Goal: Information Seeking & Learning: Learn about a topic

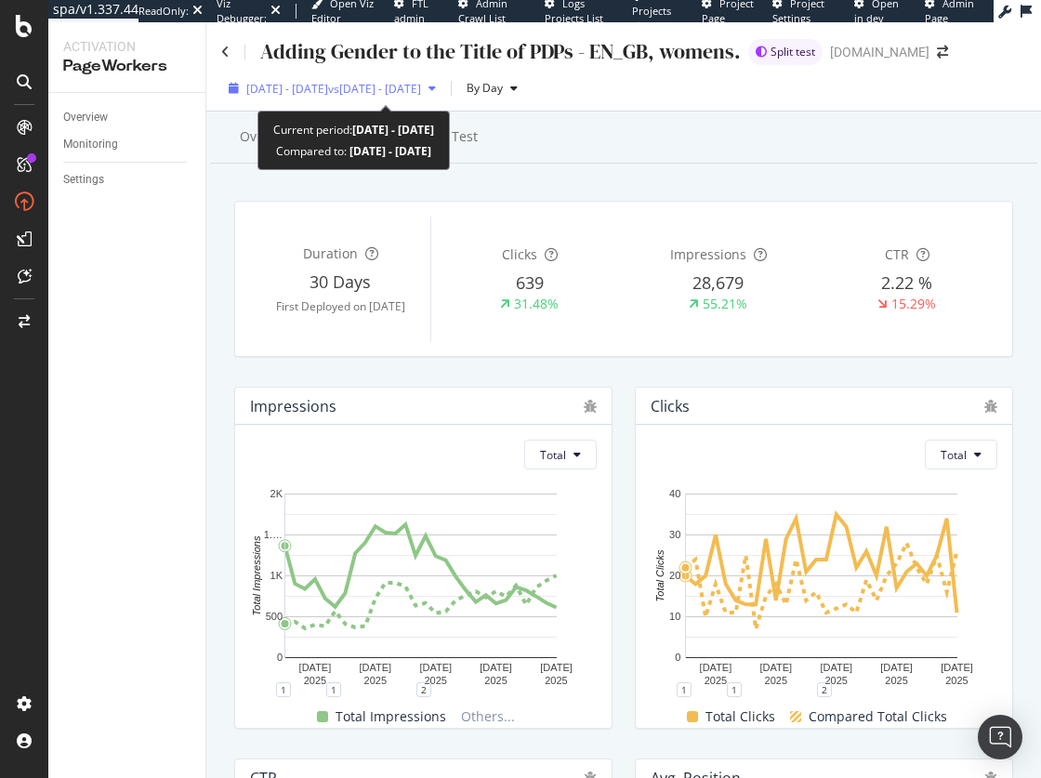
click at [381, 93] on span "vs 2025 Jul. 30th - Aug. 26th" at bounding box center [374, 89] width 93 height 16
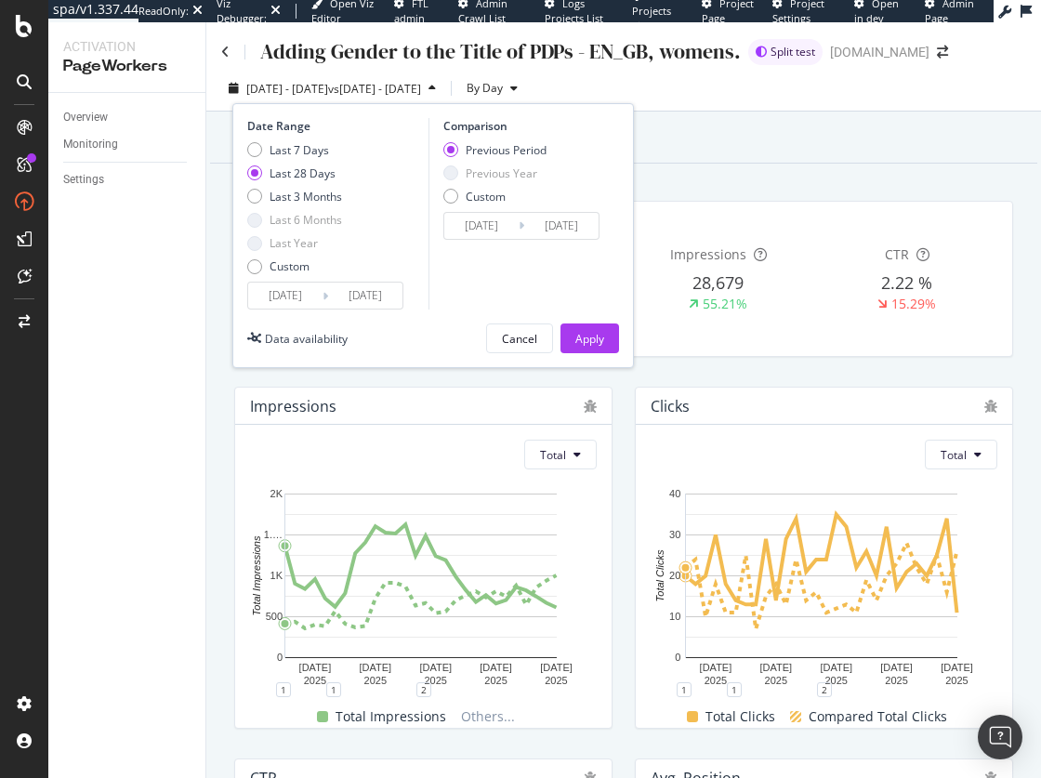
click at [280, 298] on input "2025/08/27" at bounding box center [285, 295] width 74 height 26
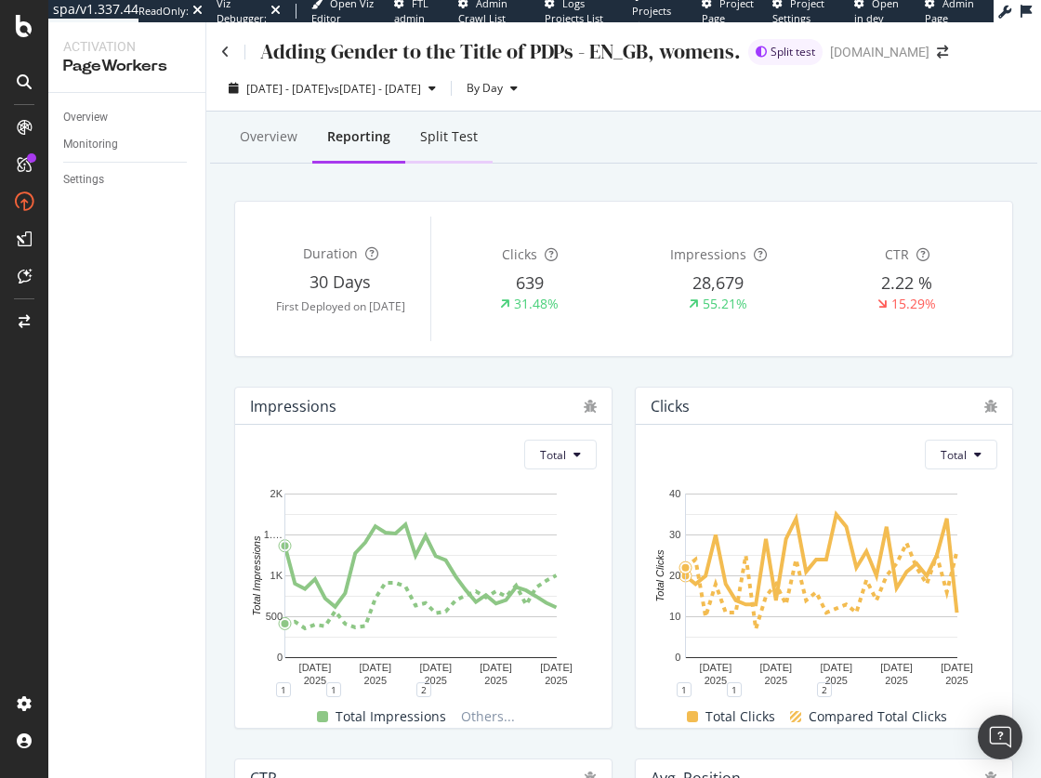
click at [445, 134] on div "Split Test" at bounding box center [449, 136] width 58 height 19
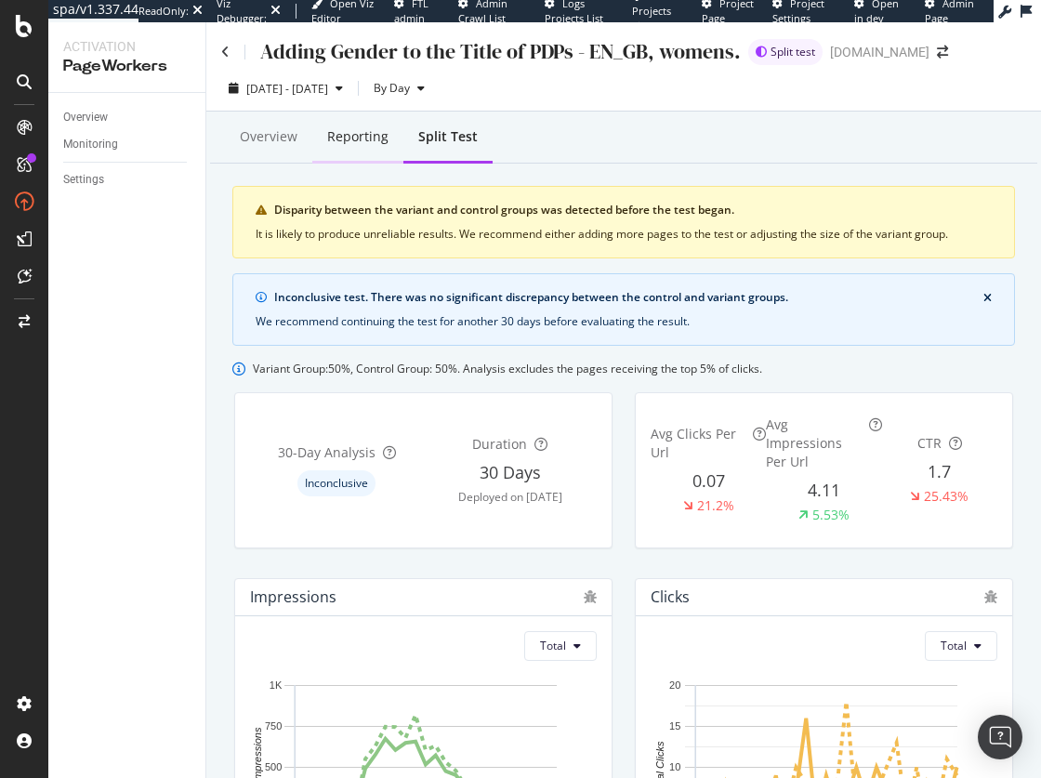
click at [362, 138] on div "Reporting" at bounding box center [357, 136] width 61 height 19
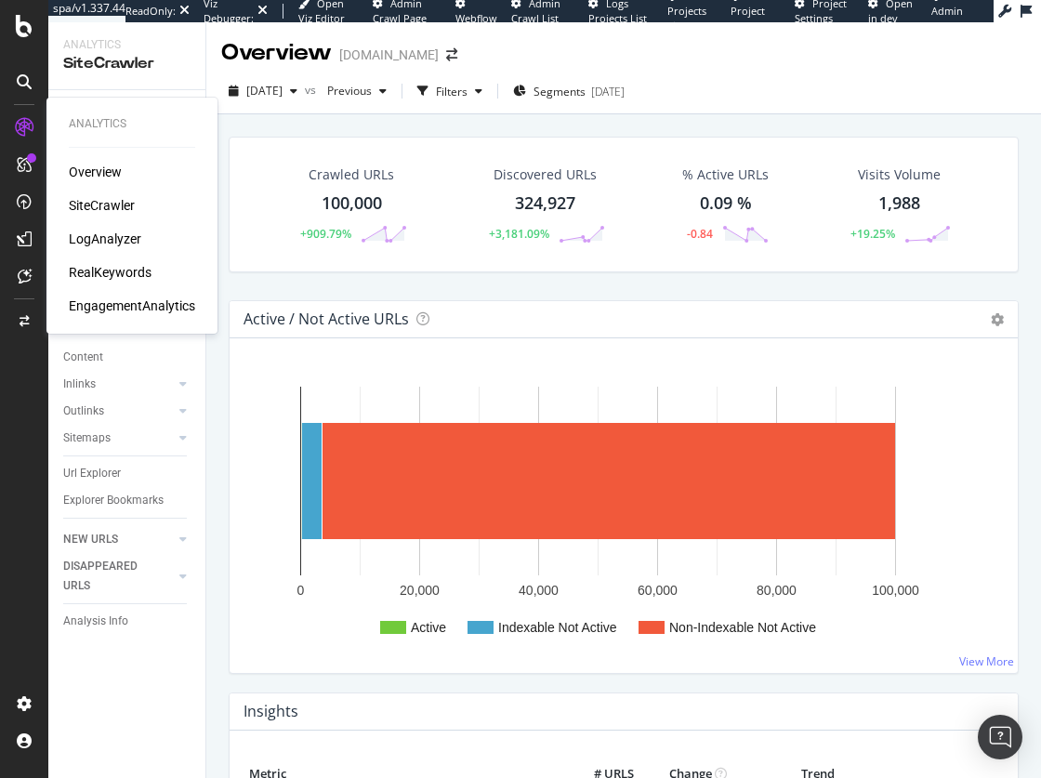
click at [107, 240] on div "LogAnalyzer" at bounding box center [105, 238] width 72 height 19
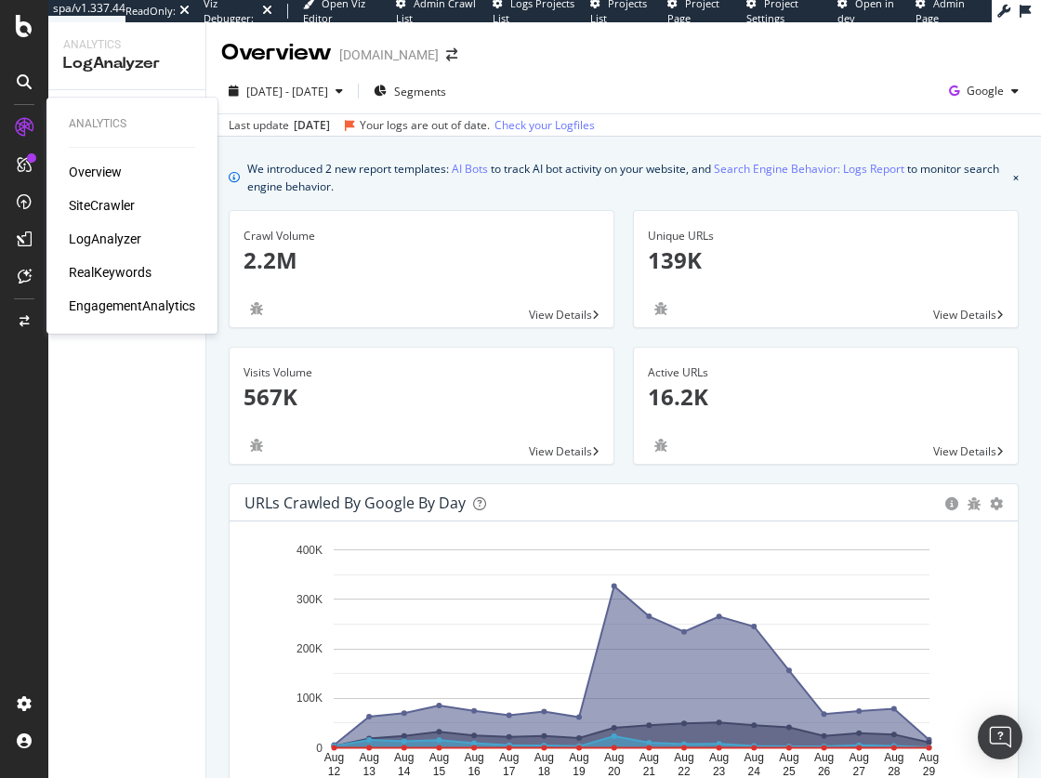
click at [84, 164] on div "Overview" at bounding box center [95, 172] width 53 height 19
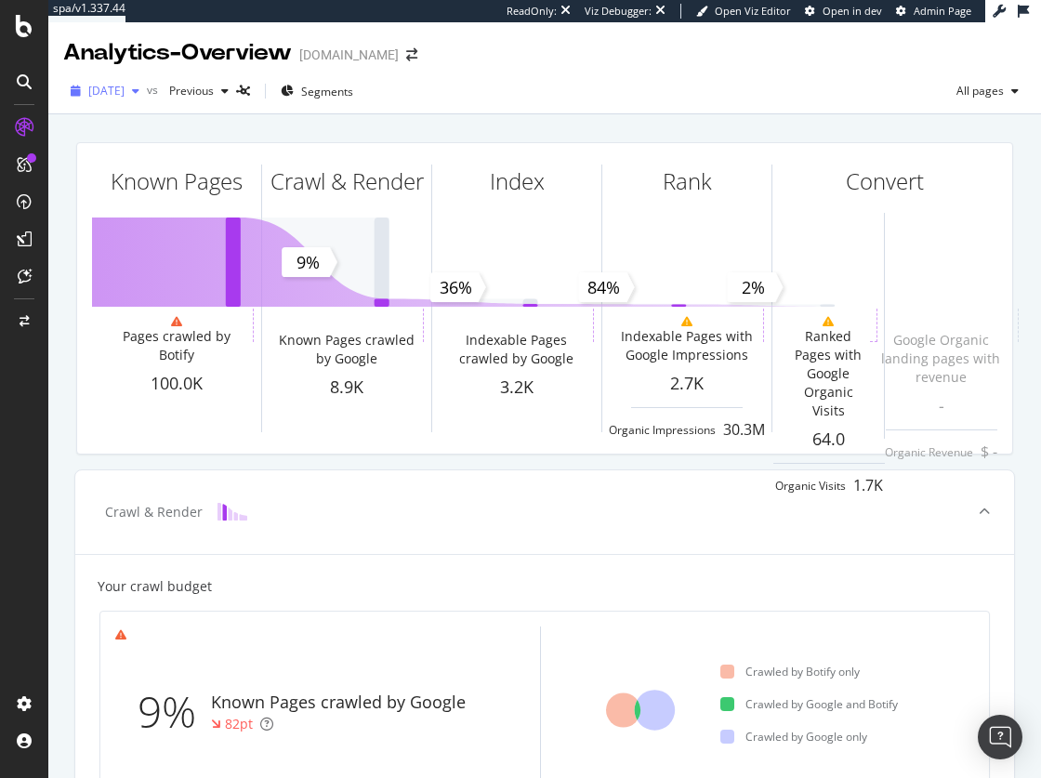
click at [125, 93] on span "2025 Sep. 15th" at bounding box center [106, 91] width 36 height 16
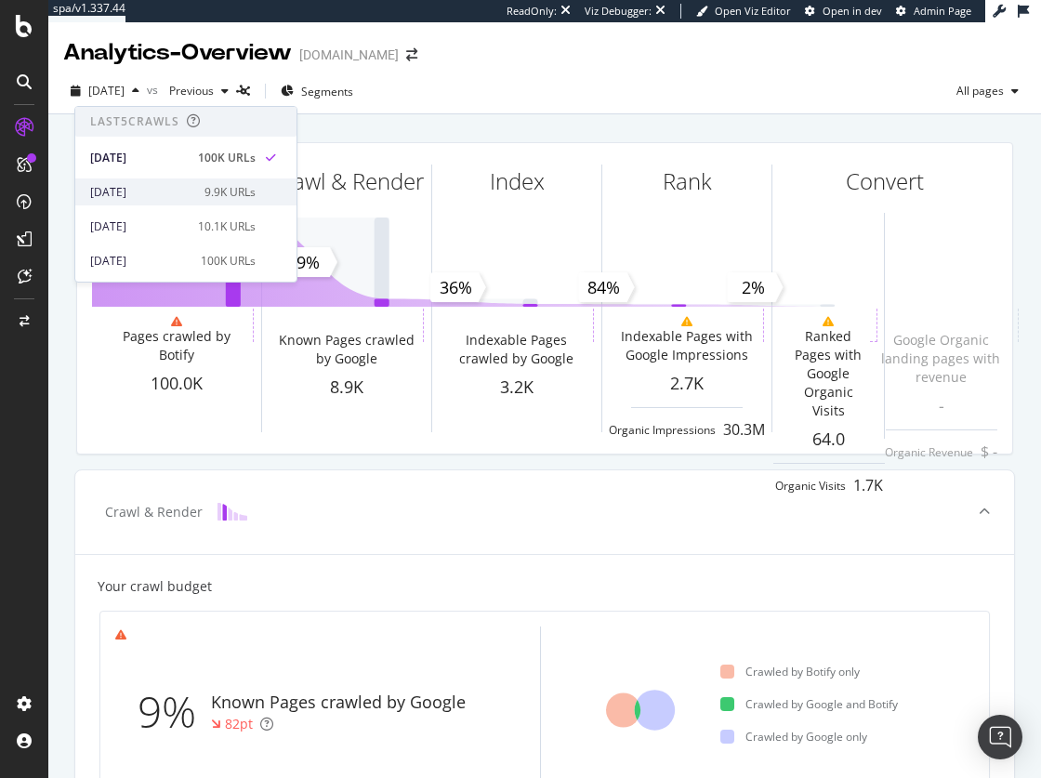
click at [195, 189] on div "2025 Sep. 1st 9.9K URLs" at bounding box center [172, 192] width 165 height 17
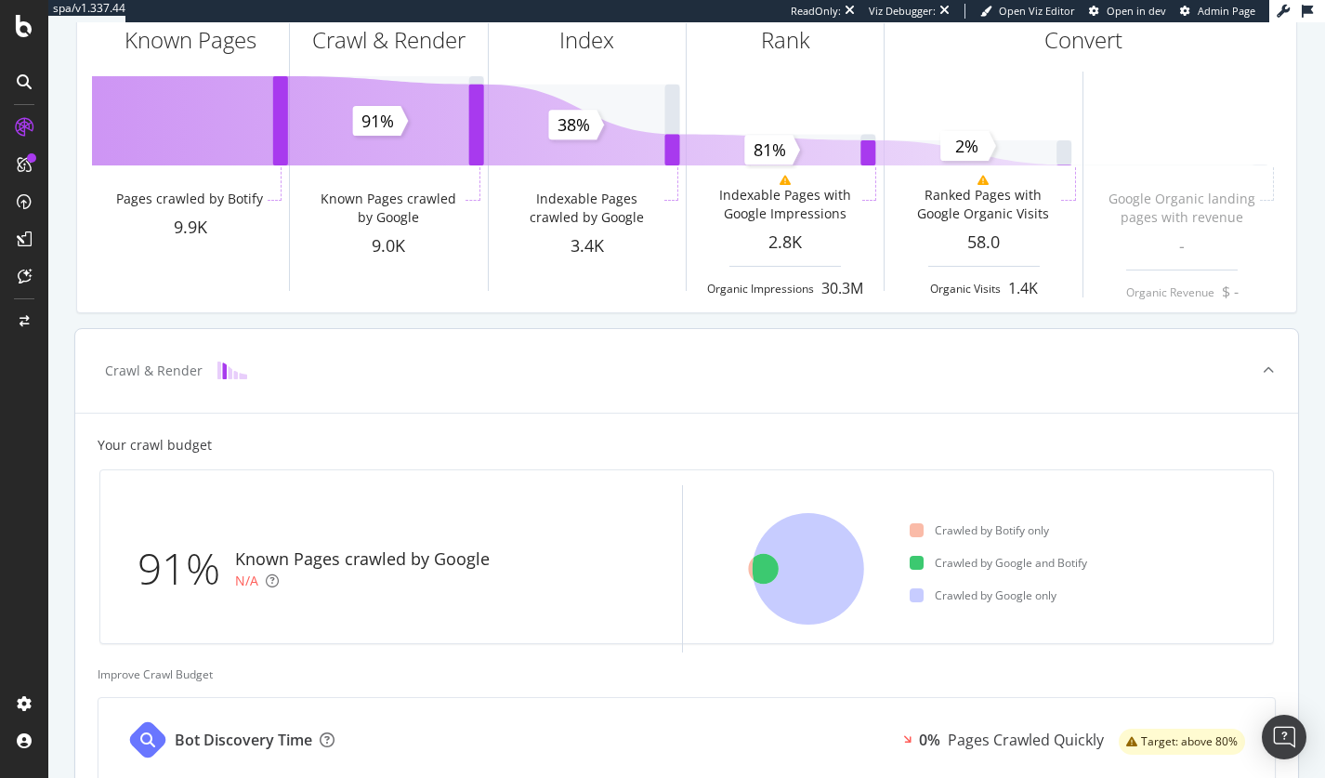
scroll to position [154, 0]
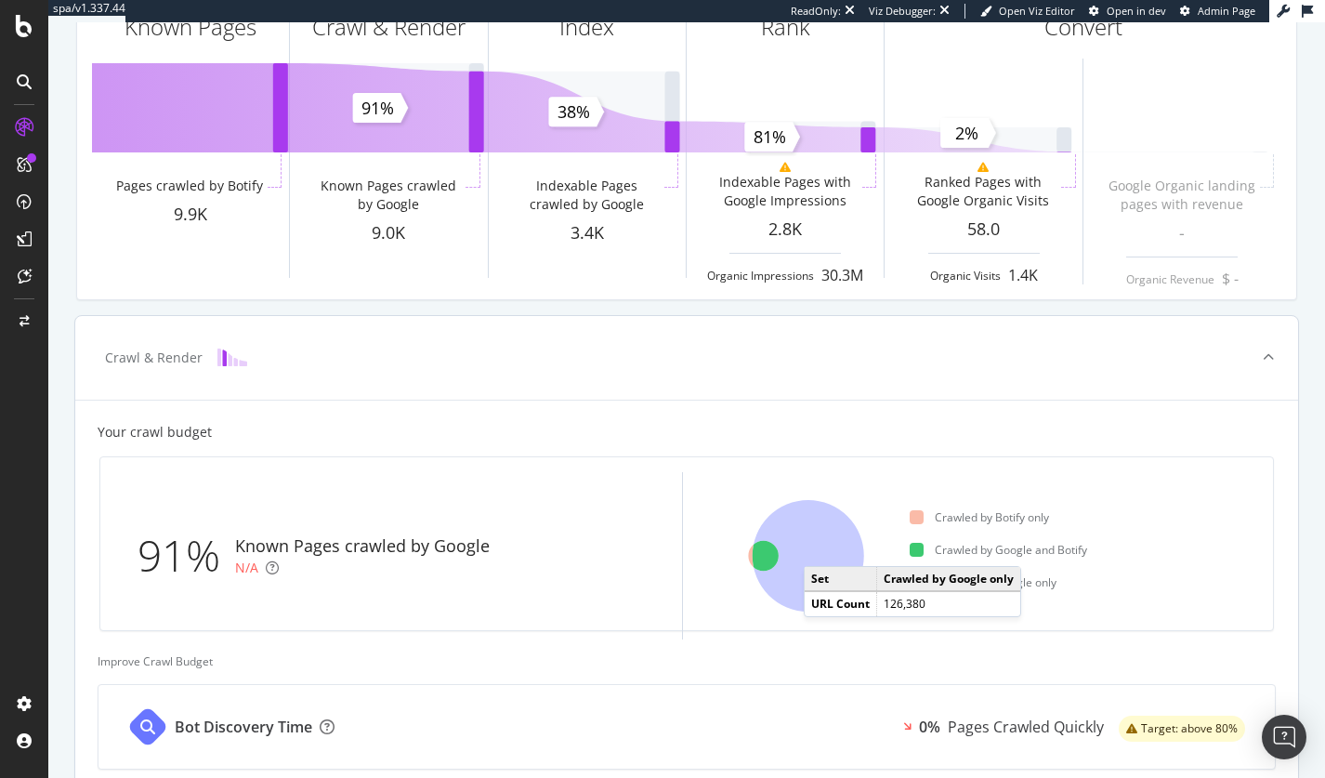
click at [822, 547] on icon at bounding box center [808, 555] width 111 height 111
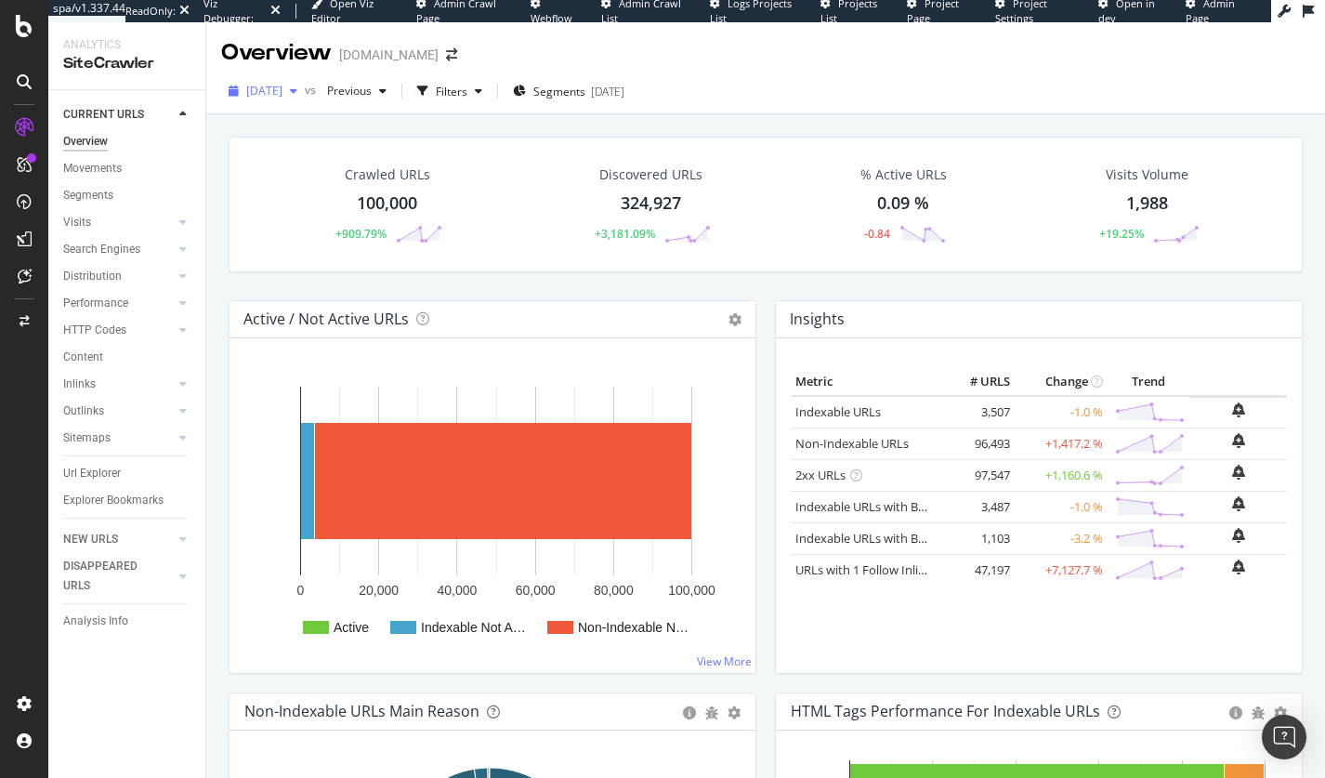
click at [282, 92] on span "[DATE]" at bounding box center [264, 91] width 36 height 16
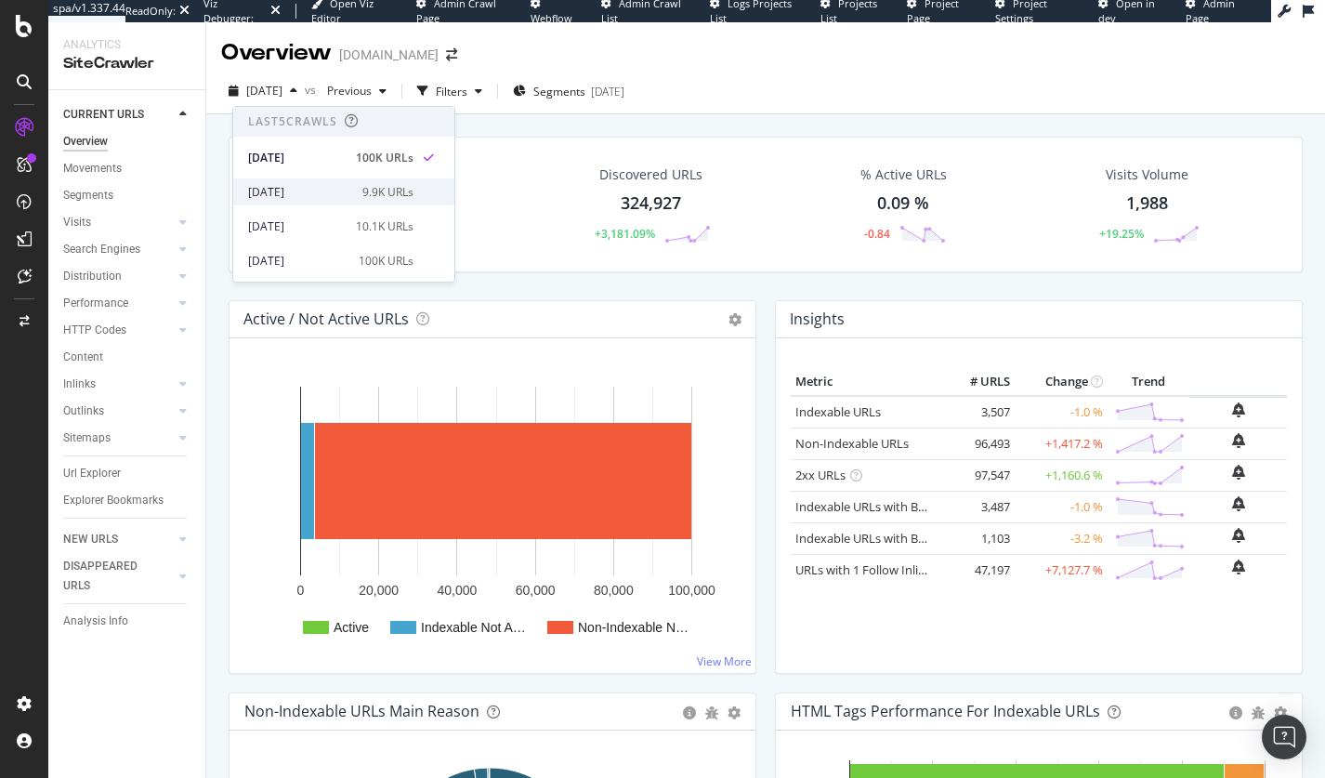
click at [339, 201] on div "[DATE] 9.9K URLs" at bounding box center [343, 191] width 221 height 27
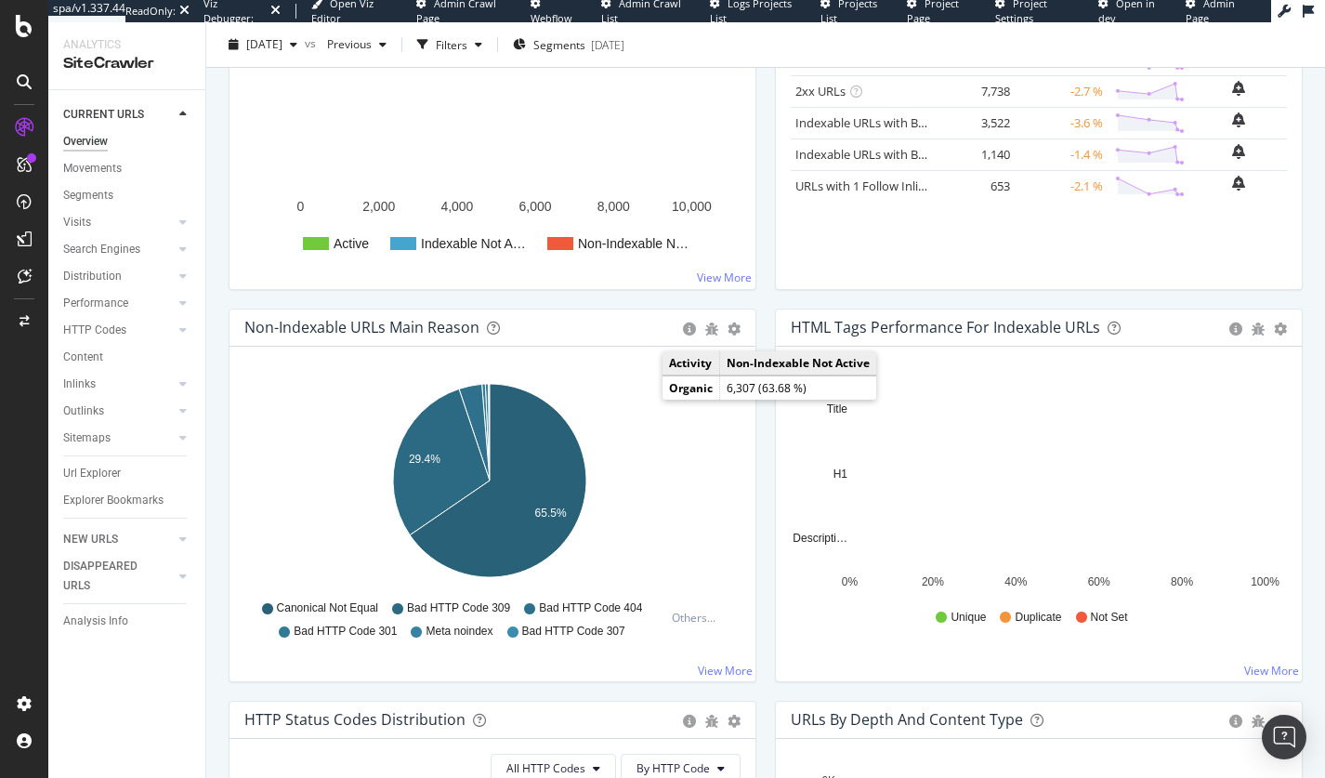
scroll to position [385, 0]
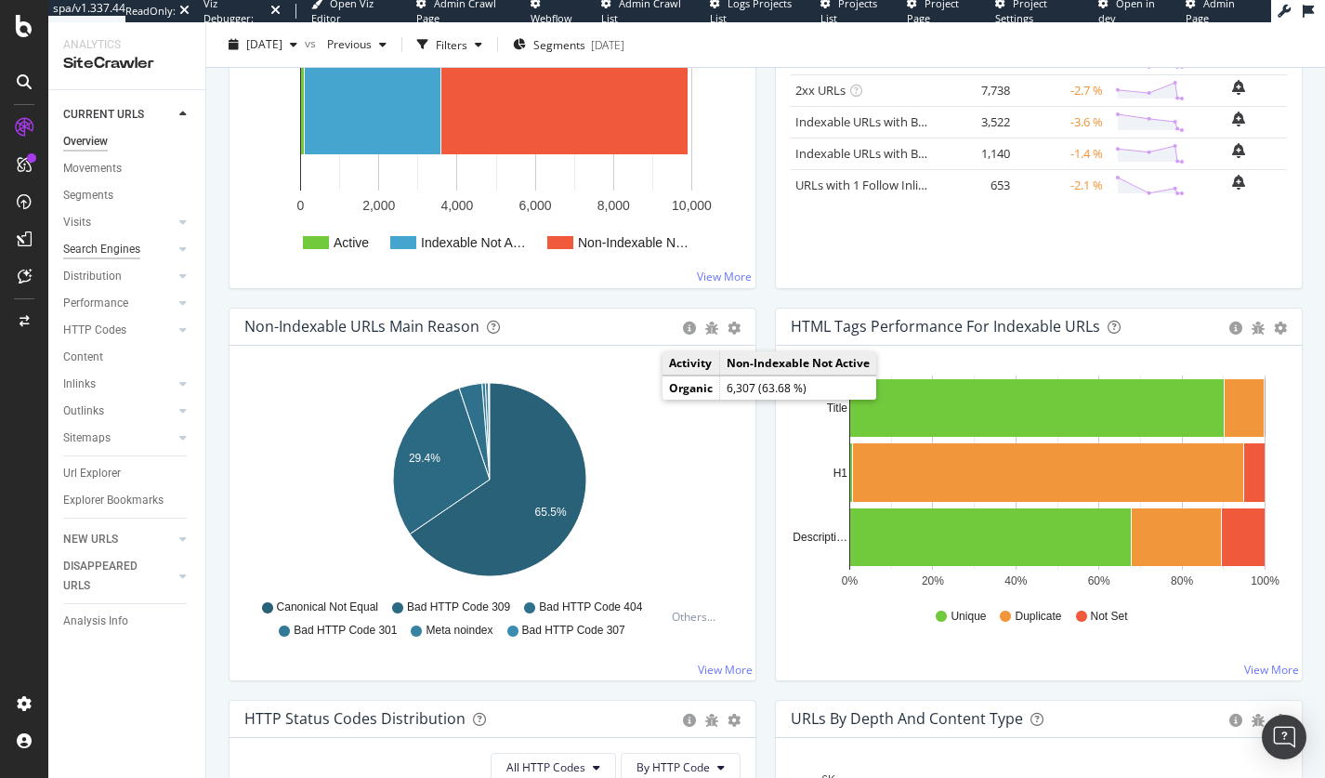
click at [87, 257] on div "Search Engines" at bounding box center [101, 250] width 77 height 20
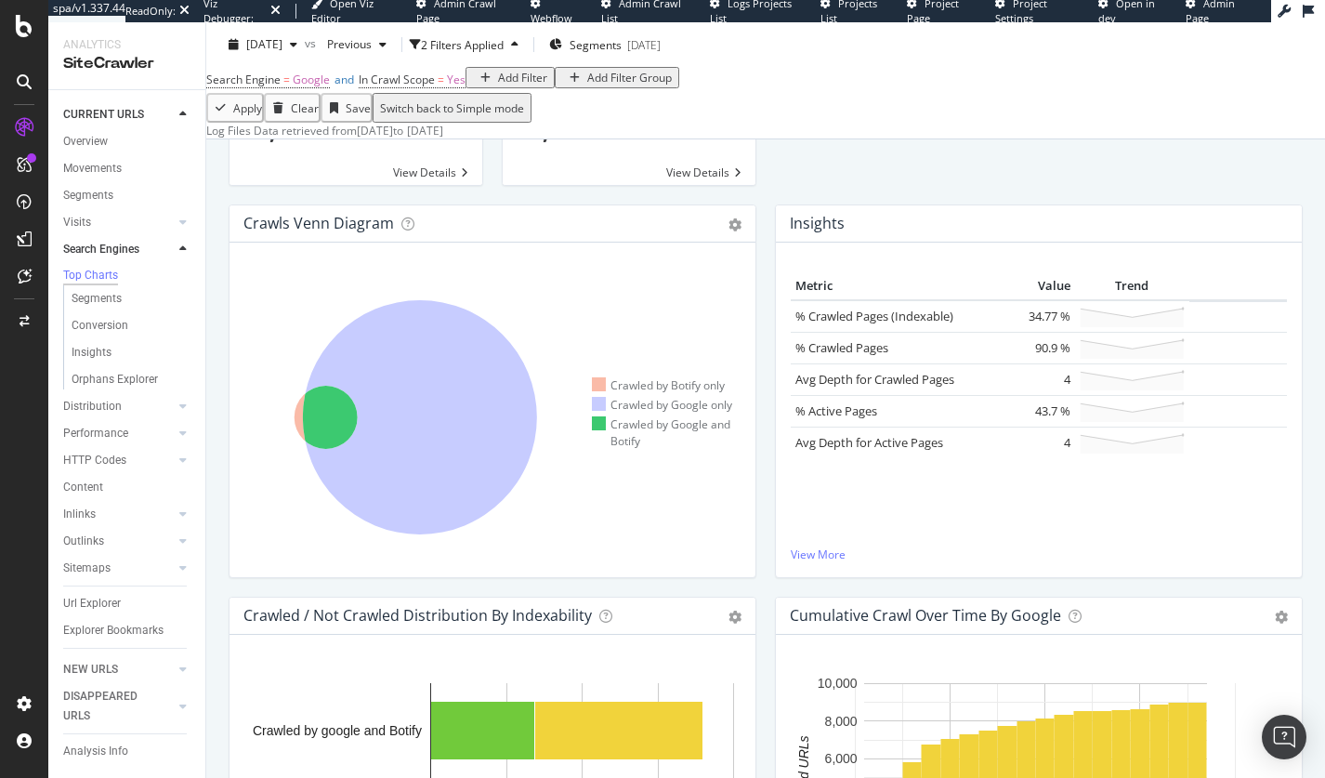
scroll to position [333, 0]
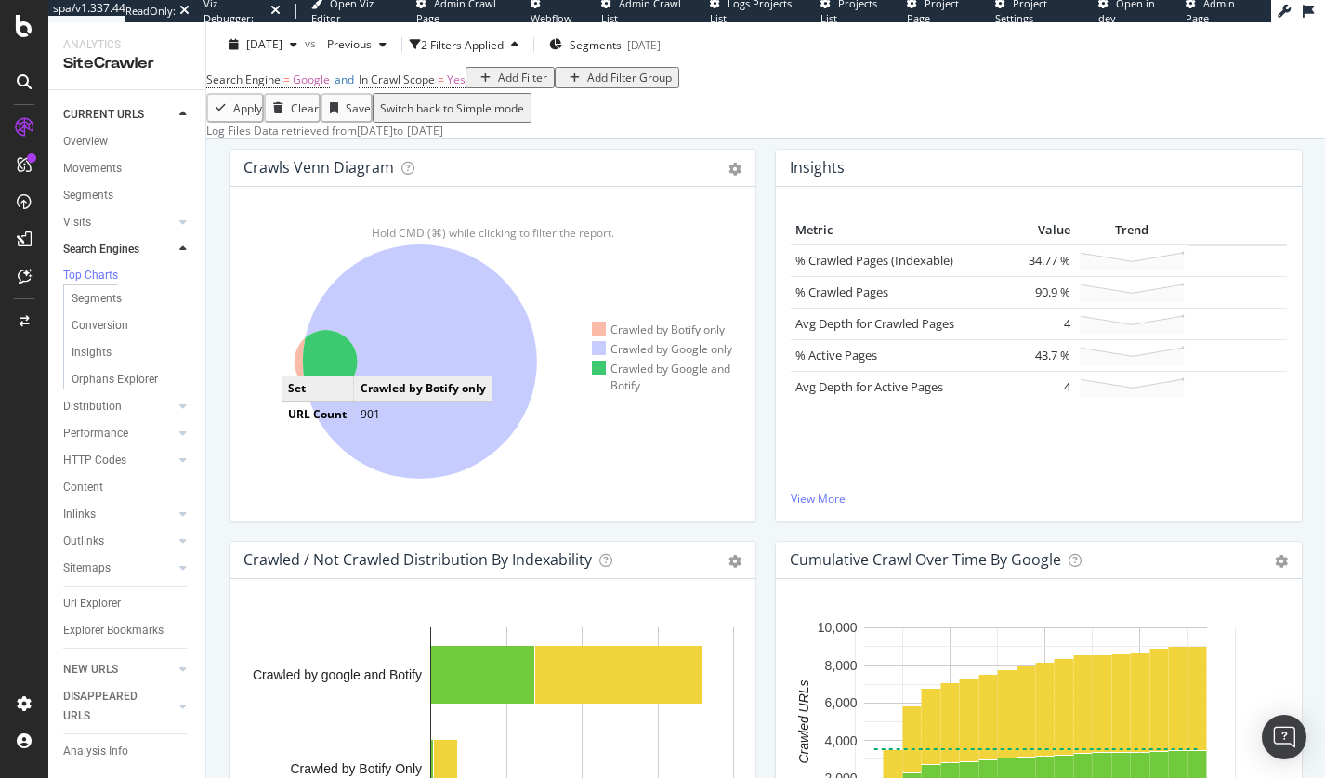
click at [300, 393] on icon at bounding box center [326, 361] width 63 height 63
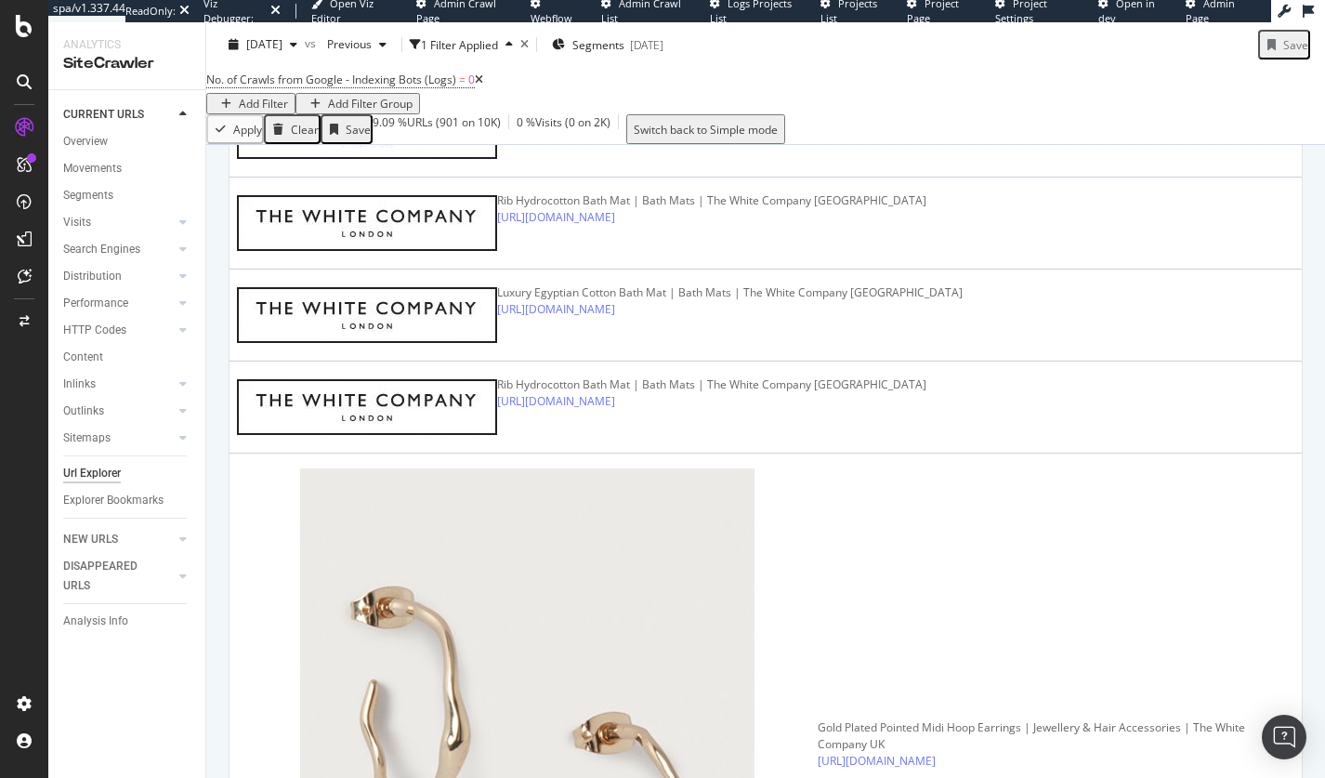
scroll to position [953, 0]
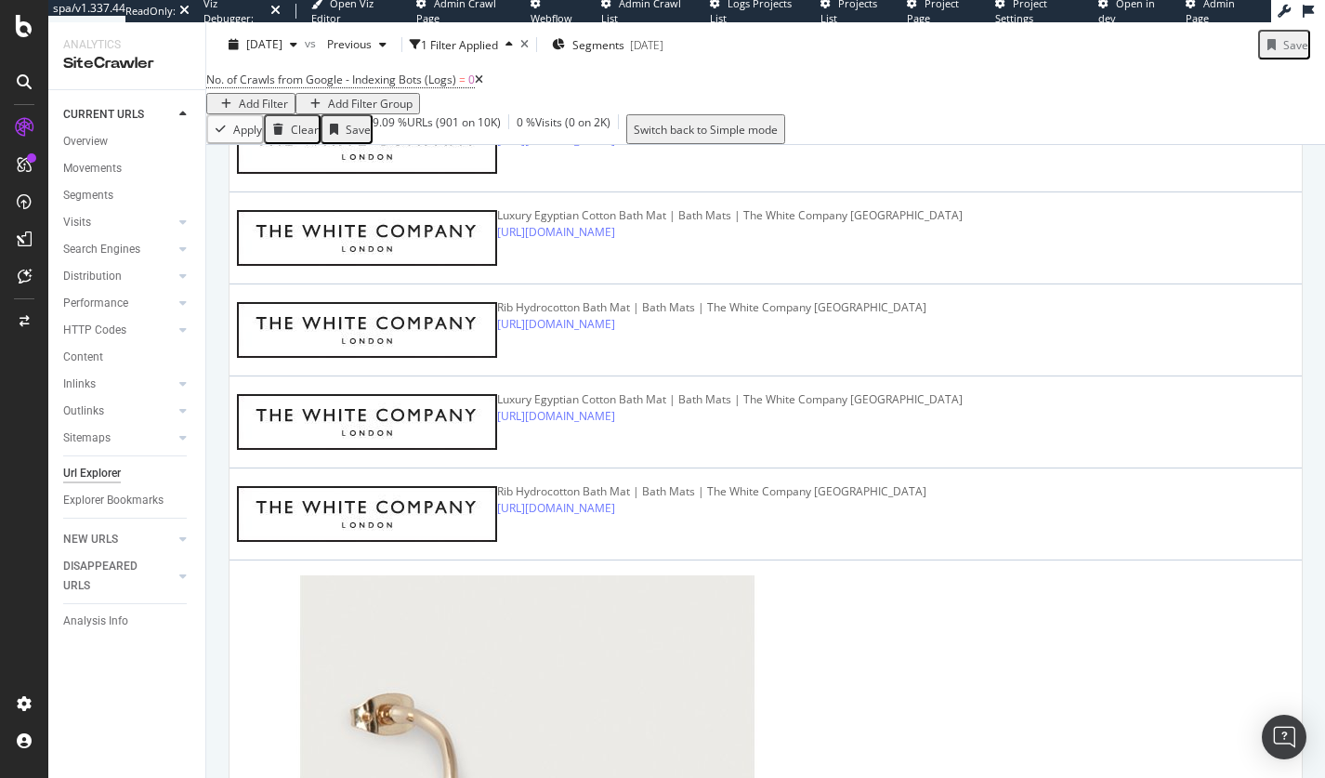
scroll to position [0, 0]
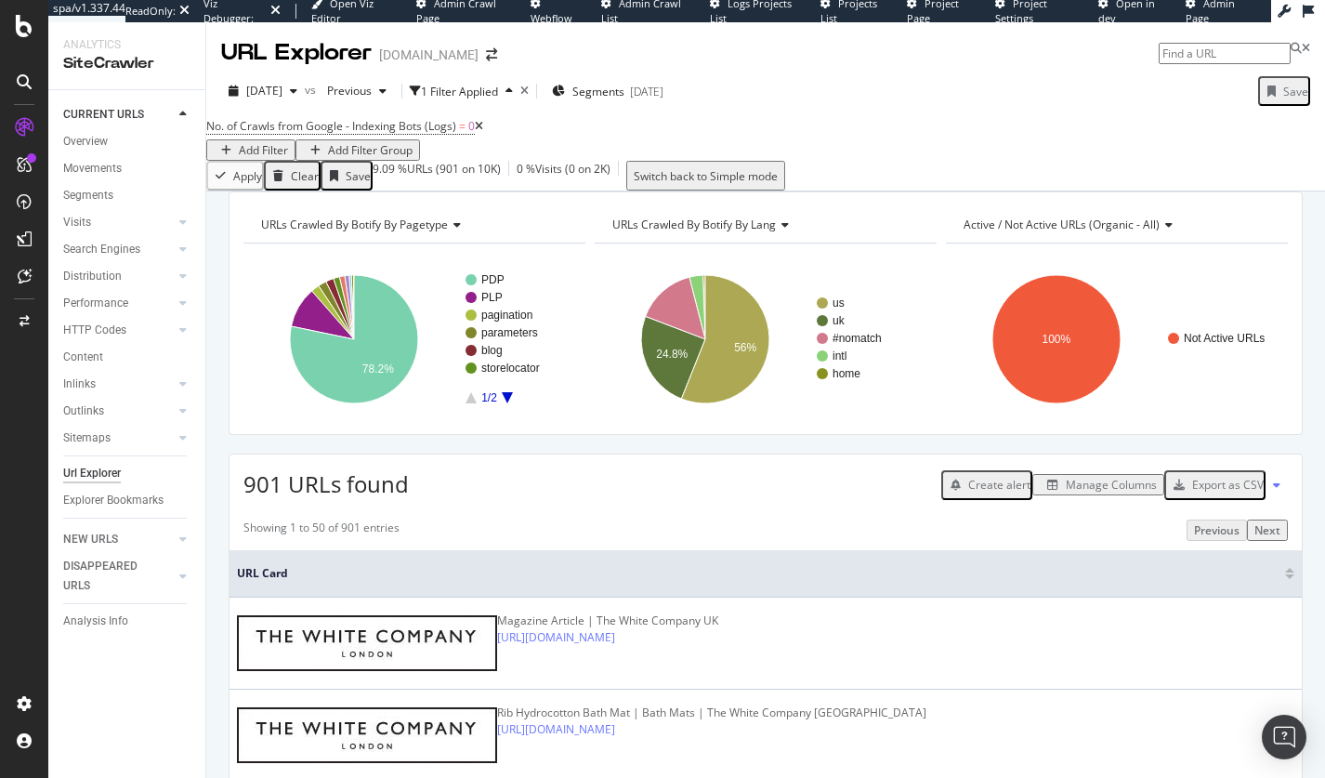
click at [1109, 492] on div "Manage Columns" at bounding box center [1098, 485] width 117 height 16
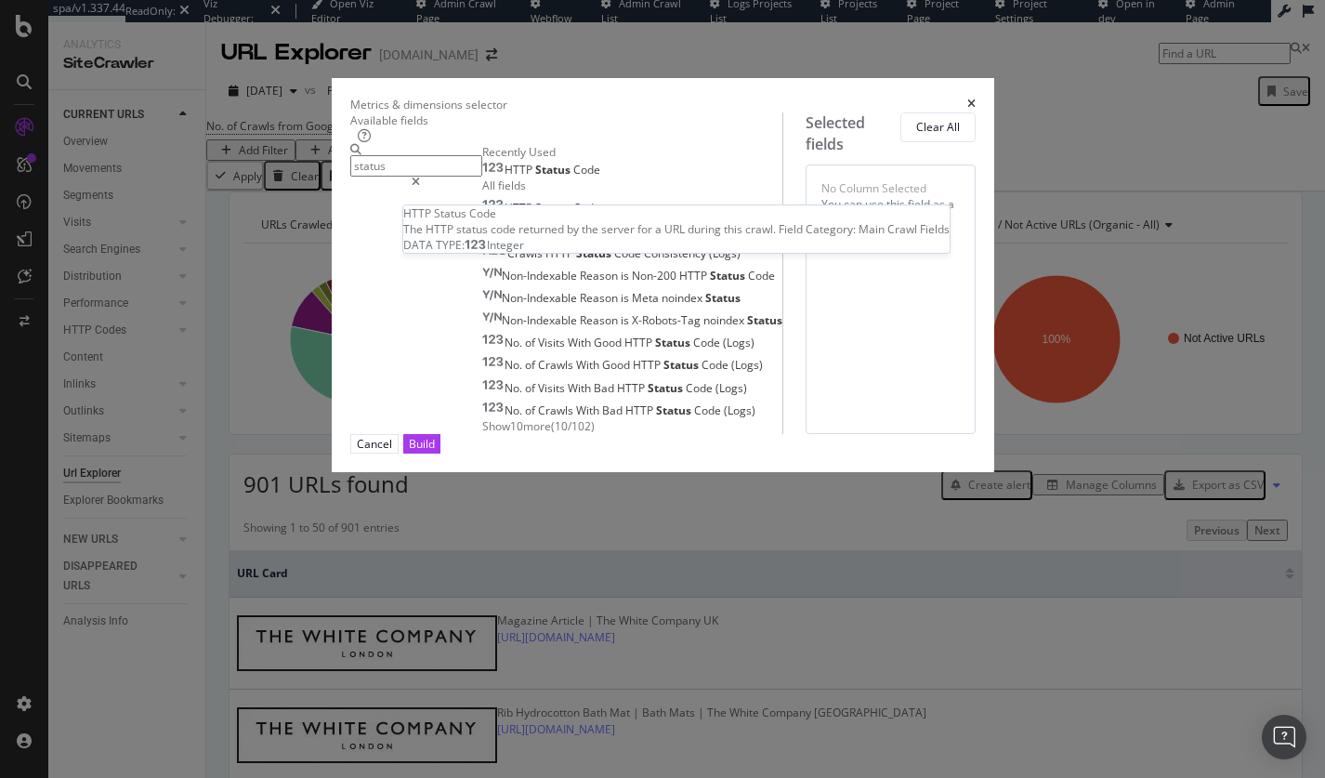
type input "status"
click at [482, 177] on div "HTTP Status Code" at bounding box center [541, 170] width 118 height 15
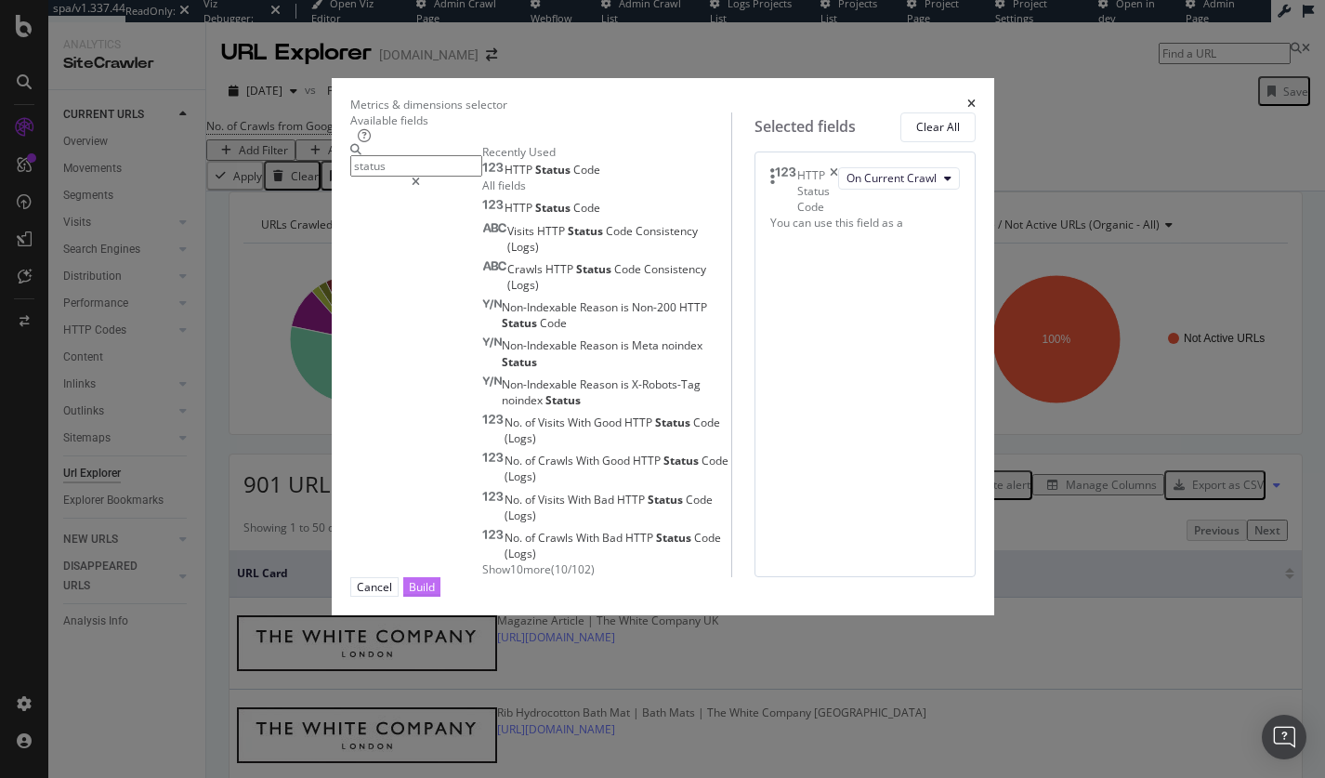
click at [440, 597] on button "Build" at bounding box center [421, 587] width 37 height 20
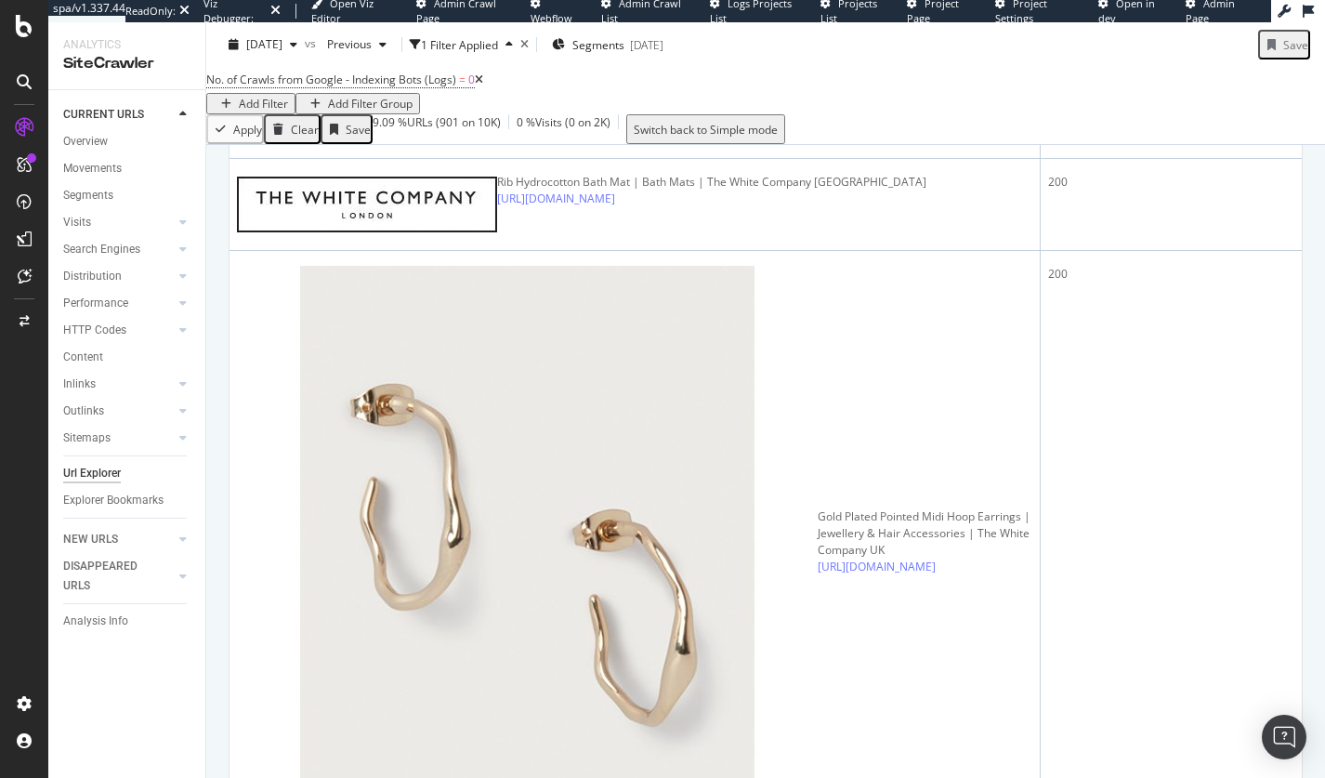
scroll to position [866, 0]
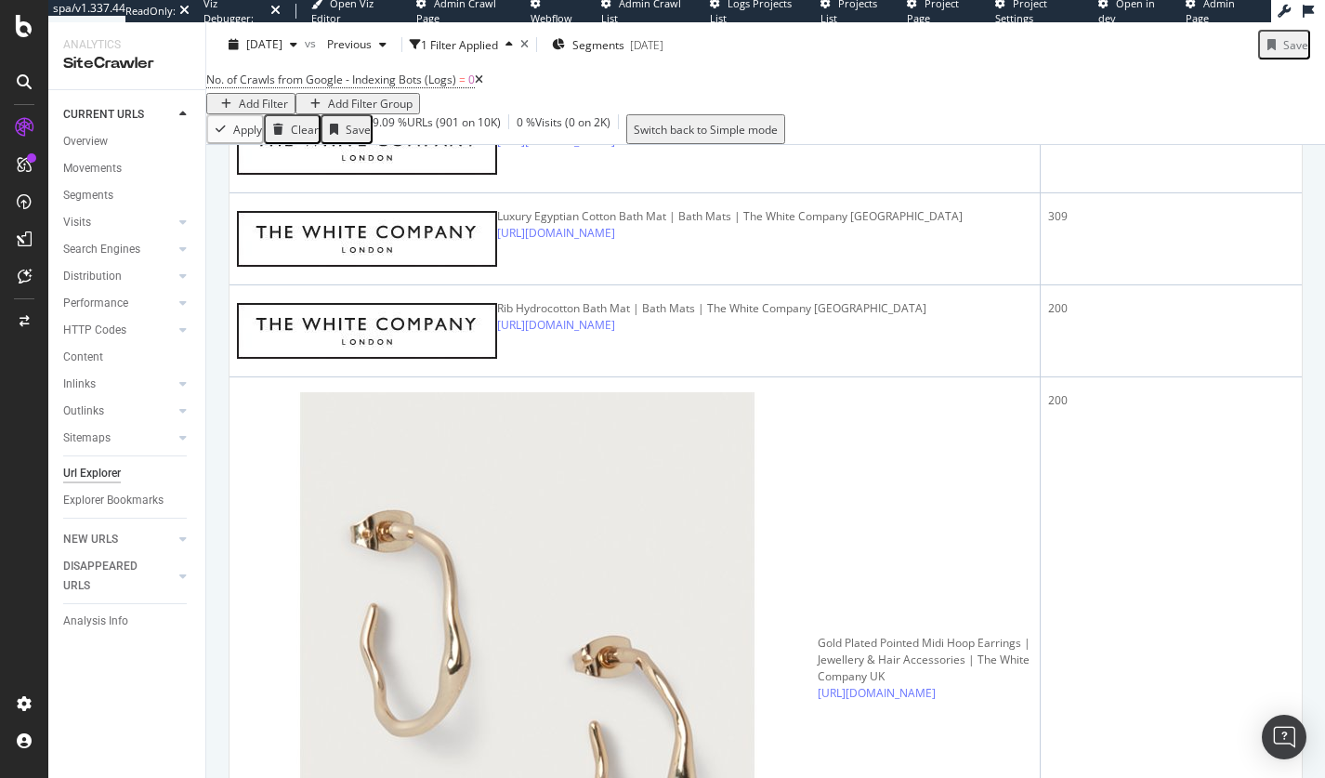
drag, startPoint x: 644, startPoint y: 552, endPoint x: 294, endPoint y: 551, distance: 350.3
copy div "https://www.thewhitecompany.com/Home-Collections/c/le-creuset"
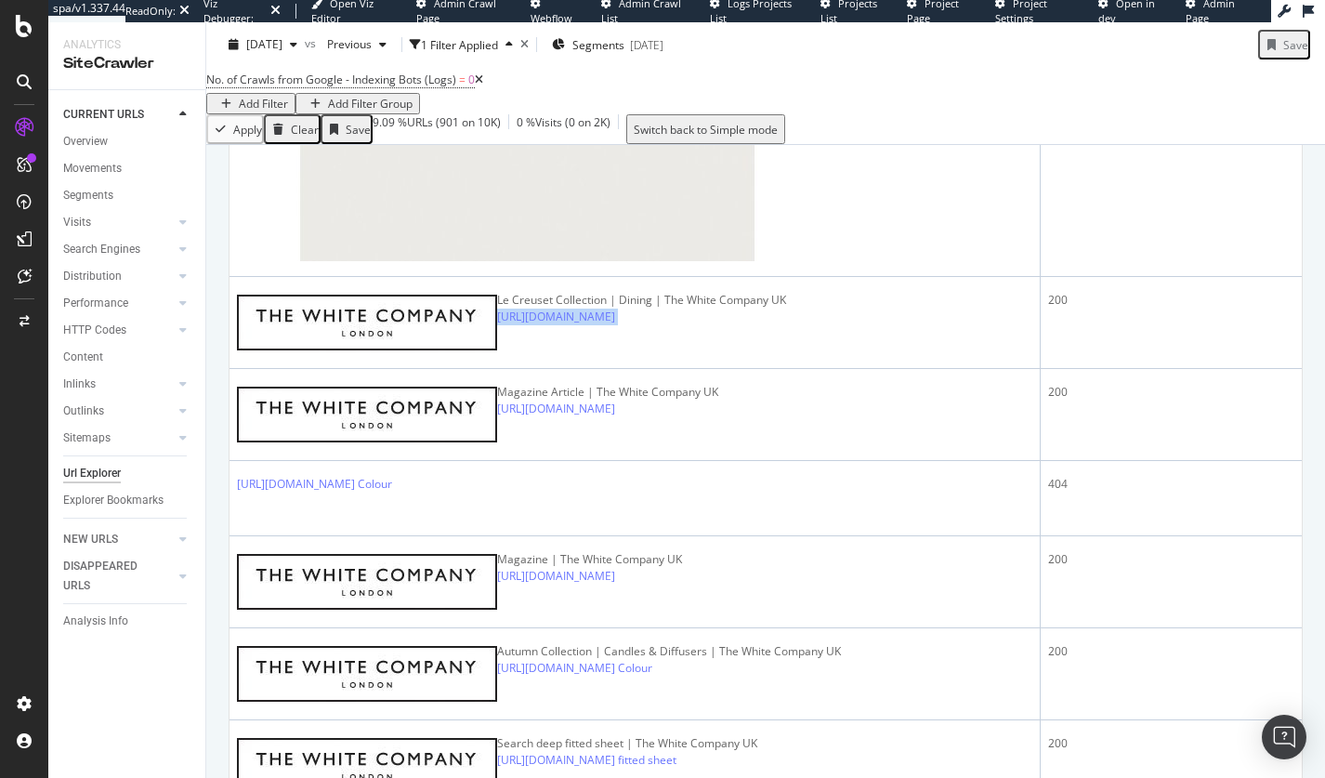
scroll to position [2217, 0]
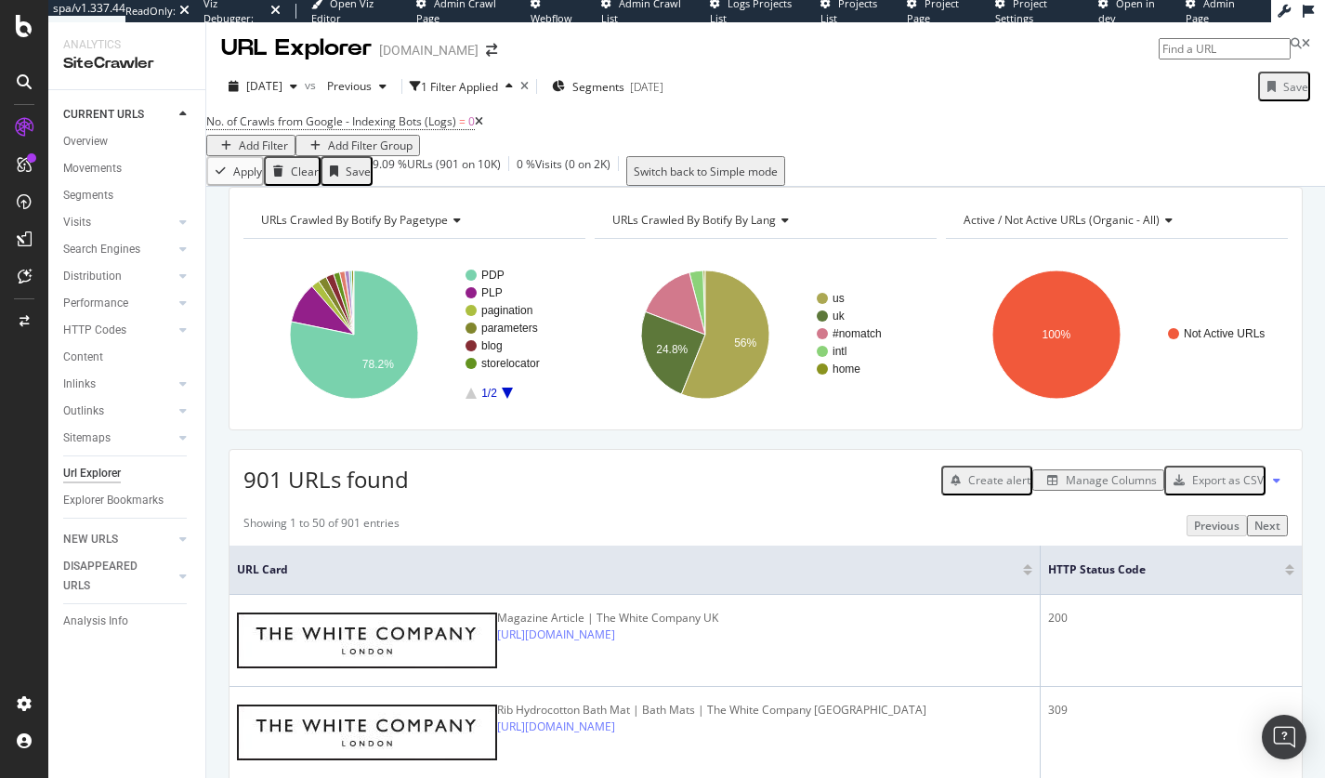
scroll to position [0, 0]
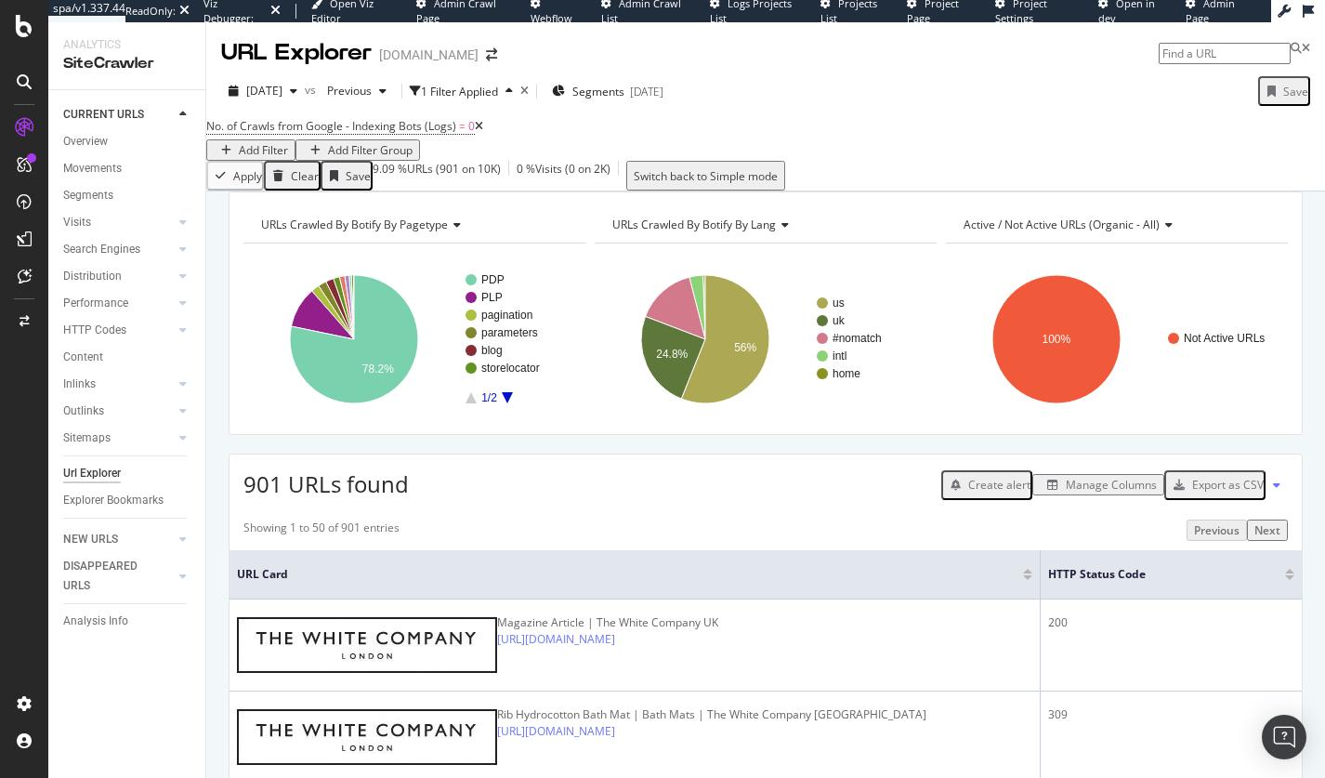
click at [1109, 492] on div "Manage Columns" at bounding box center [1111, 485] width 91 height 16
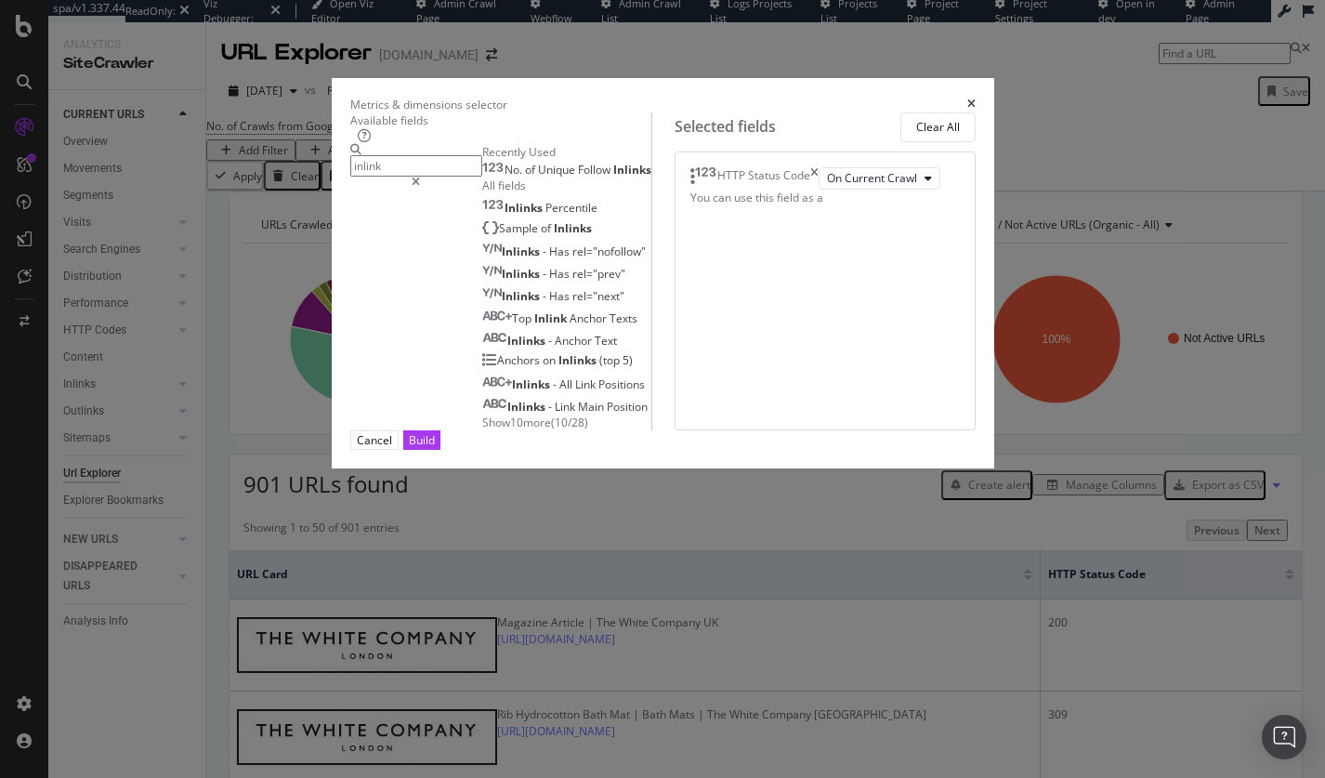
type input "inlink"
click at [578, 177] on span "Follow" at bounding box center [595, 170] width 35 height 16
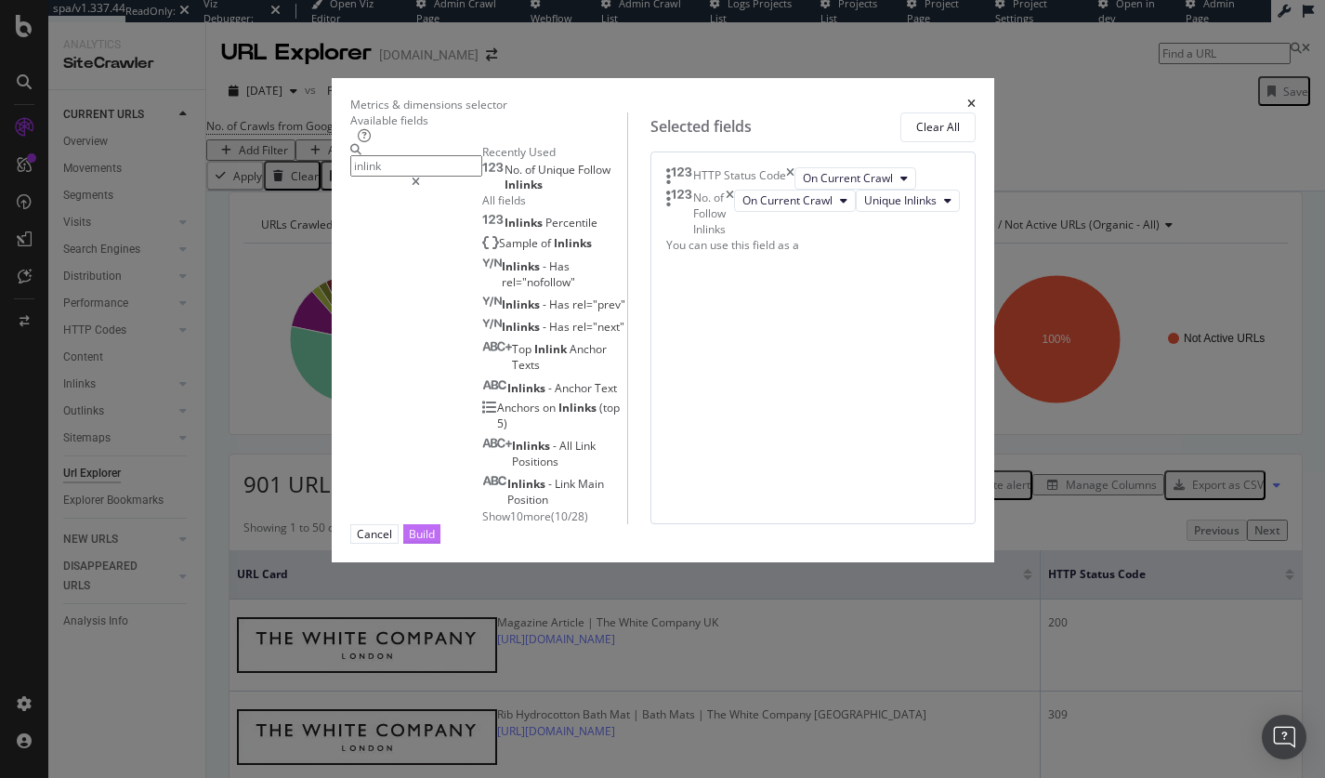
click at [435, 542] on div "Build" at bounding box center [422, 534] width 26 height 16
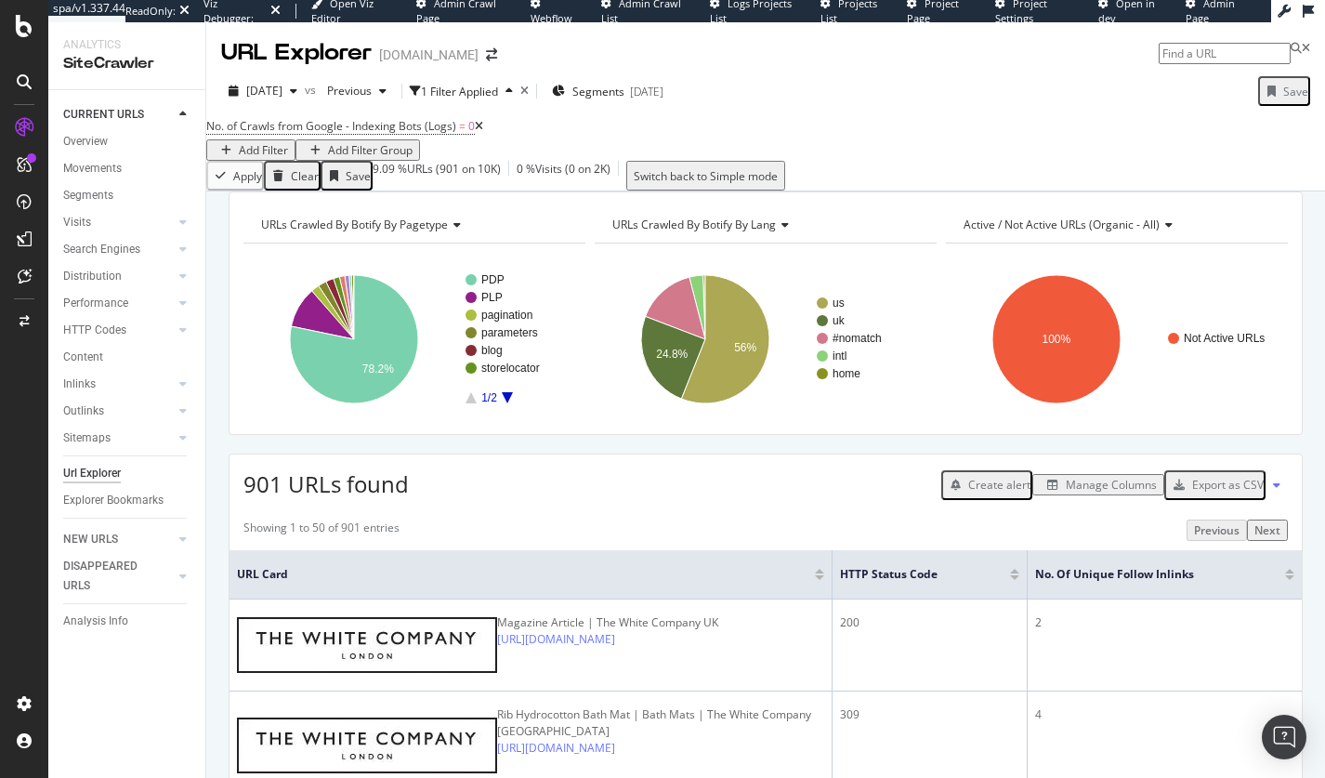
click at [686, 232] on span "URLs Crawled By Botify By lang" at bounding box center [694, 224] width 164 height 16
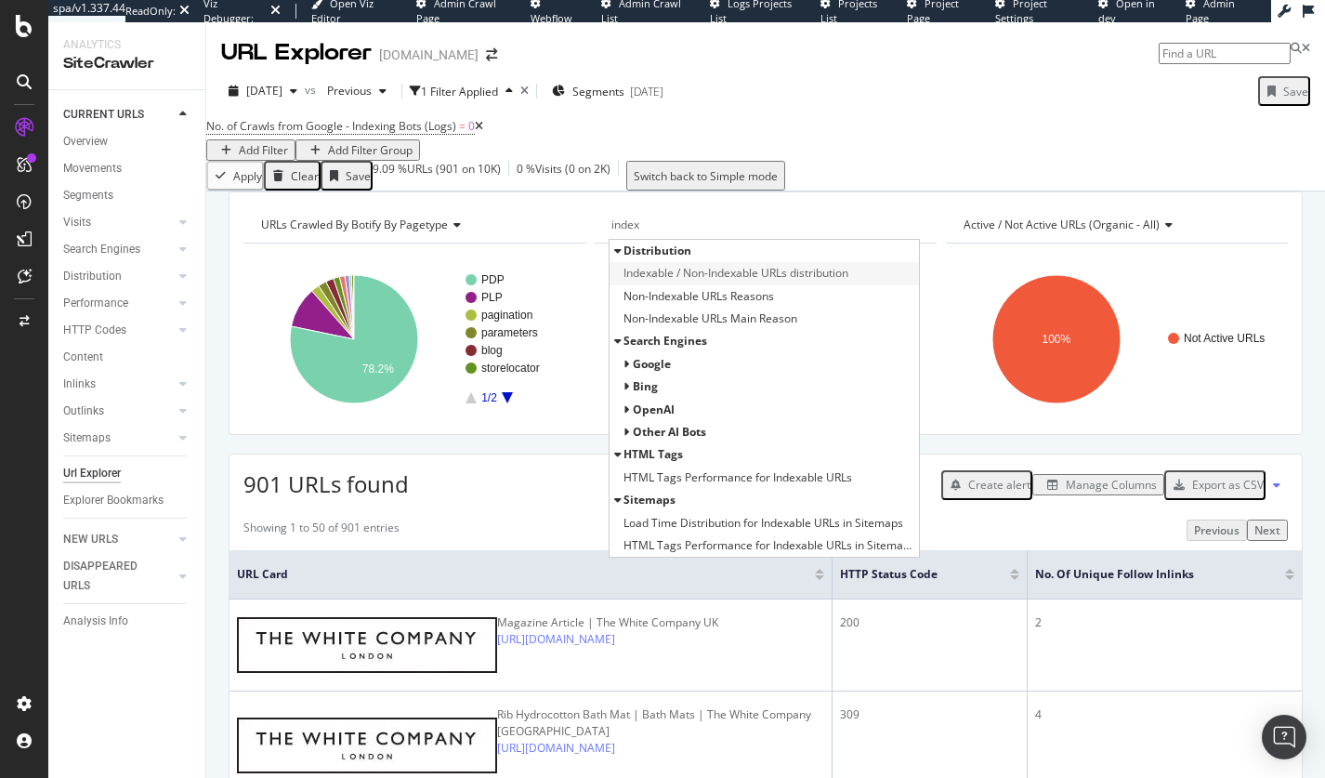
type input "index"
click at [725, 282] on span "Indexable / Non-Indexable URLs distribution" at bounding box center [735, 273] width 225 height 19
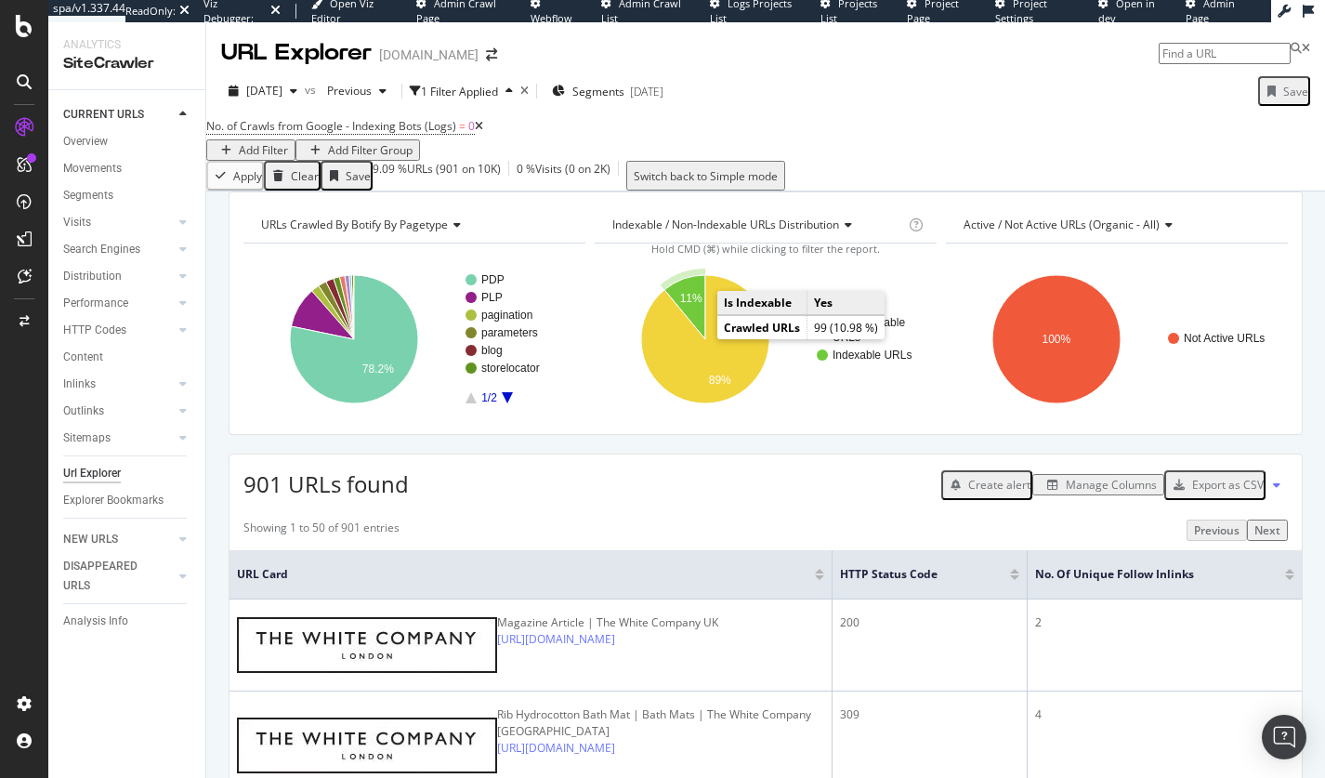
click at [688, 306] on text "11%" at bounding box center [691, 299] width 22 height 13
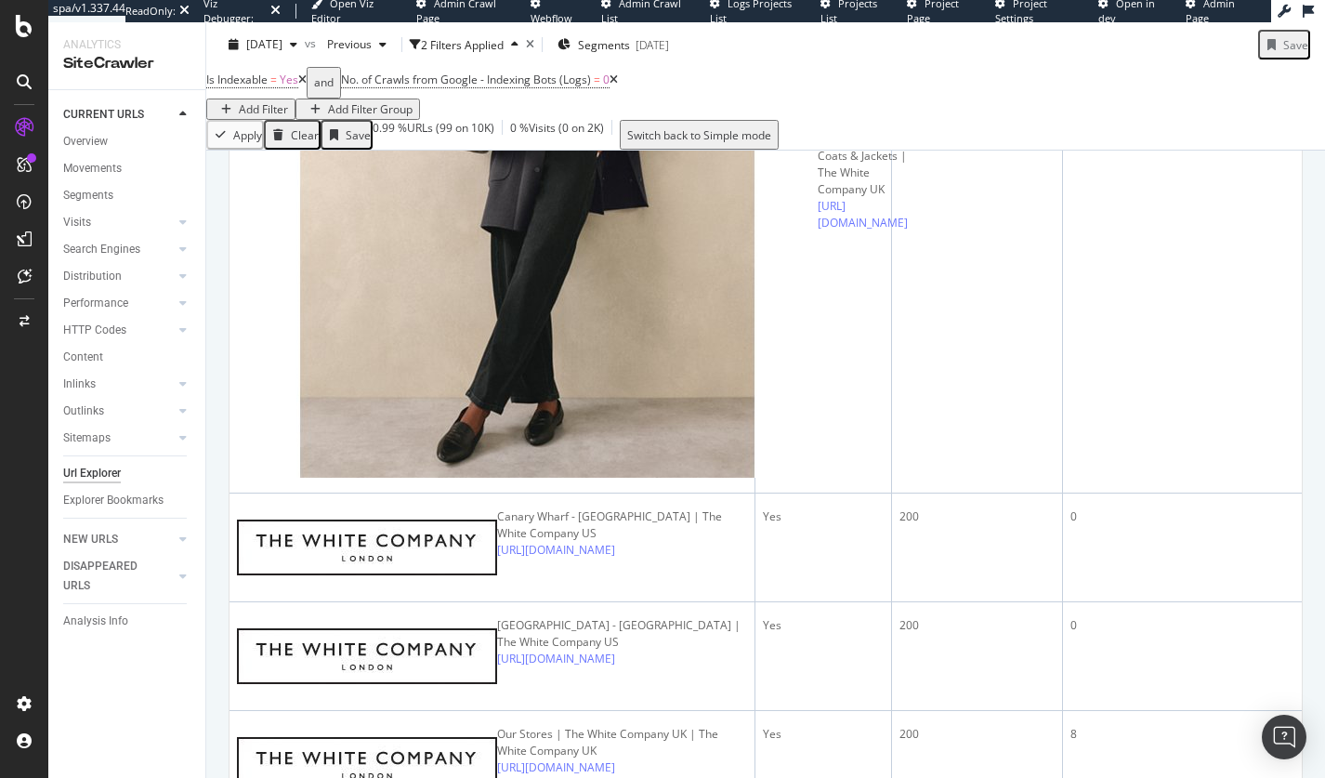
scroll to position [853, 0]
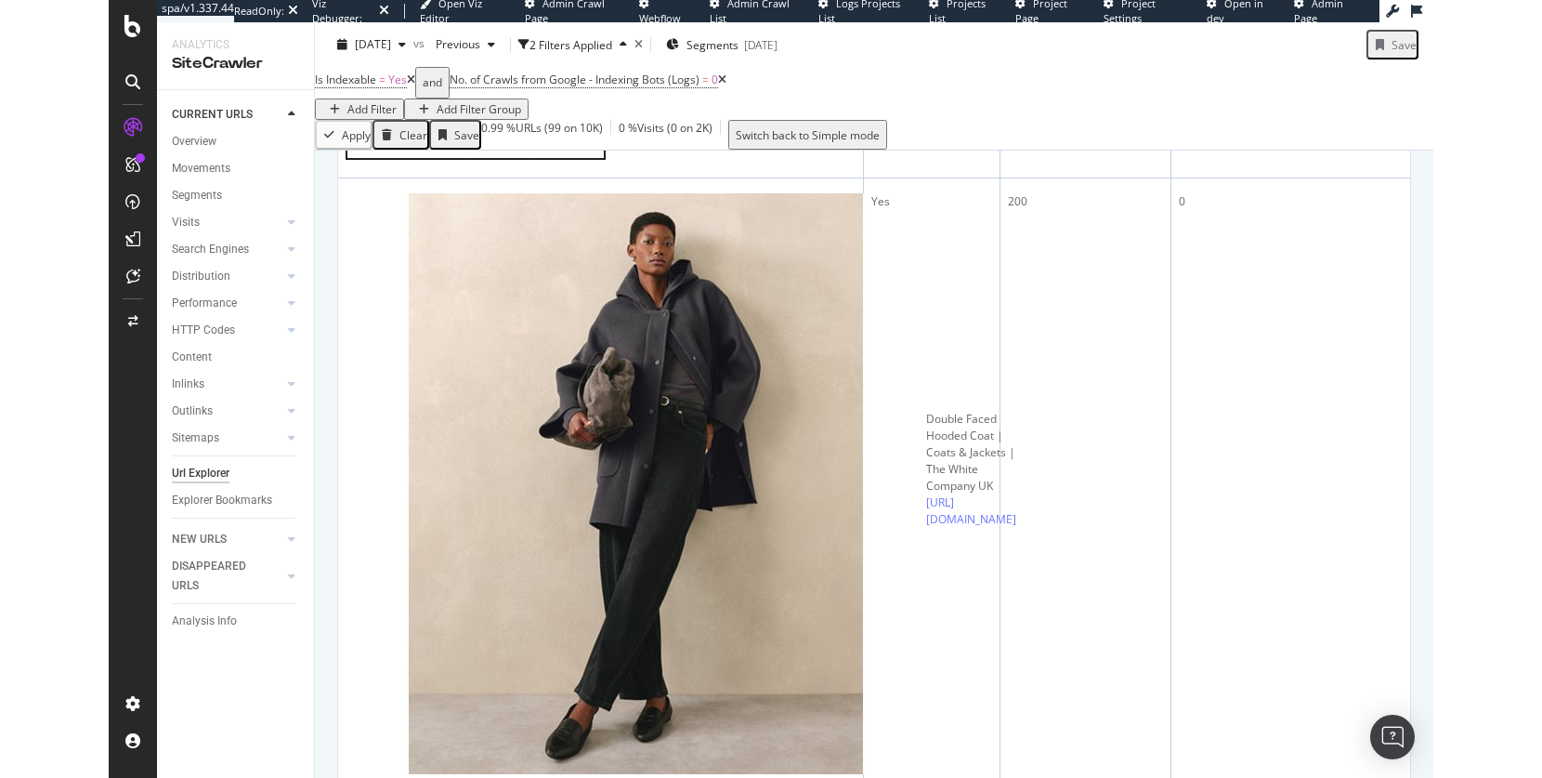
scroll to position [497, 0]
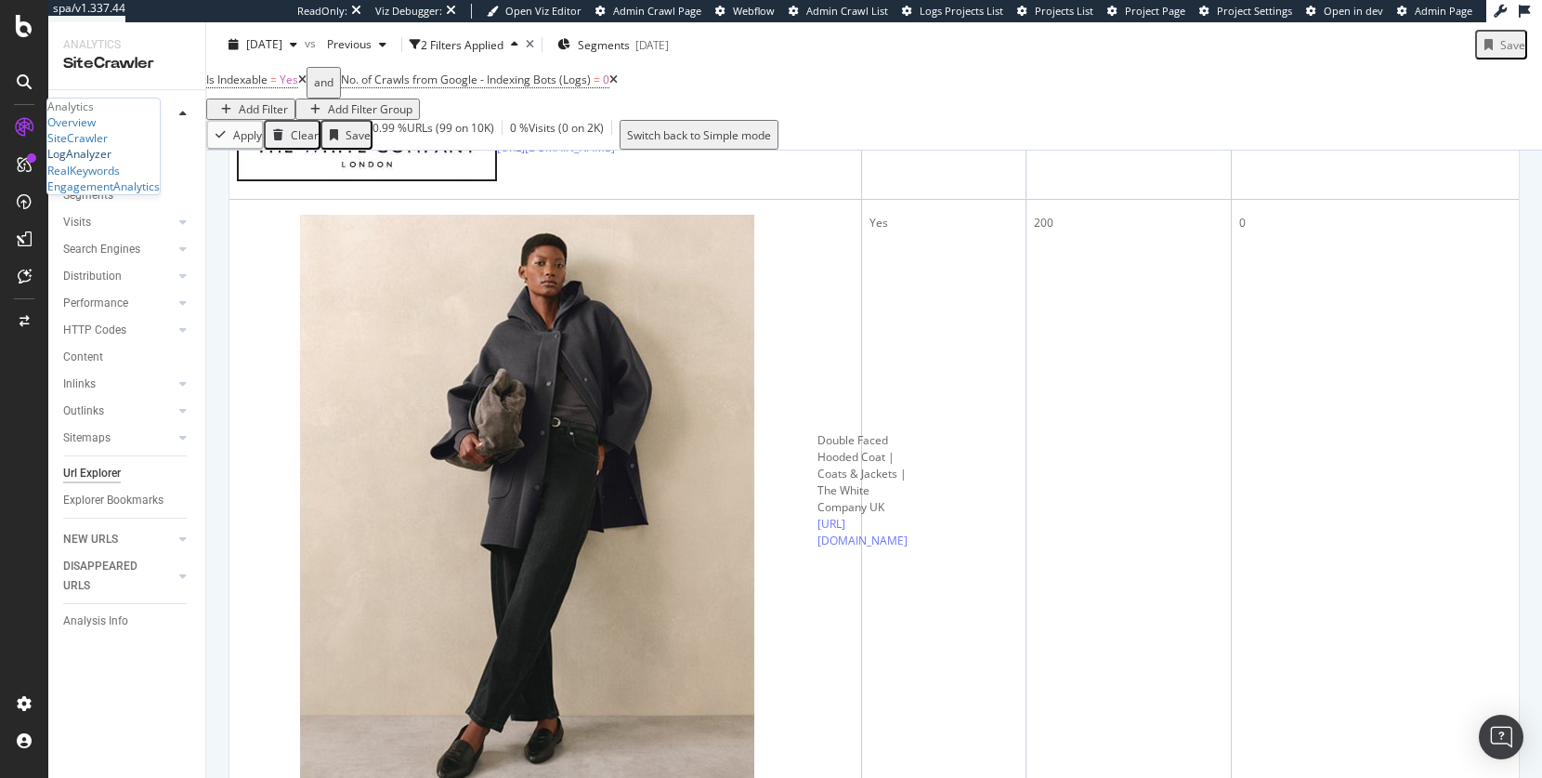
click at [111, 162] on div "LogAnalyzer" at bounding box center [79, 154] width 64 height 16
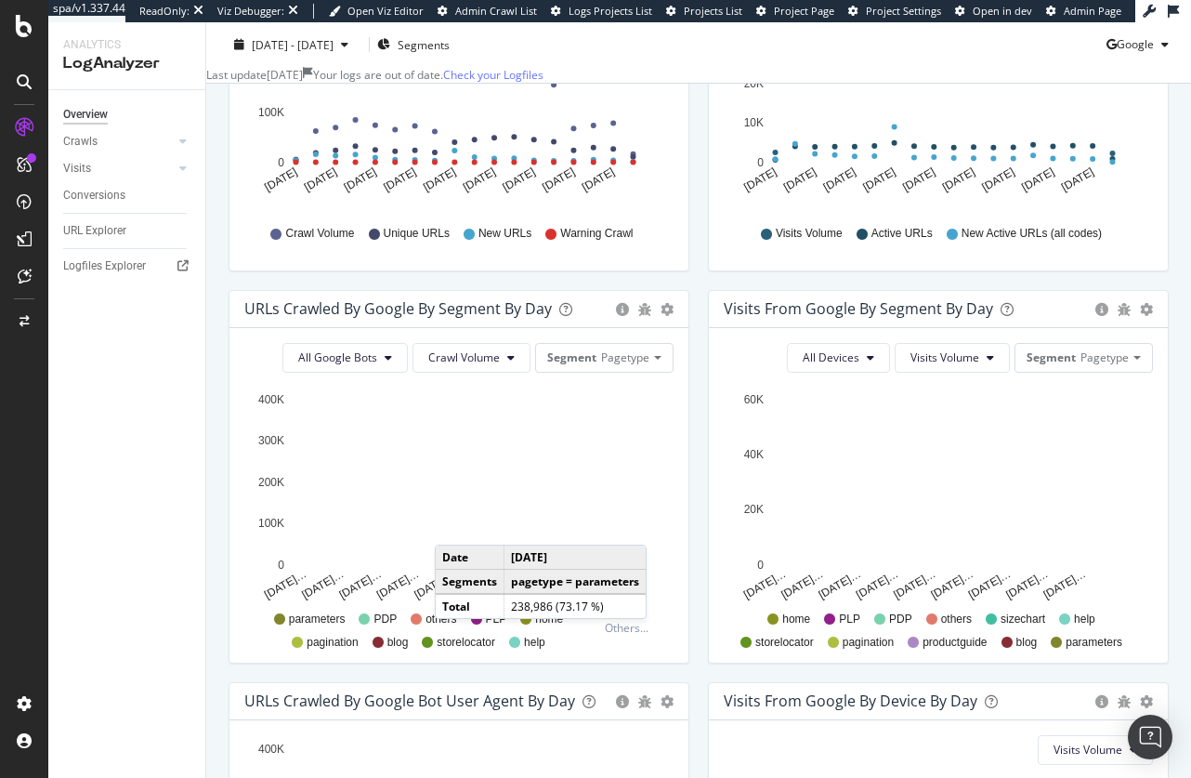
scroll to position [464, 0]
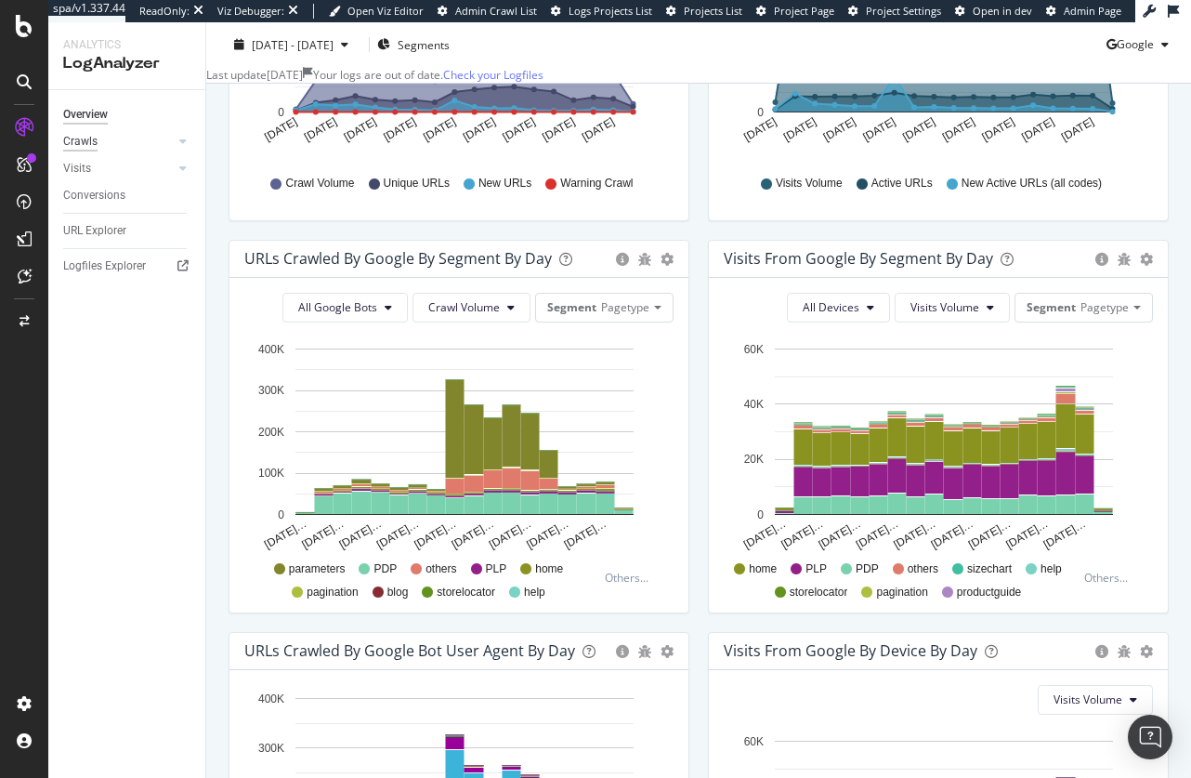
click at [82, 148] on div "Crawls" at bounding box center [80, 142] width 34 height 20
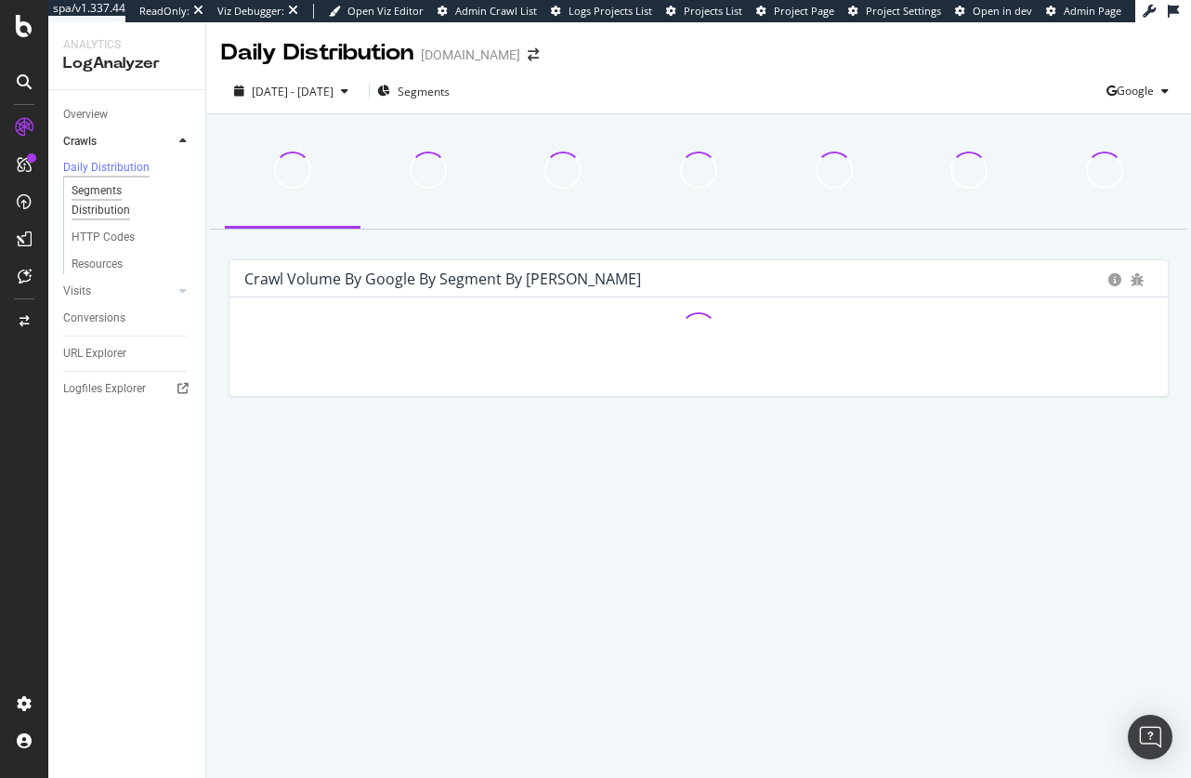
click at [105, 211] on div "Segments Distribution" at bounding box center [123, 200] width 103 height 39
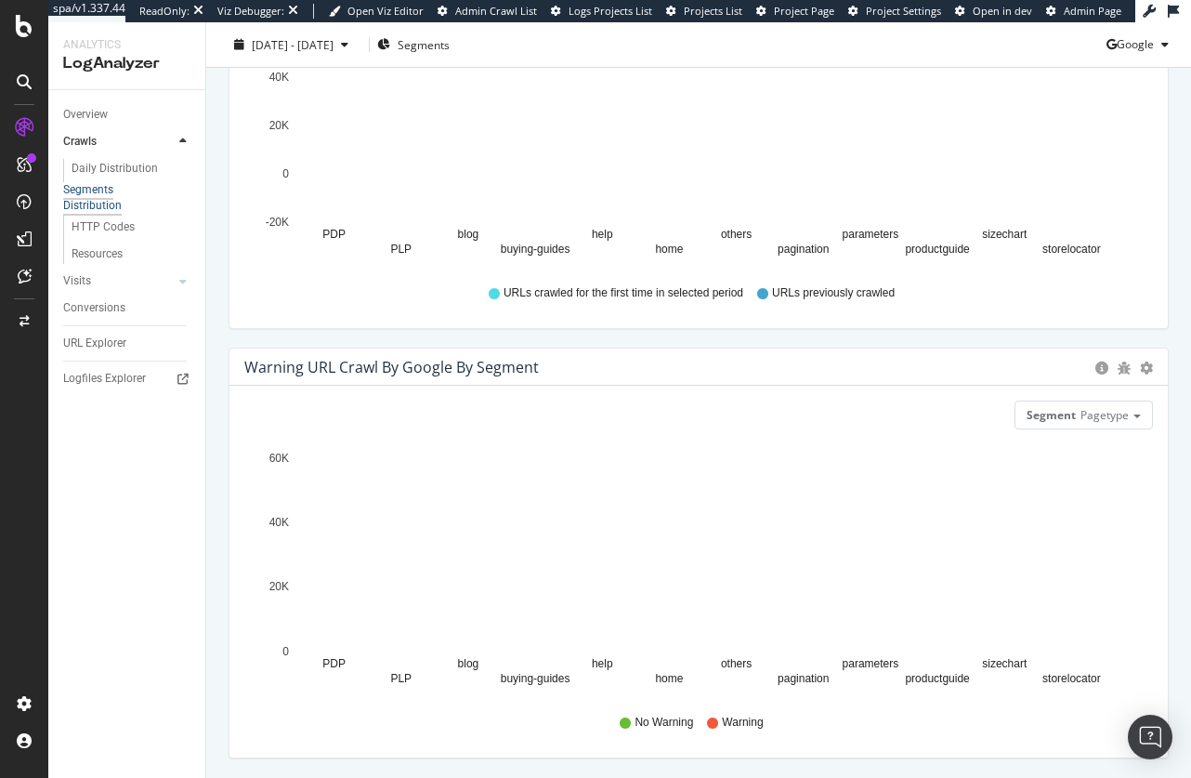
scroll to position [712, 0]
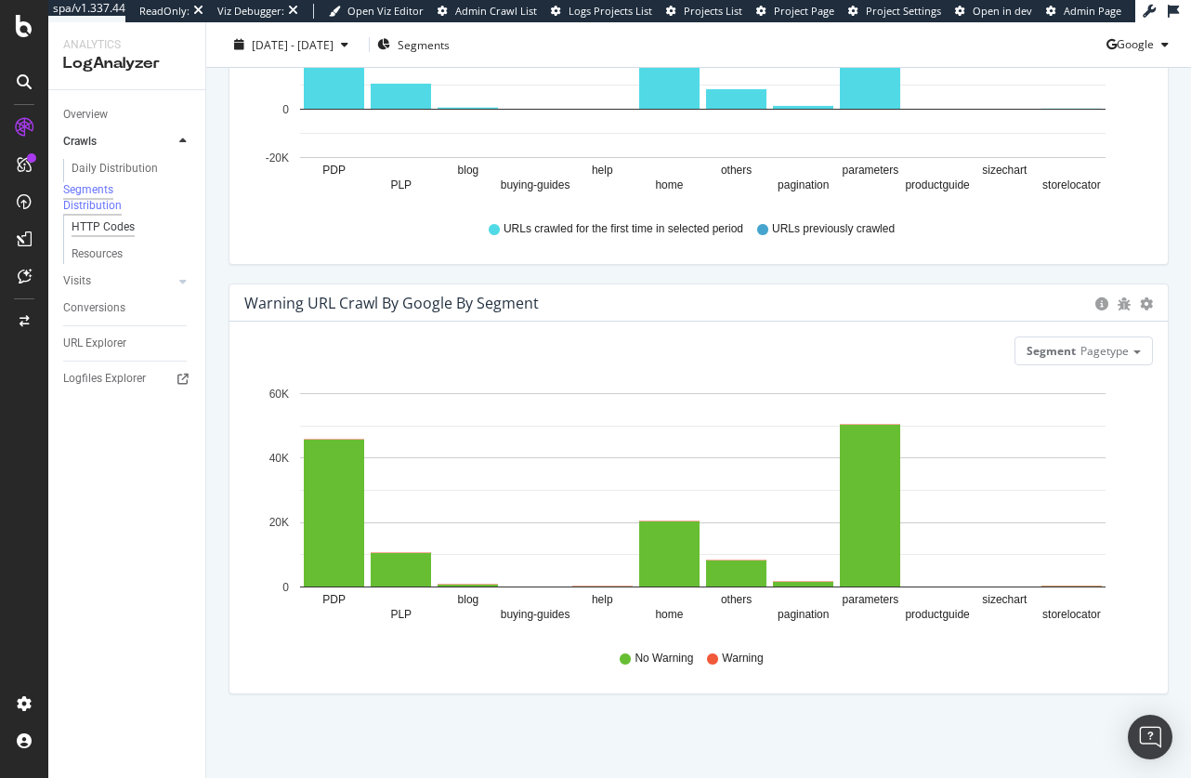
click at [116, 237] on div "HTTP Codes" at bounding box center [103, 227] width 63 height 20
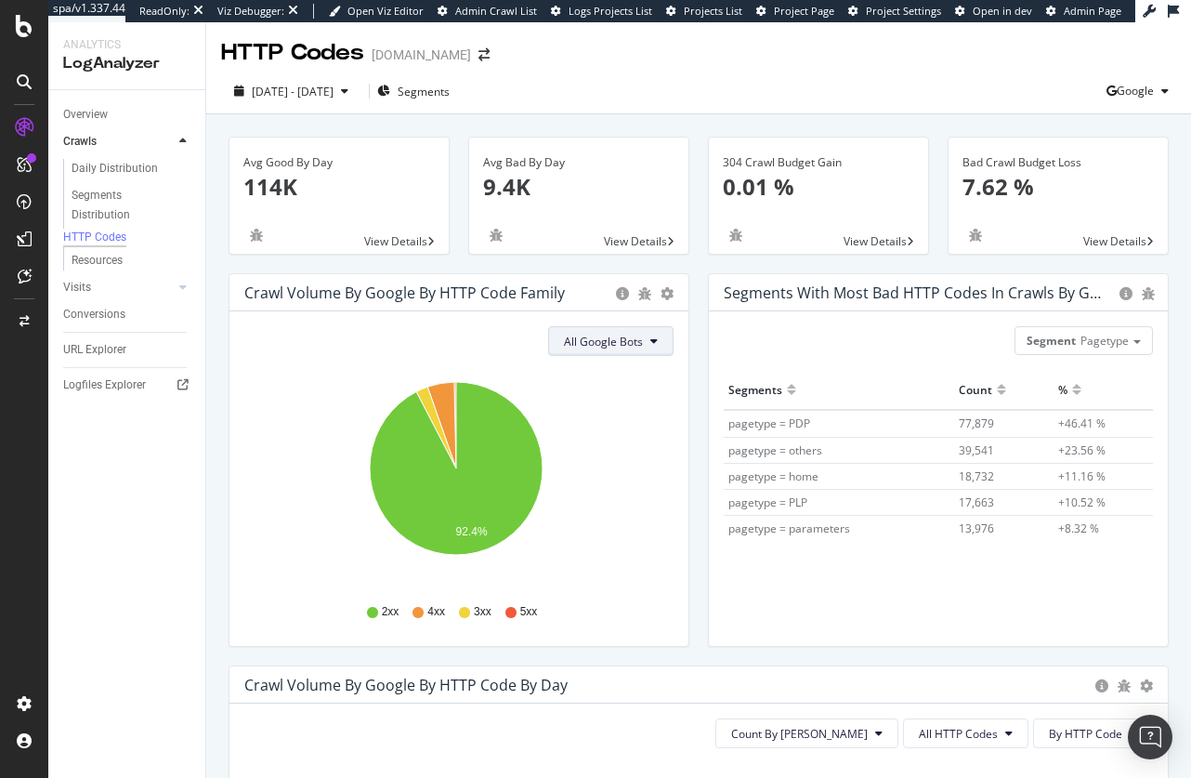
click at [620, 337] on span "All Google Bots" at bounding box center [603, 342] width 79 height 16
click at [639, 517] on span "Google Smartphone" at bounding box center [623, 515] width 131 height 17
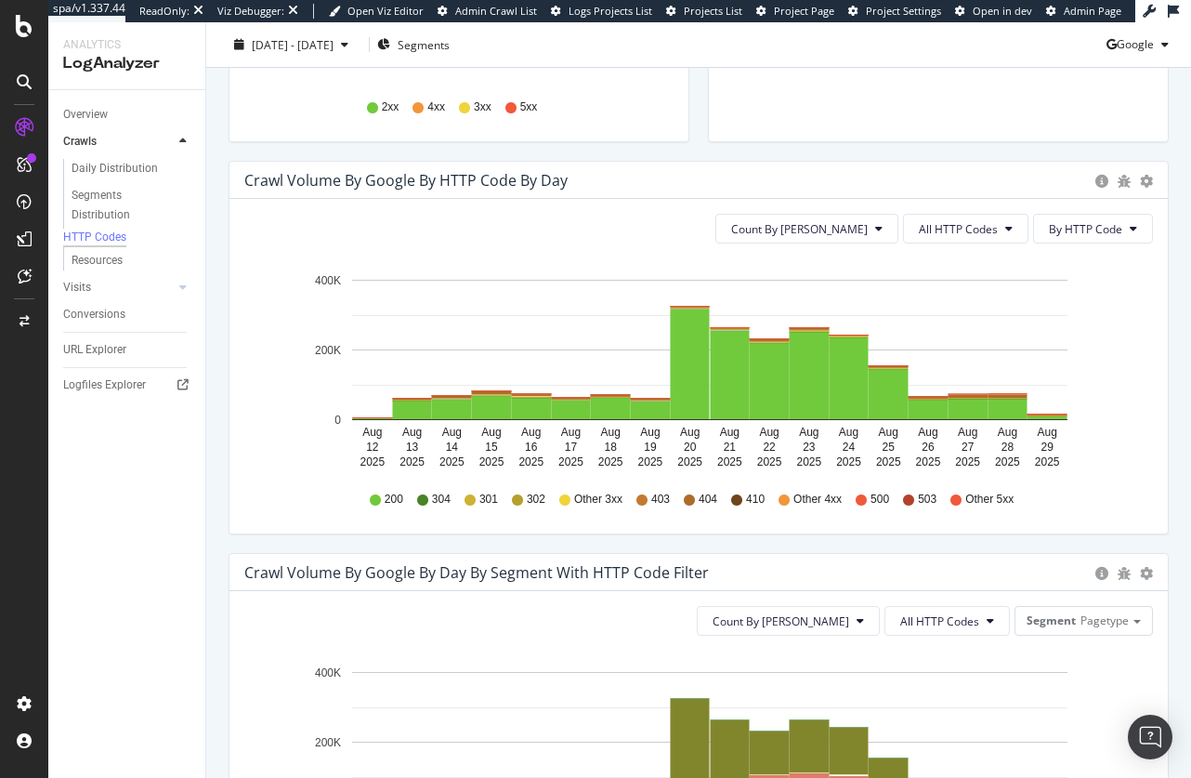
scroll to position [532, 0]
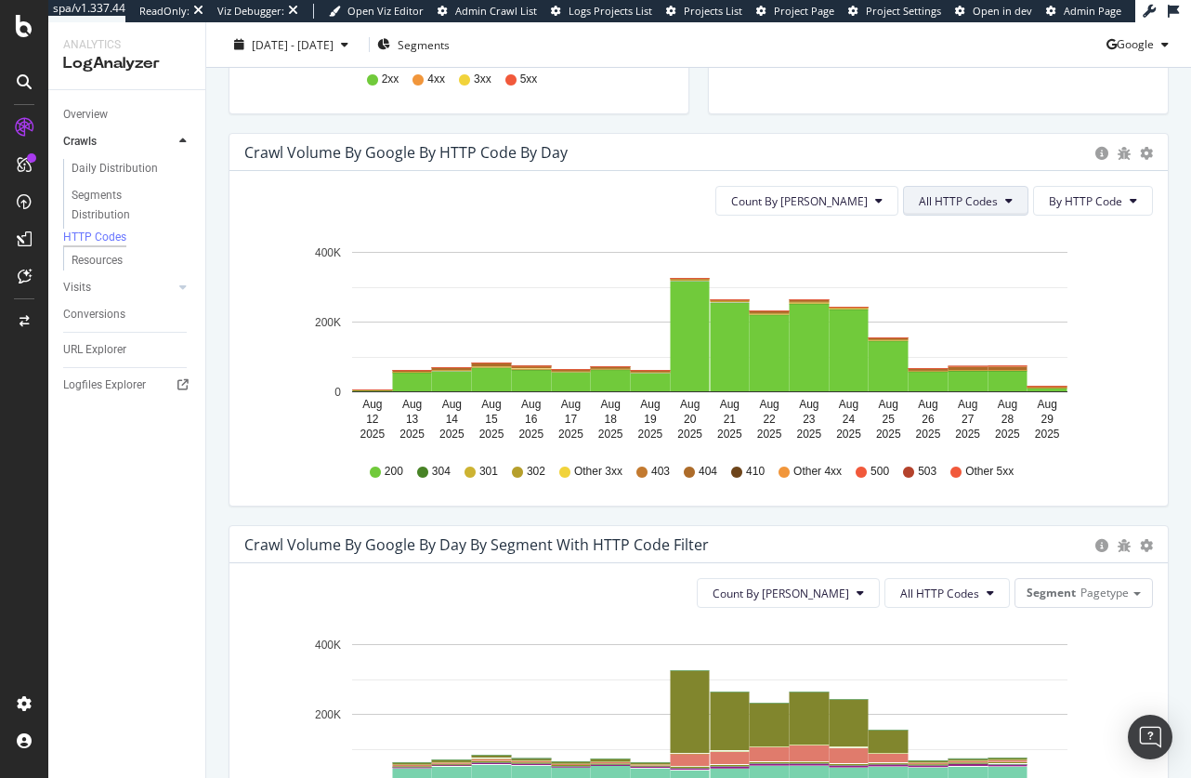
click at [1001, 198] on button "All HTTP Codes" at bounding box center [965, 201] width 125 height 30
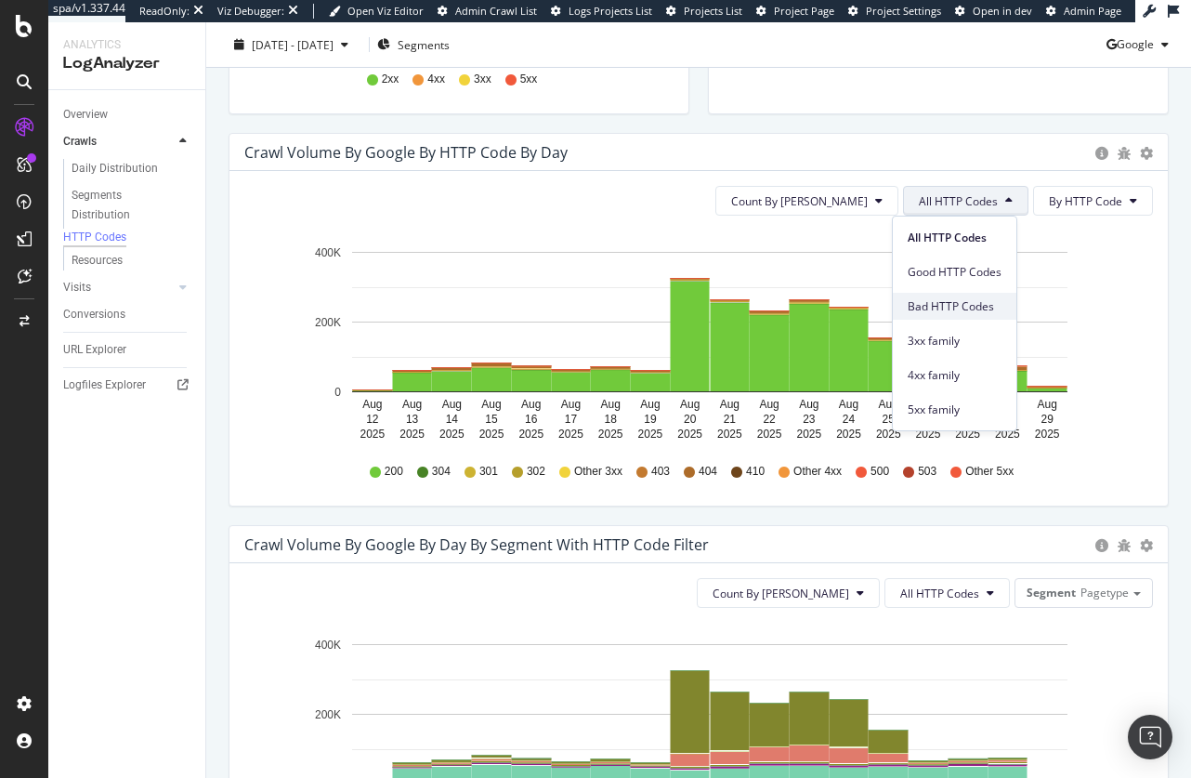
click at [965, 299] on span "Bad HTTP Codes" at bounding box center [955, 306] width 94 height 17
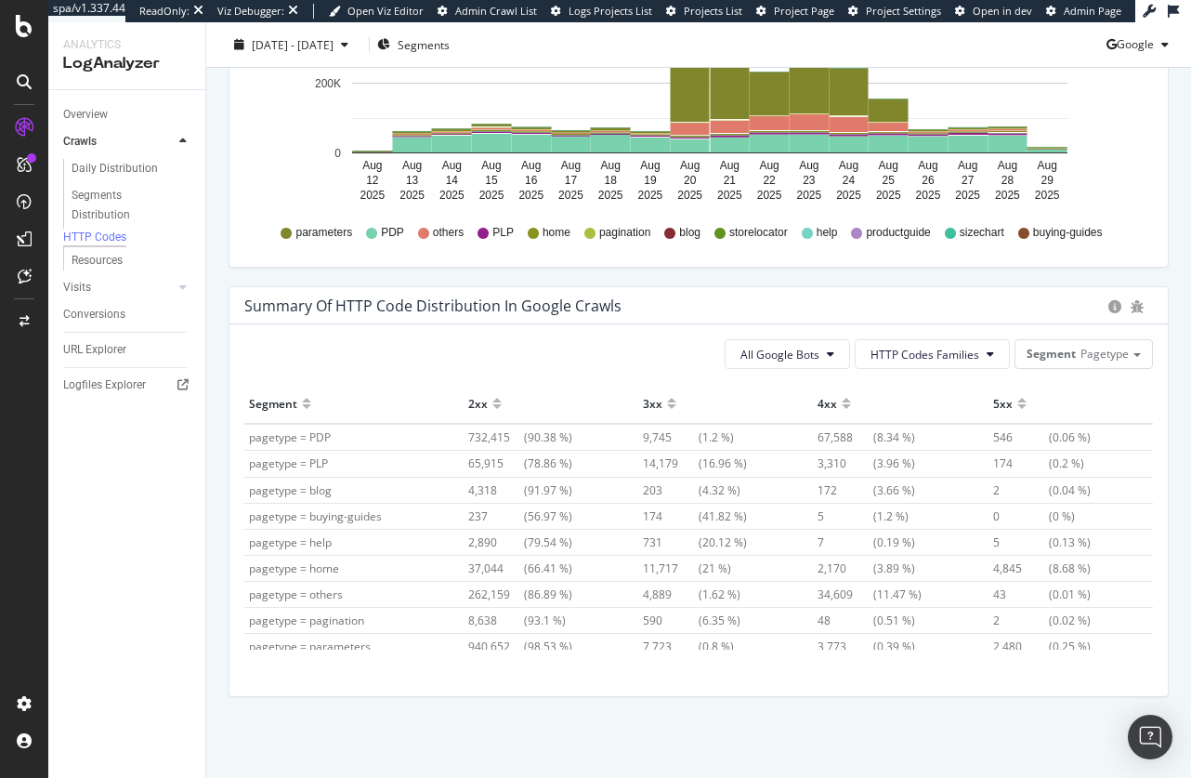
scroll to position [1166, 0]
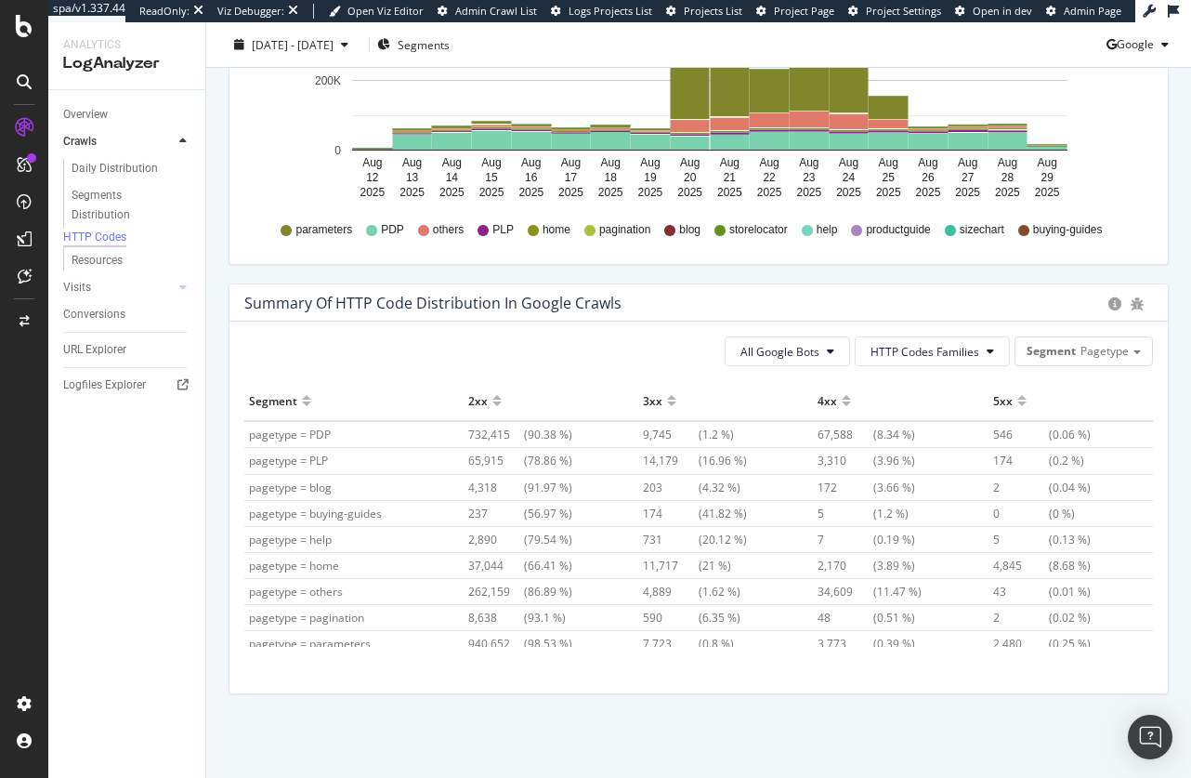
click at [842, 404] on div at bounding box center [846, 408] width 9 height 14
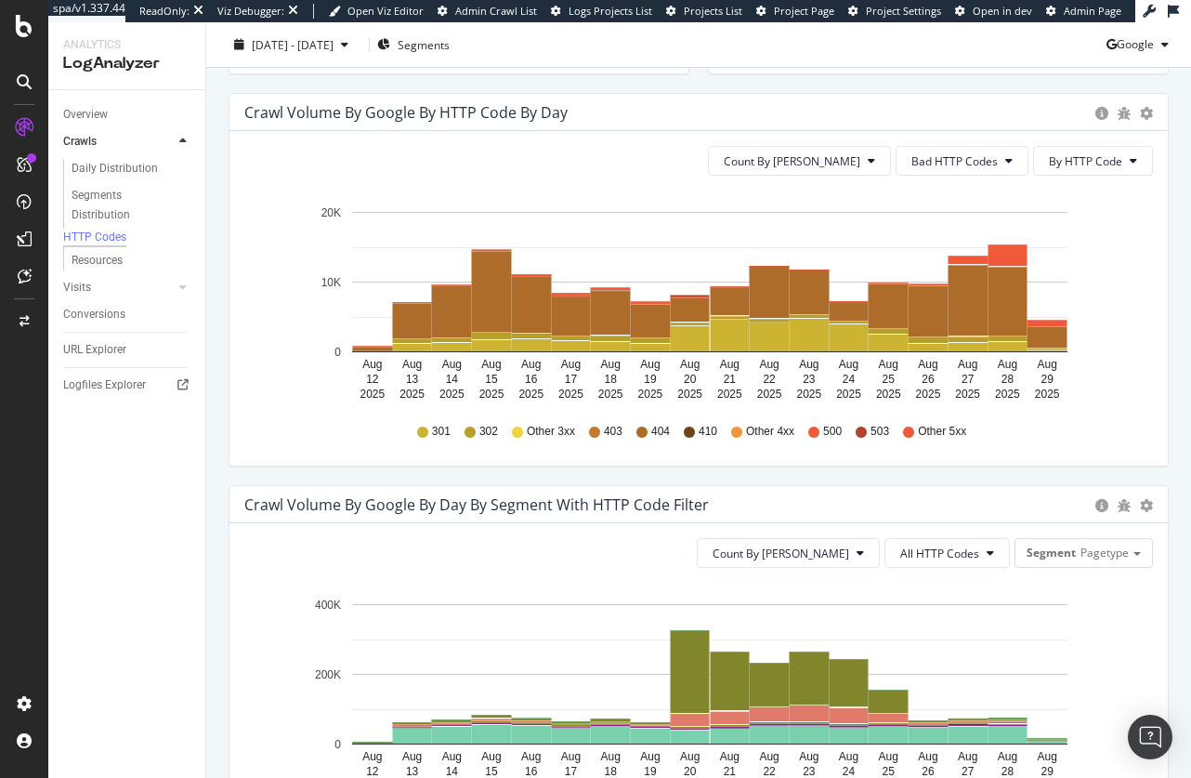
scroll to position [684, 0]
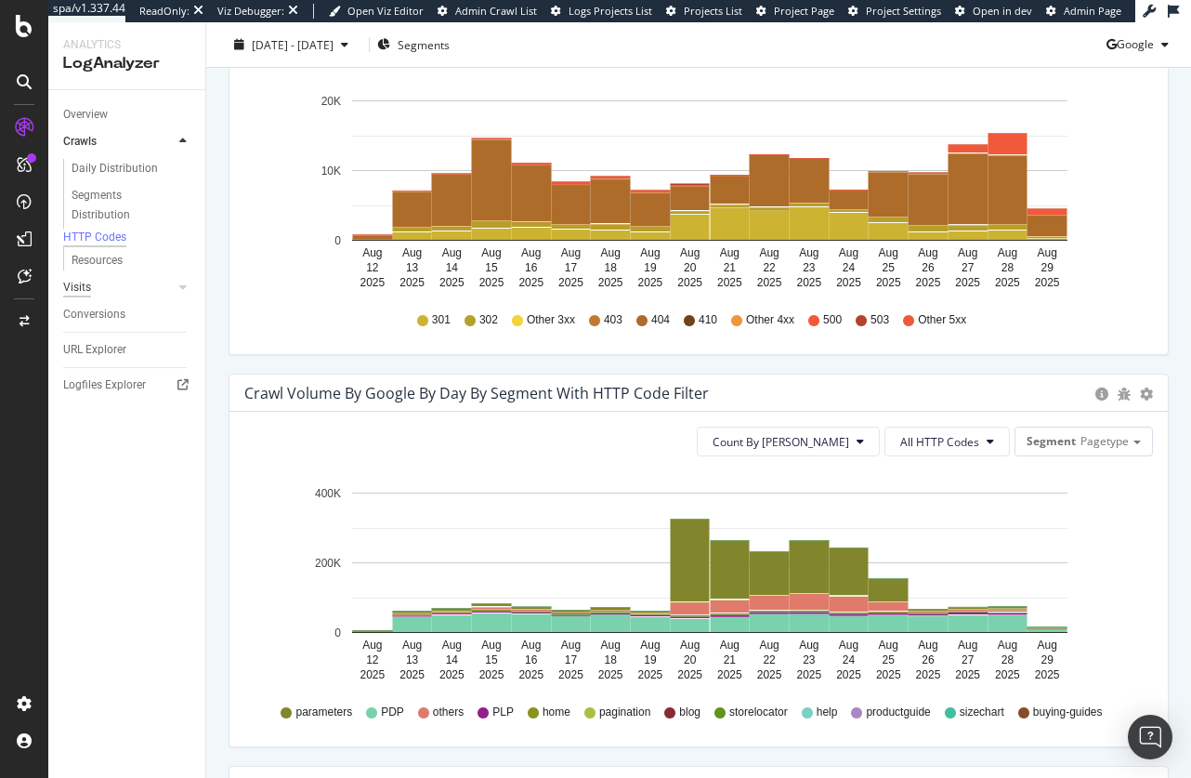
click at [86, 294] on div "Visits" at bounding box center [77, 288] width 28 height 20
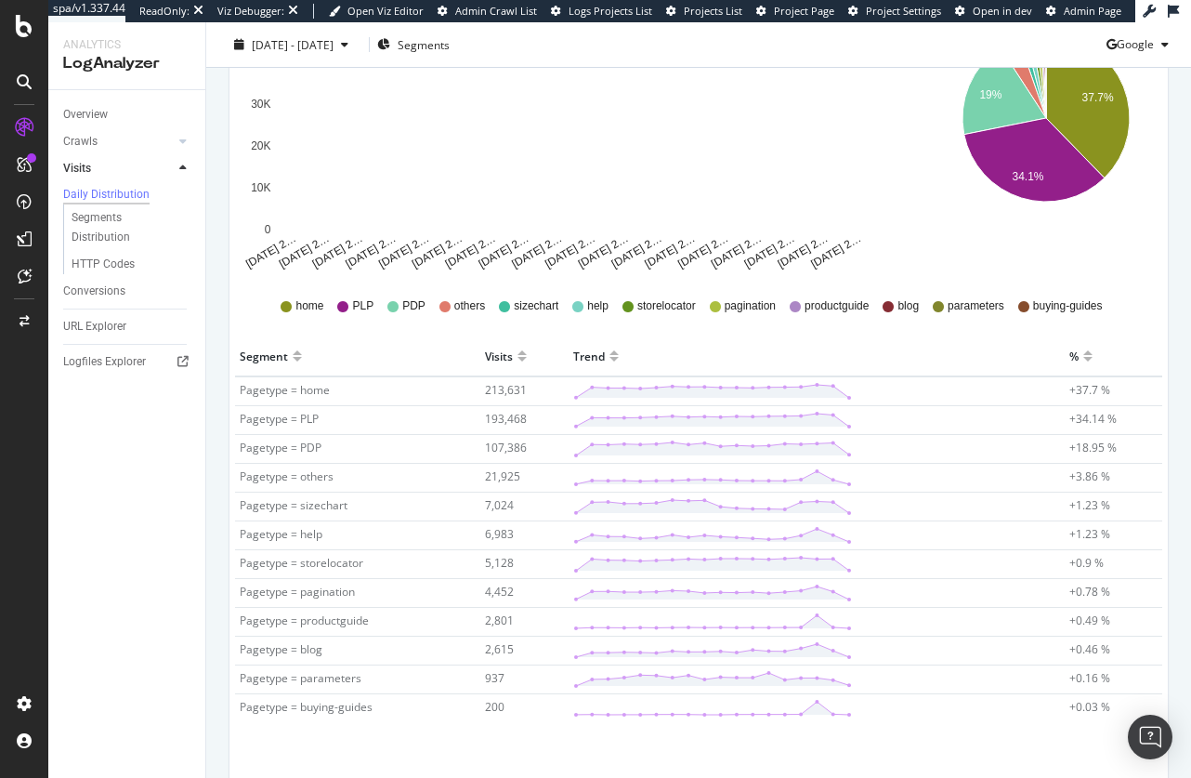
scroll to position [344, 0]
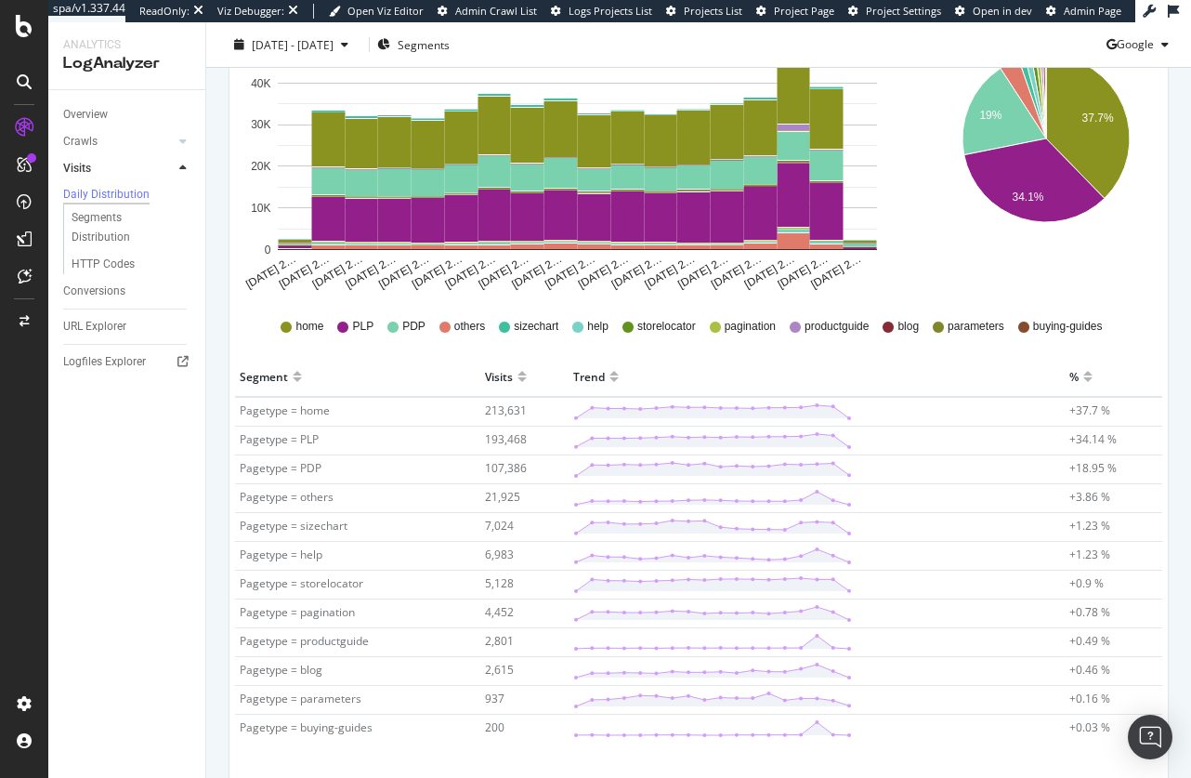
click at [1083, 380] on div at bounding box center [1087, 384] width 9 height 14
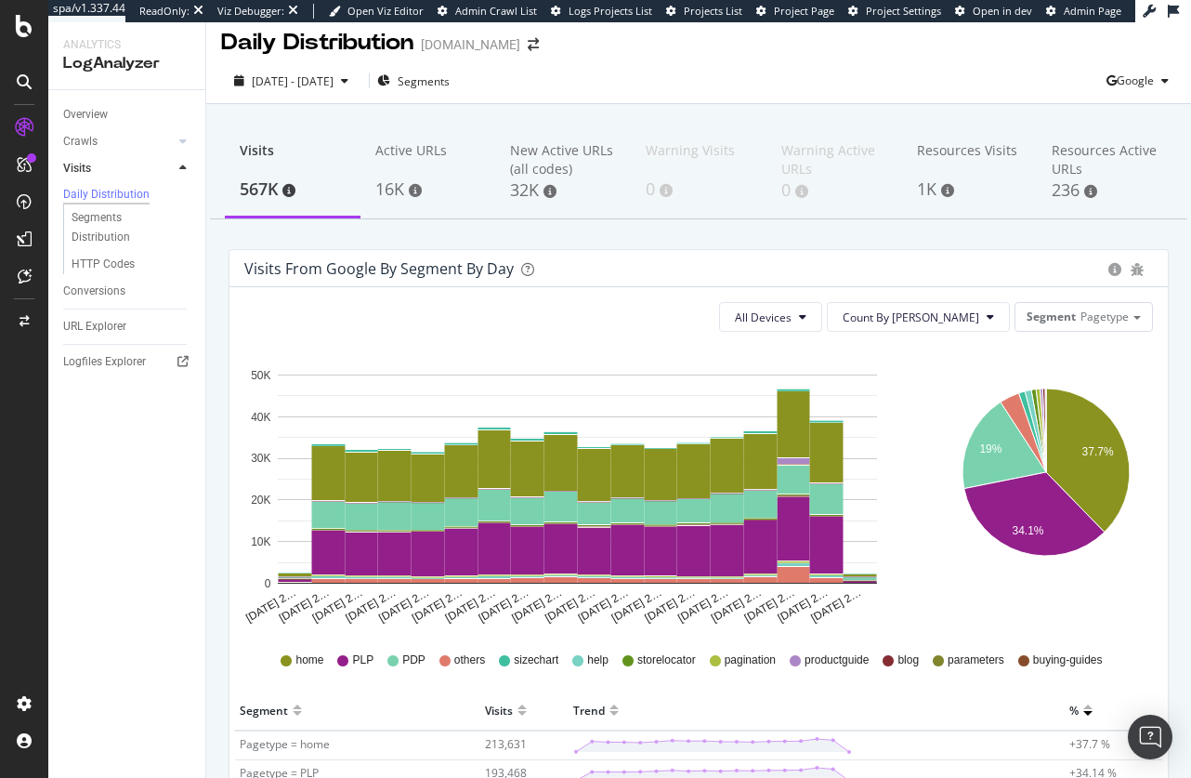
scroll to position [25, 0]
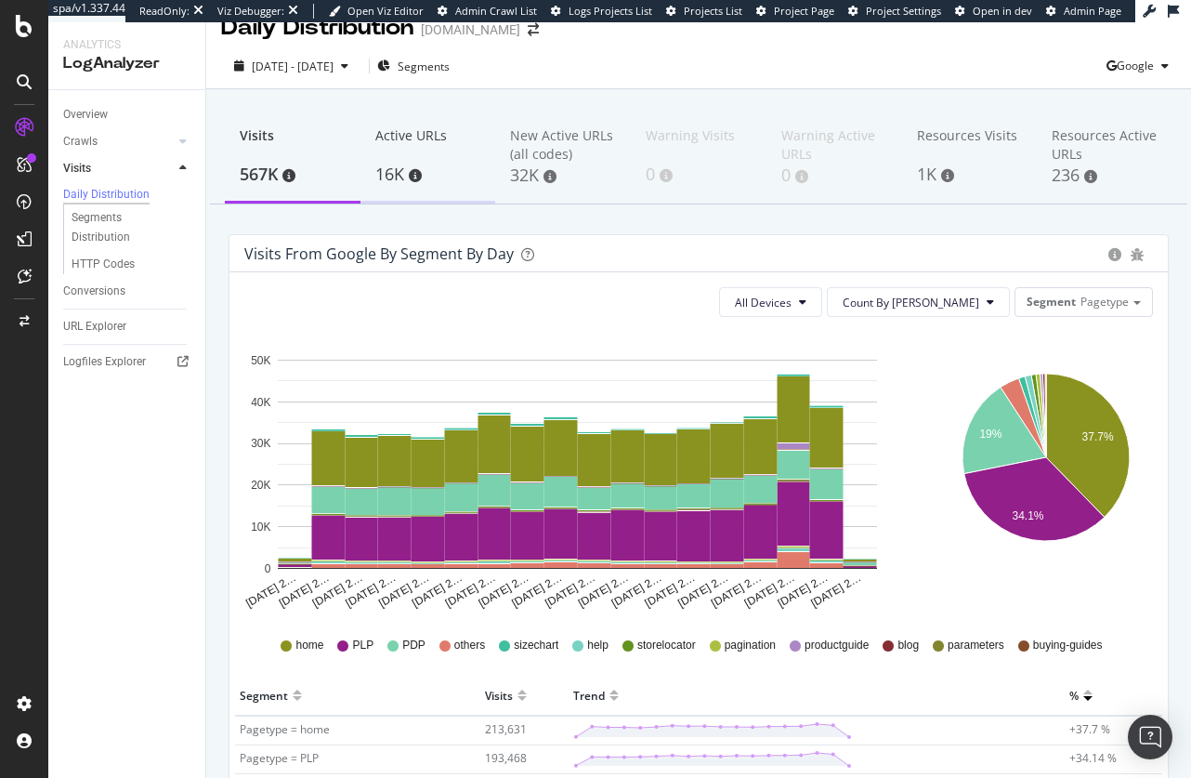
click at [383, 144] on div "Active URLs" at bounding box center [428, 143] width 106 height 35
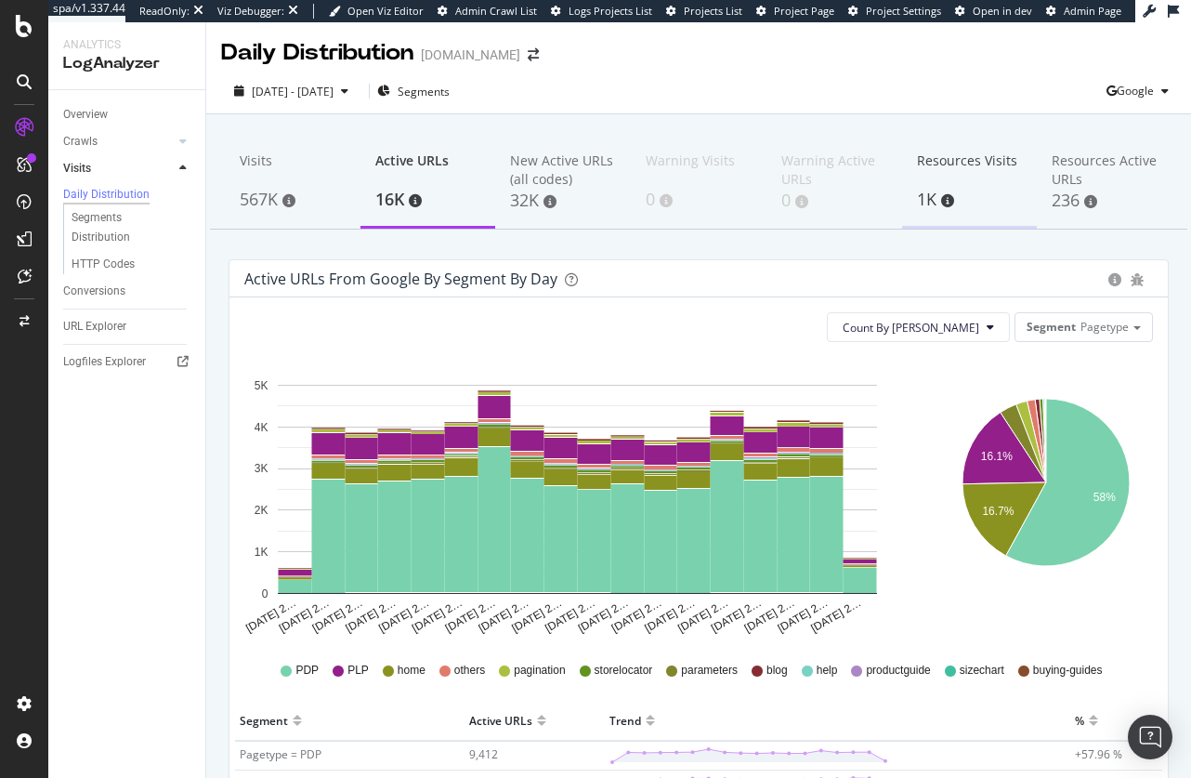
click at [958, 179] on div "Resources Visits" at bounding box center [970, 168] width 106 height 35
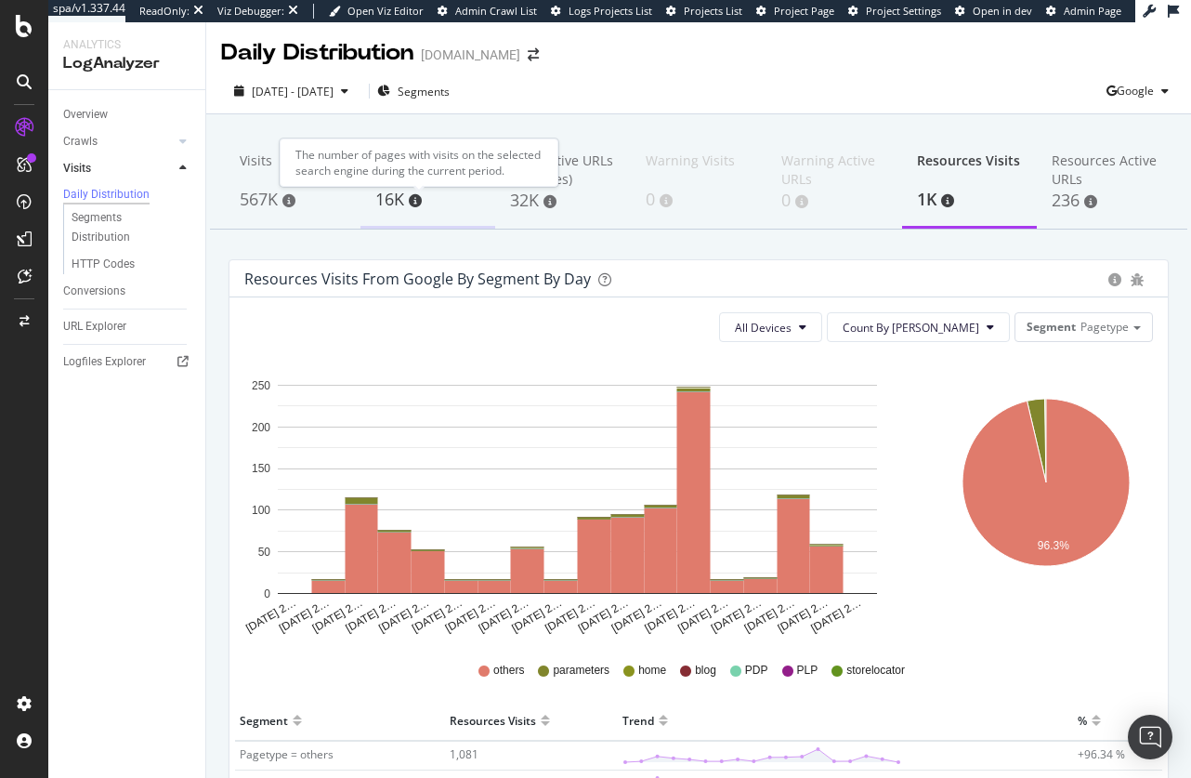
click at [401, 188] on div "16K" at bounding box center [428, 200] width 106 height 24
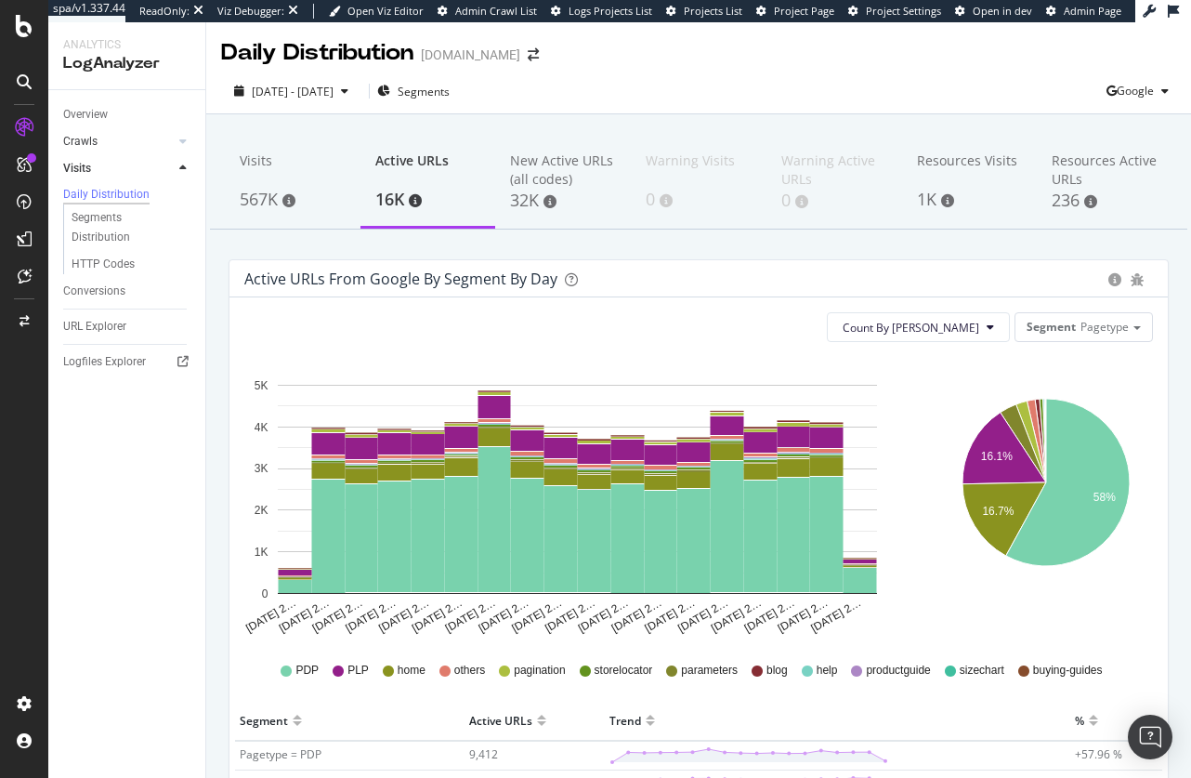
click at [98, 140] on link "Crawls" at bounding box center [118, 142] width 111 height 20
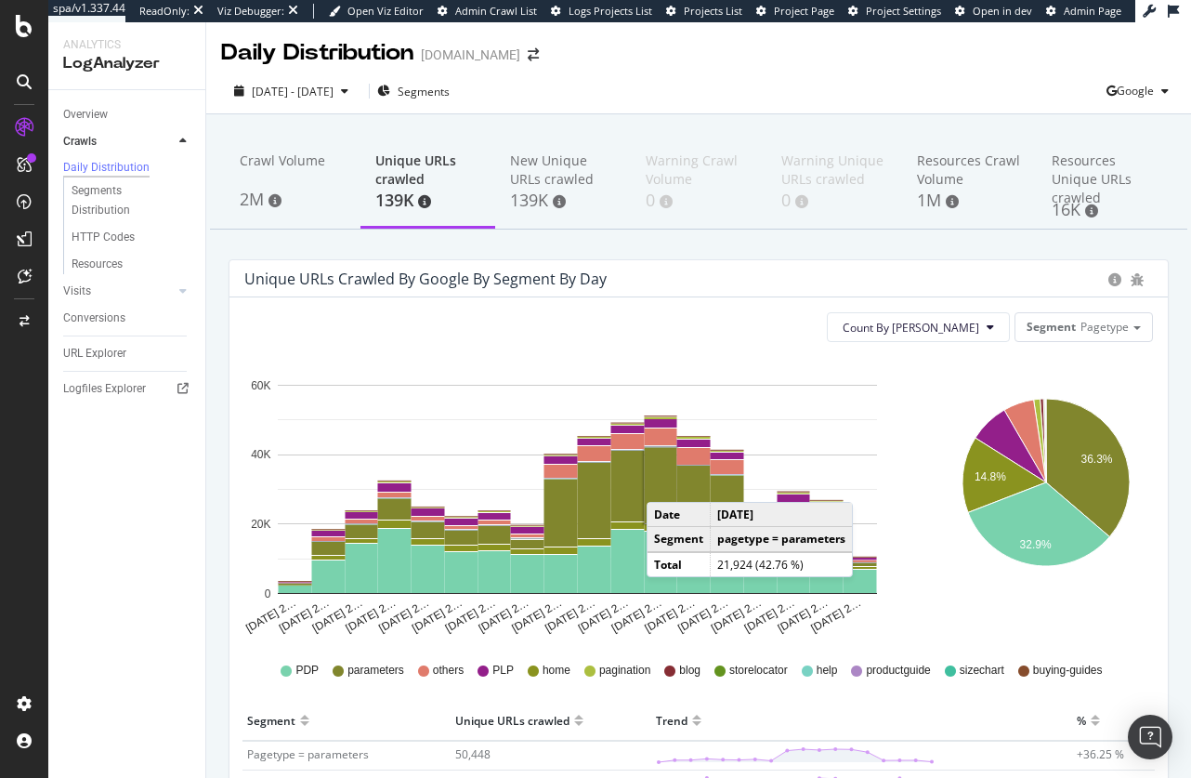
click at [665, 483] on rect "A chart." at bounding box center [661, 485] width 33 height 75
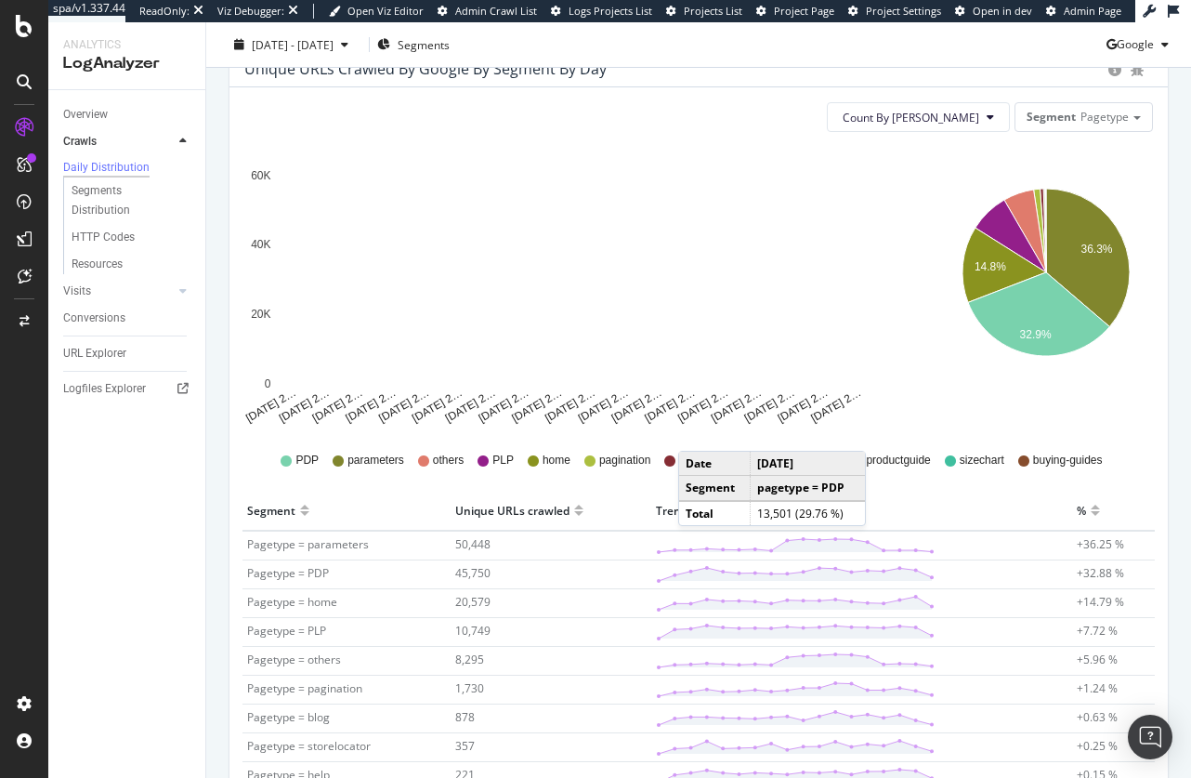
scroll to position [248, 0]
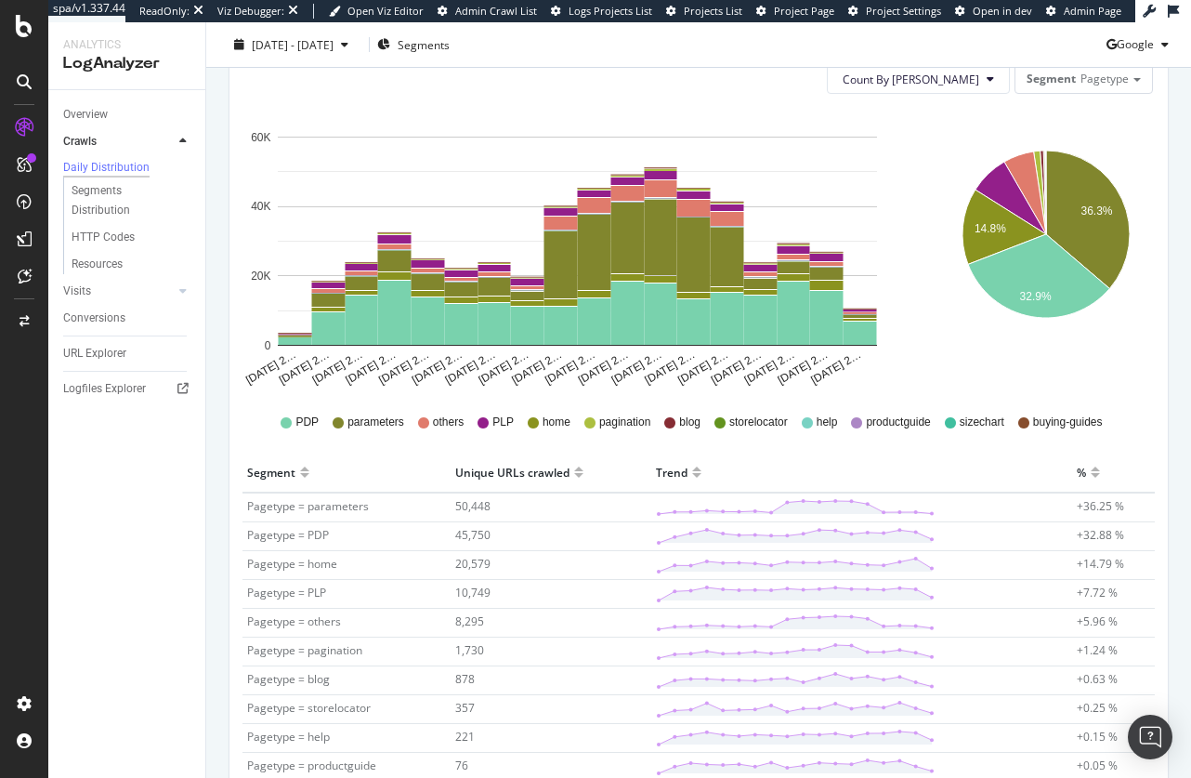
click at [1091, 475] on div at bounding box center [1095, 480] width 9 height 14
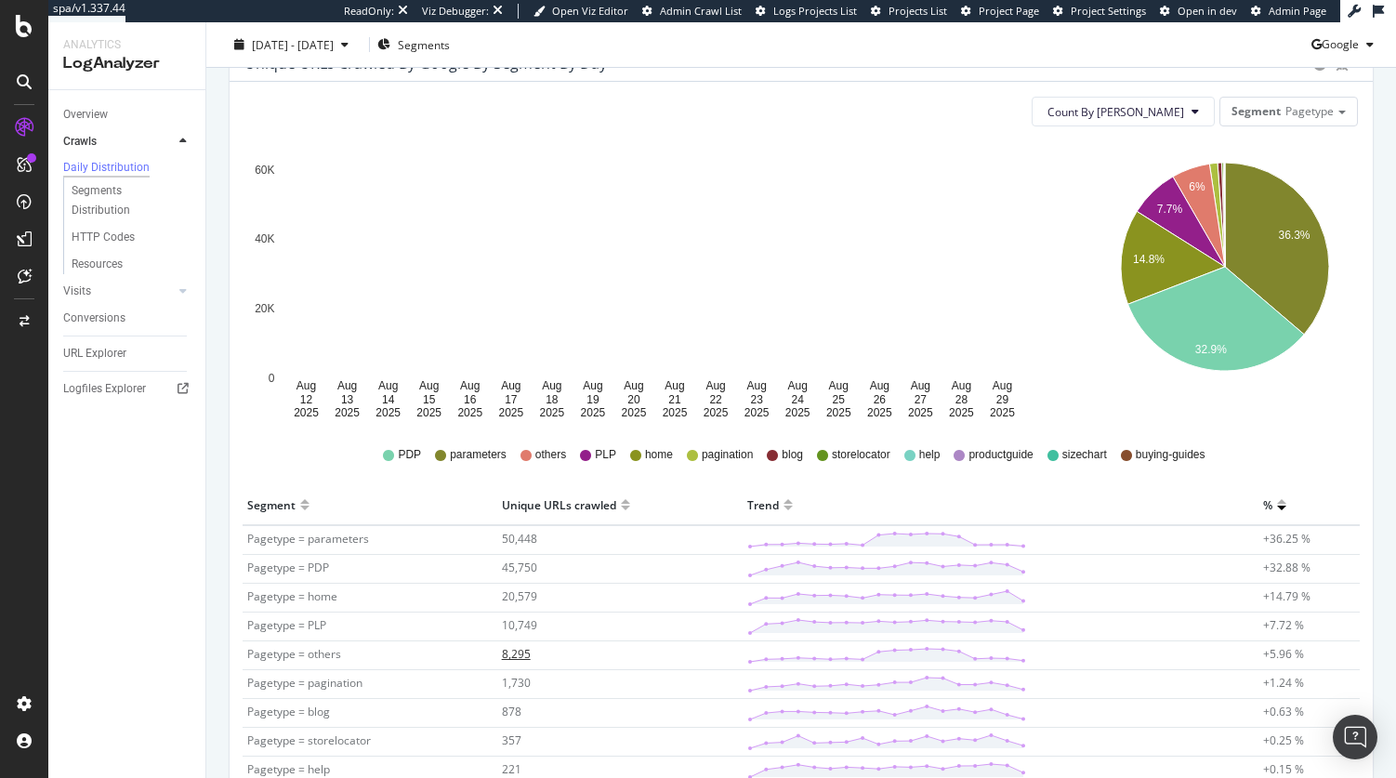
scroll to position [162, 0]
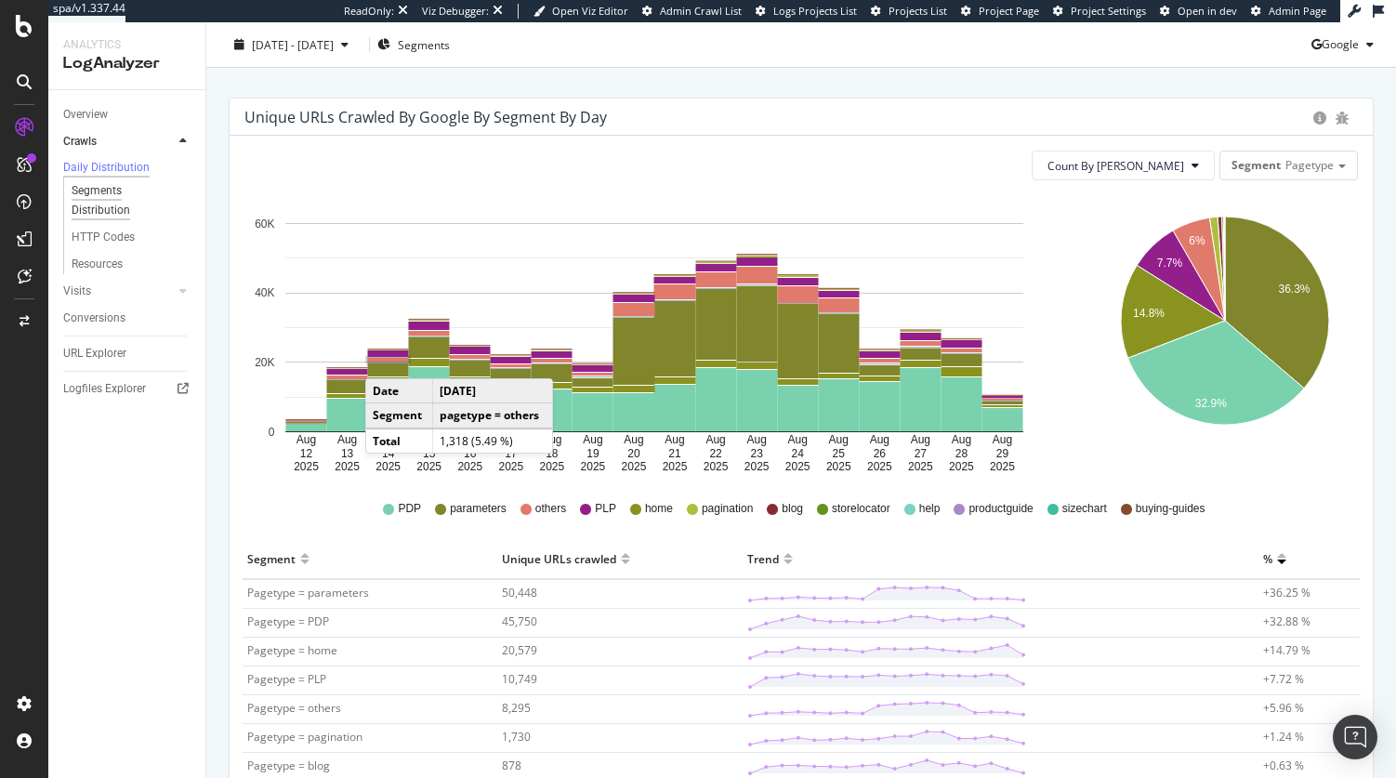
click at [111, 209] on div "Segments Distribution" at bounding box center [123, 200] width 103 height 39
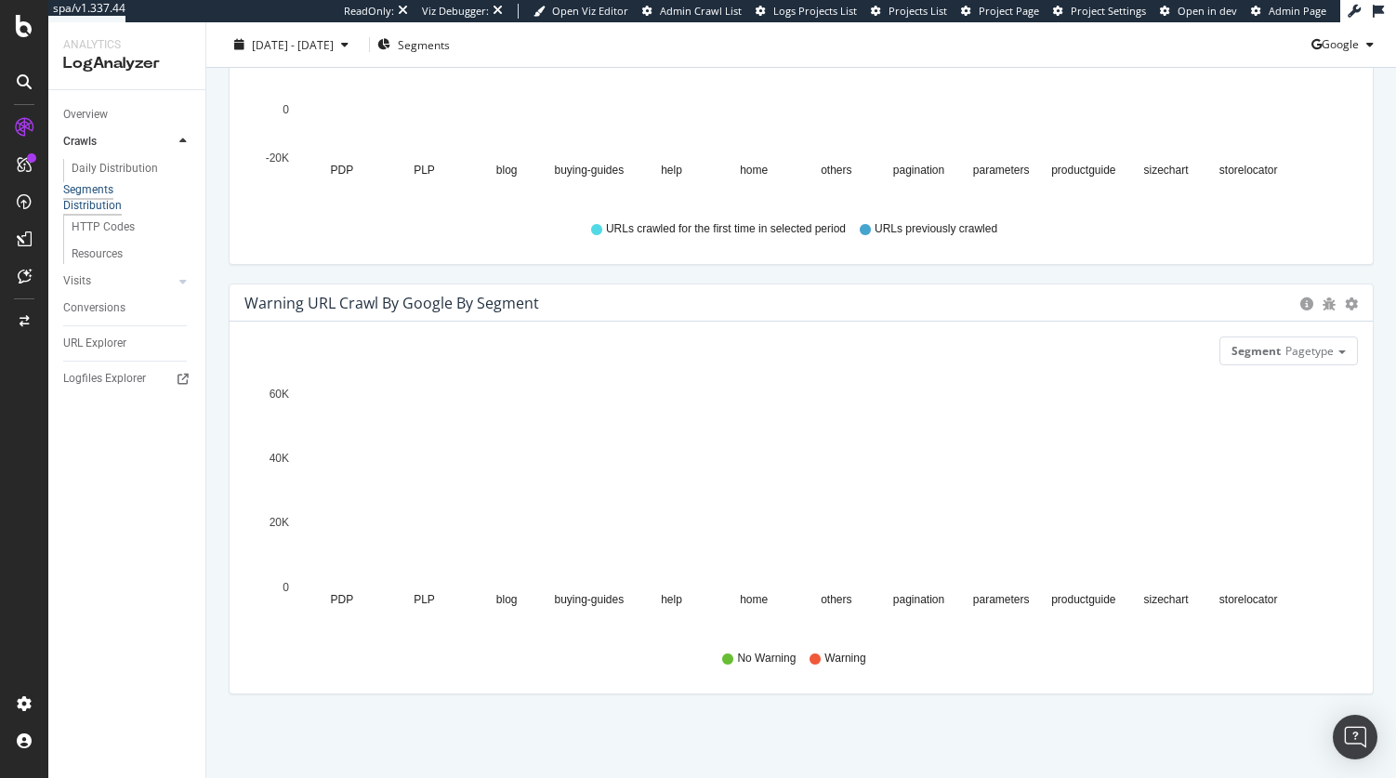
scroll to position [670, 0]
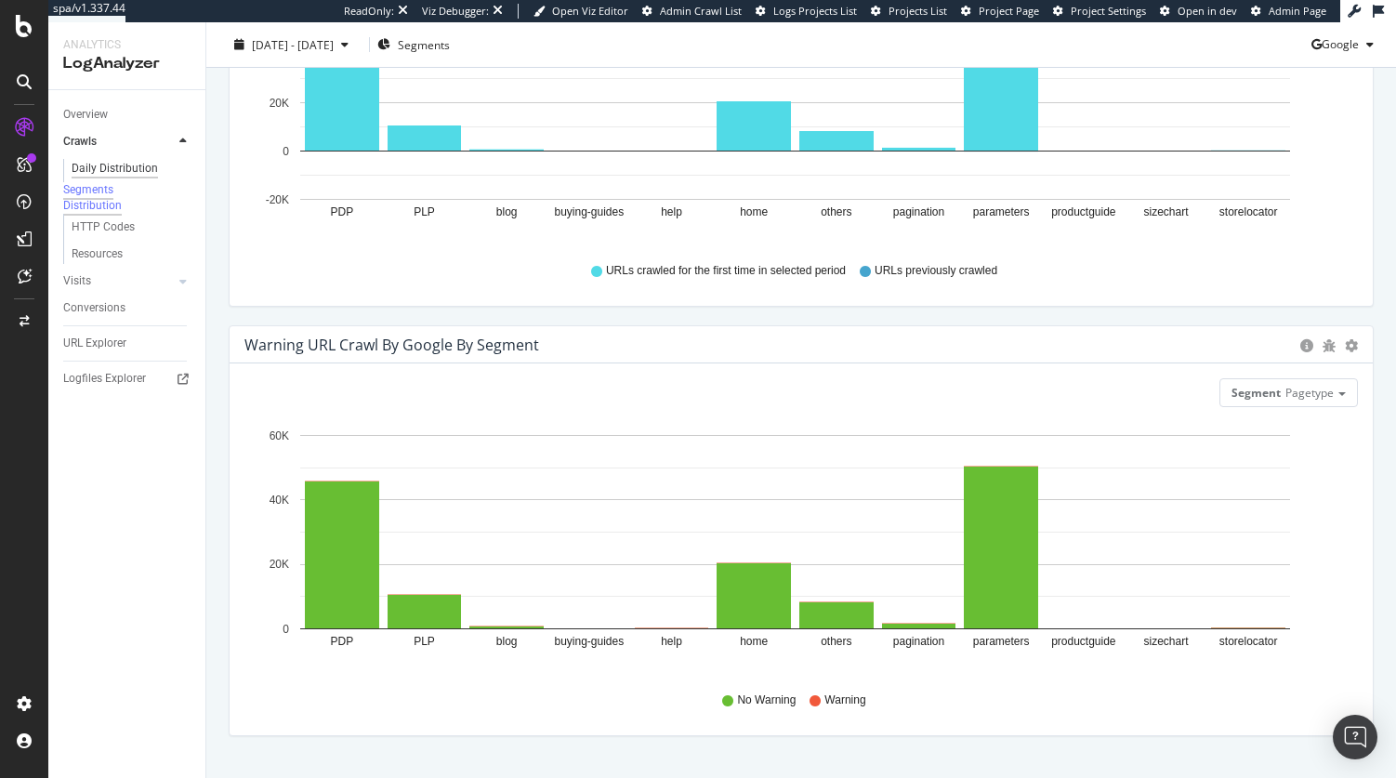
click at [108, 162] on div "Daily Distribution" at bounding box center [115, 169] width 86 height 20
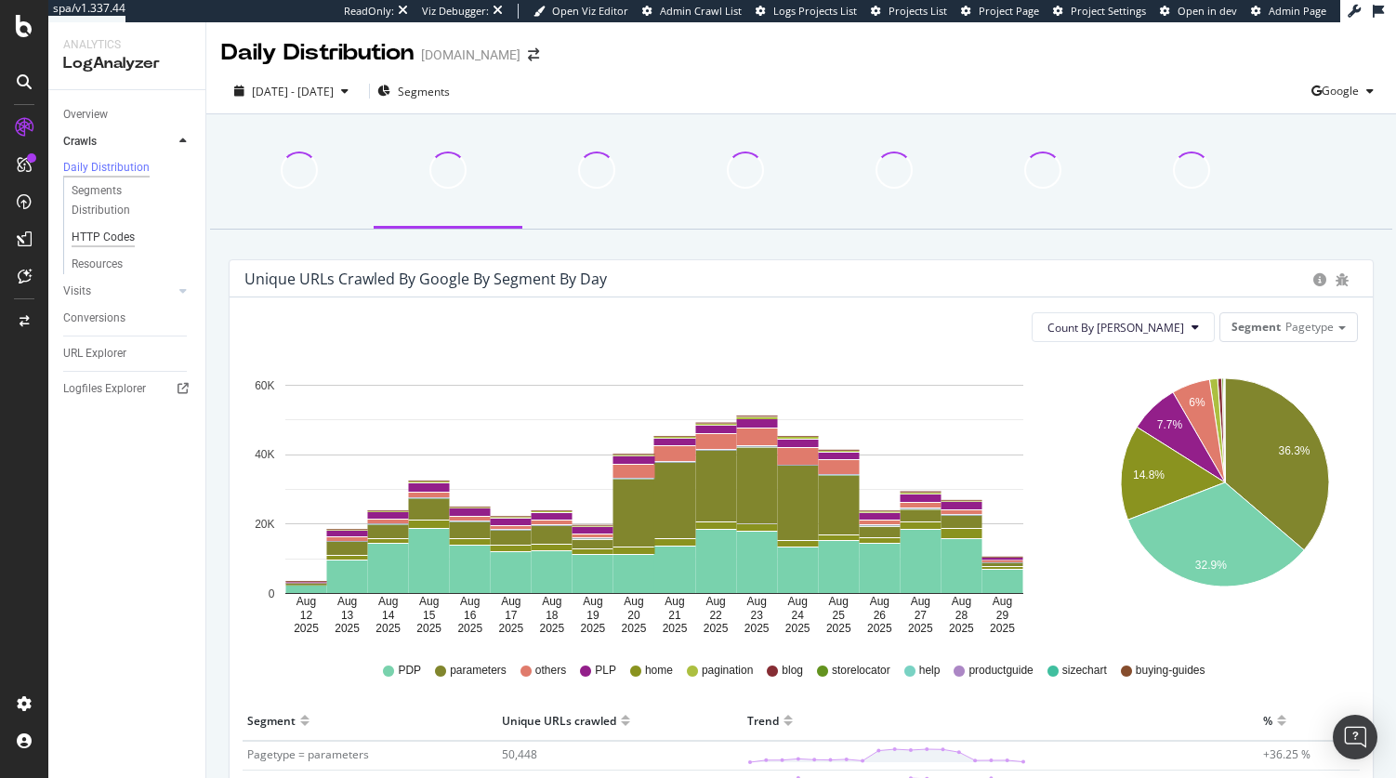
click at [120, 241] on div "HTTP Codes" at bounding box center [103, 238] width 63 height 20
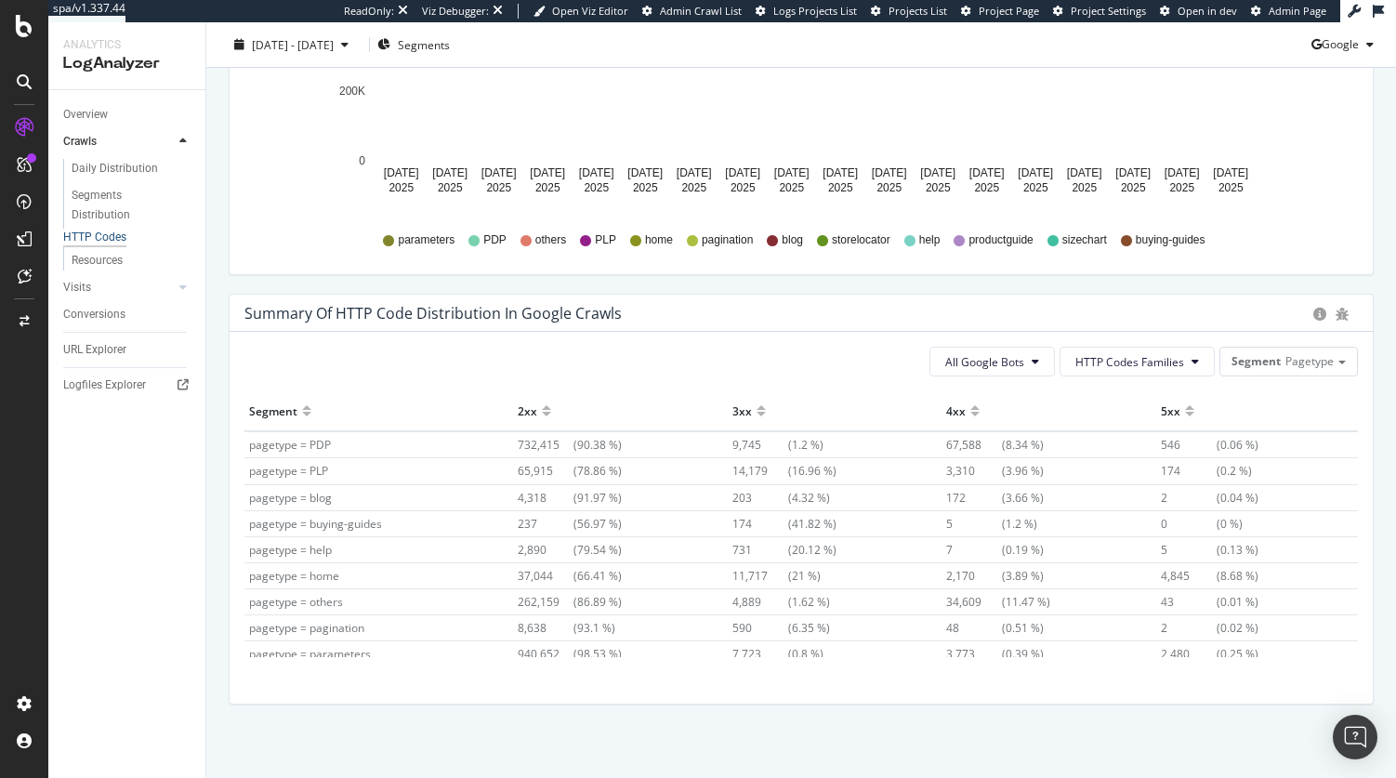
scroll to position [1166, 0]
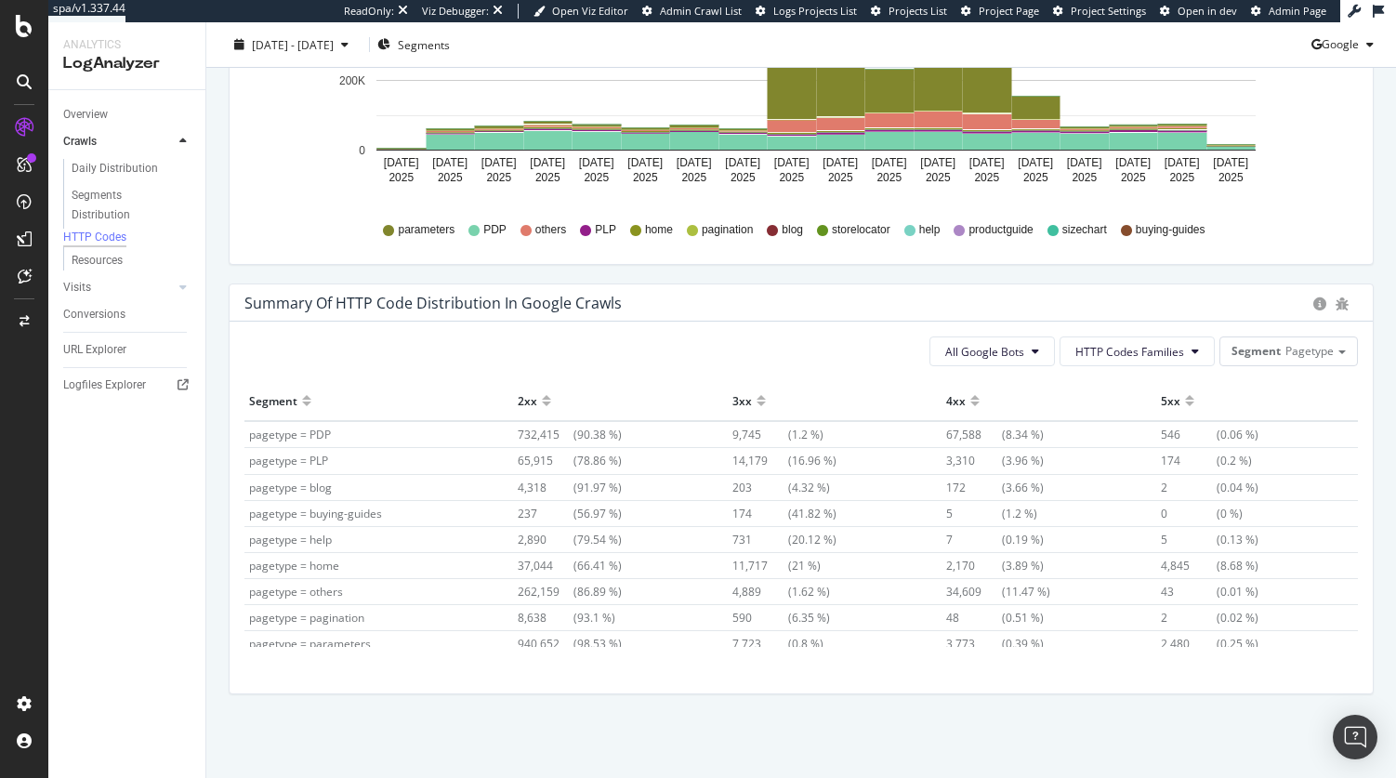
click at [583, 470] on td "65,915 (78.86 %)" at bounding box center [620, 461] width 215 height 26
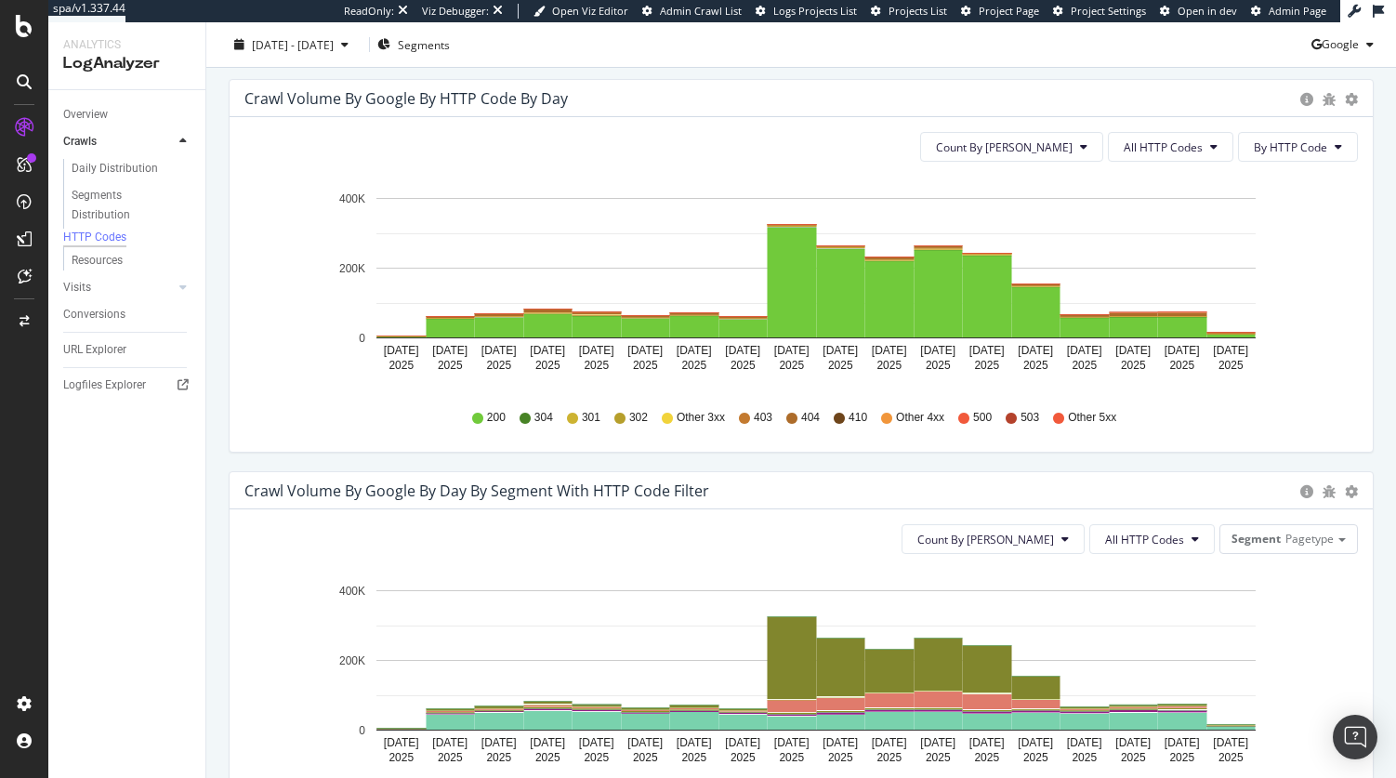
scroll to position [0, 0]
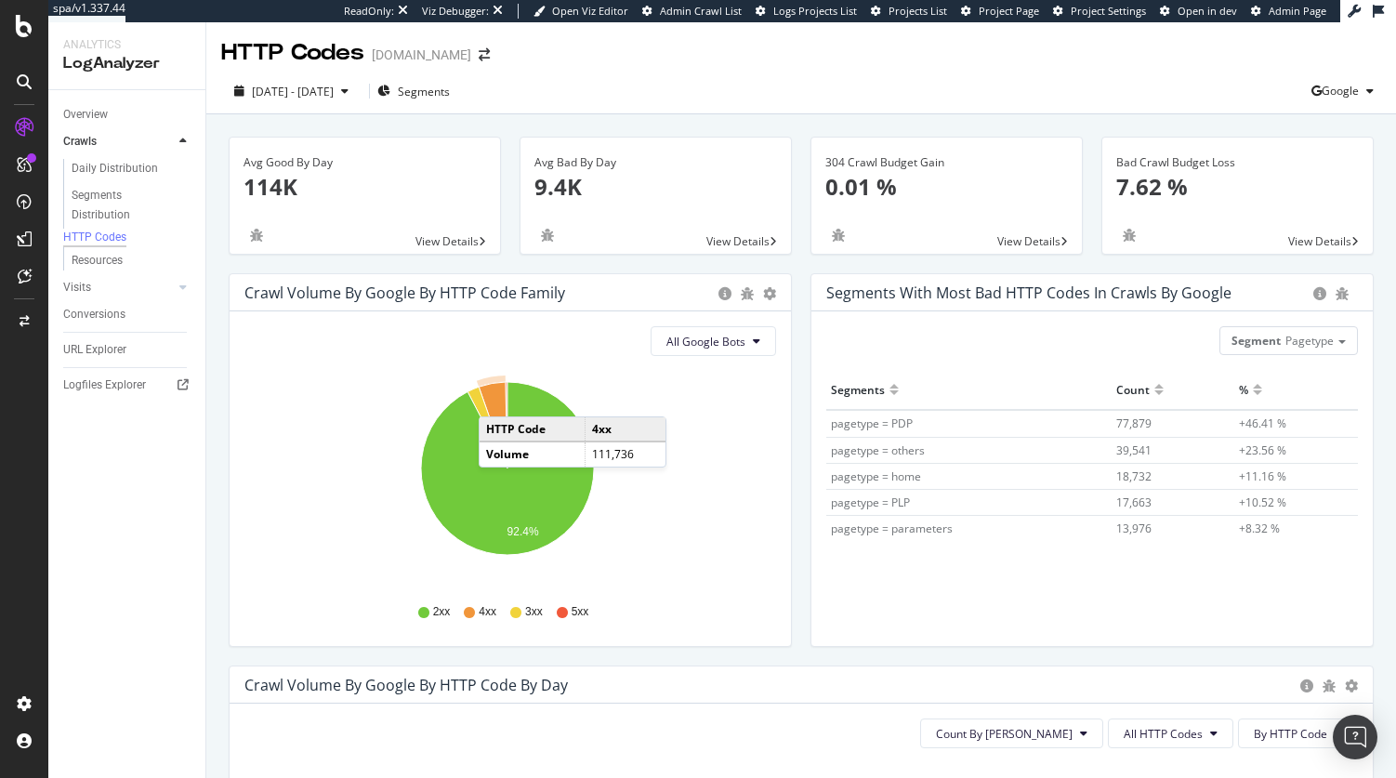
click at [497, 398] on icon "A chart." at bounding box center [493, 425] width 29 height 86
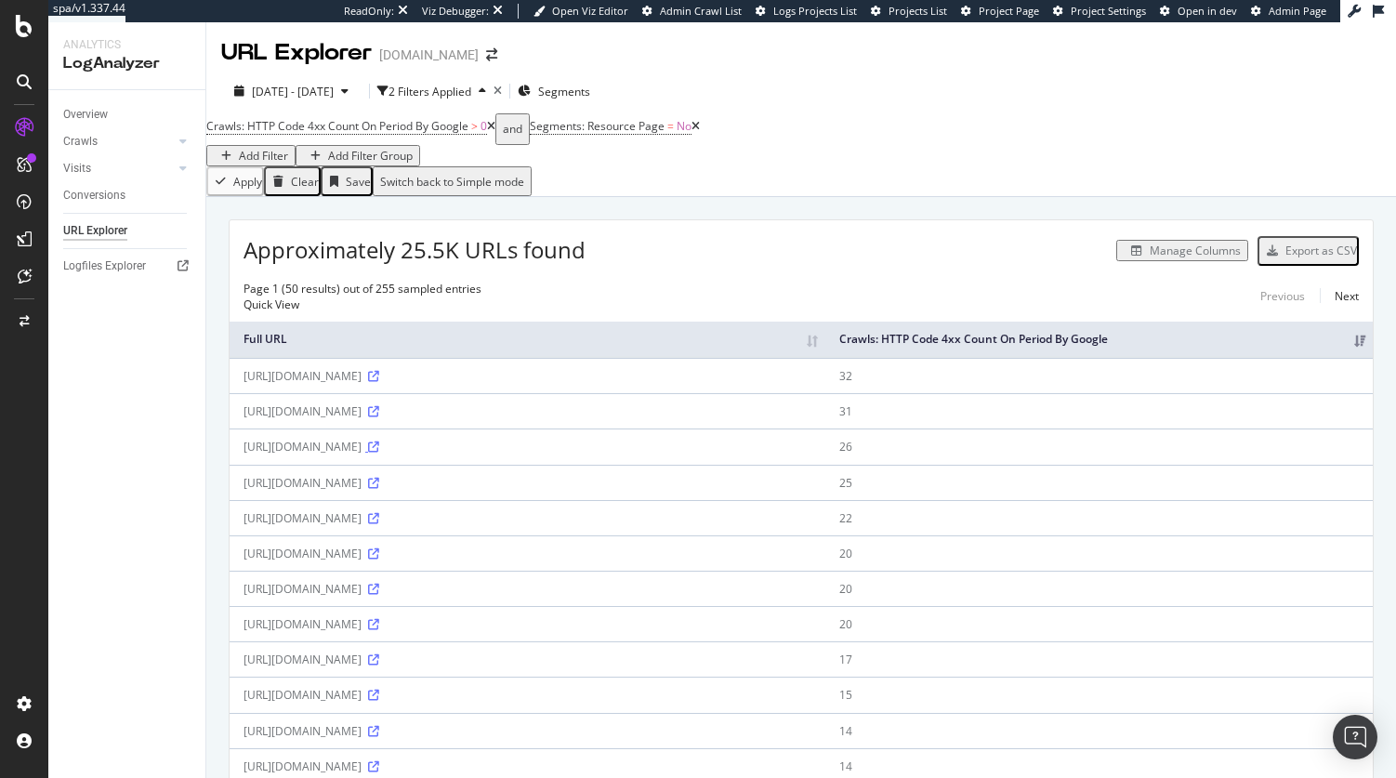
click at [379, 447] on icon at bounding box center [373, 446] width 11 height 11
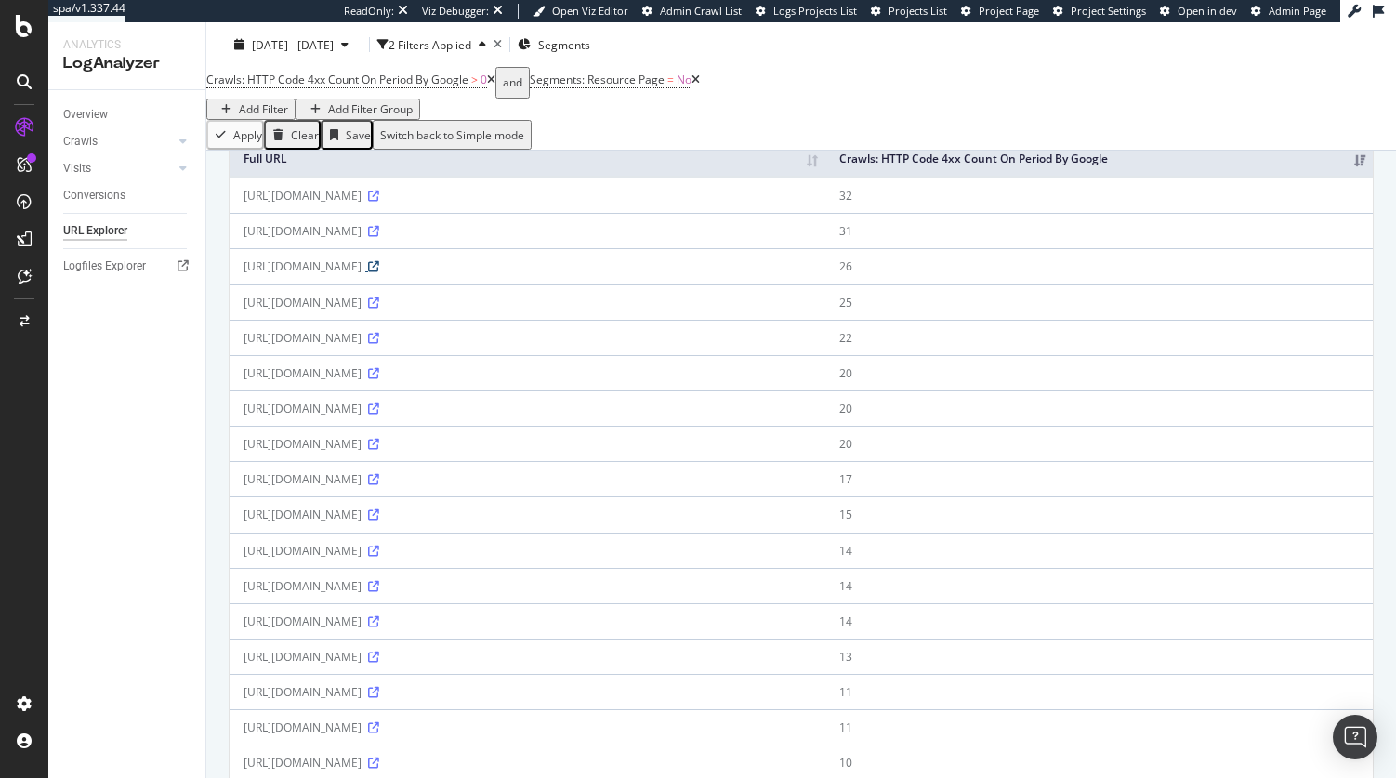
scroll to position [256, 0]
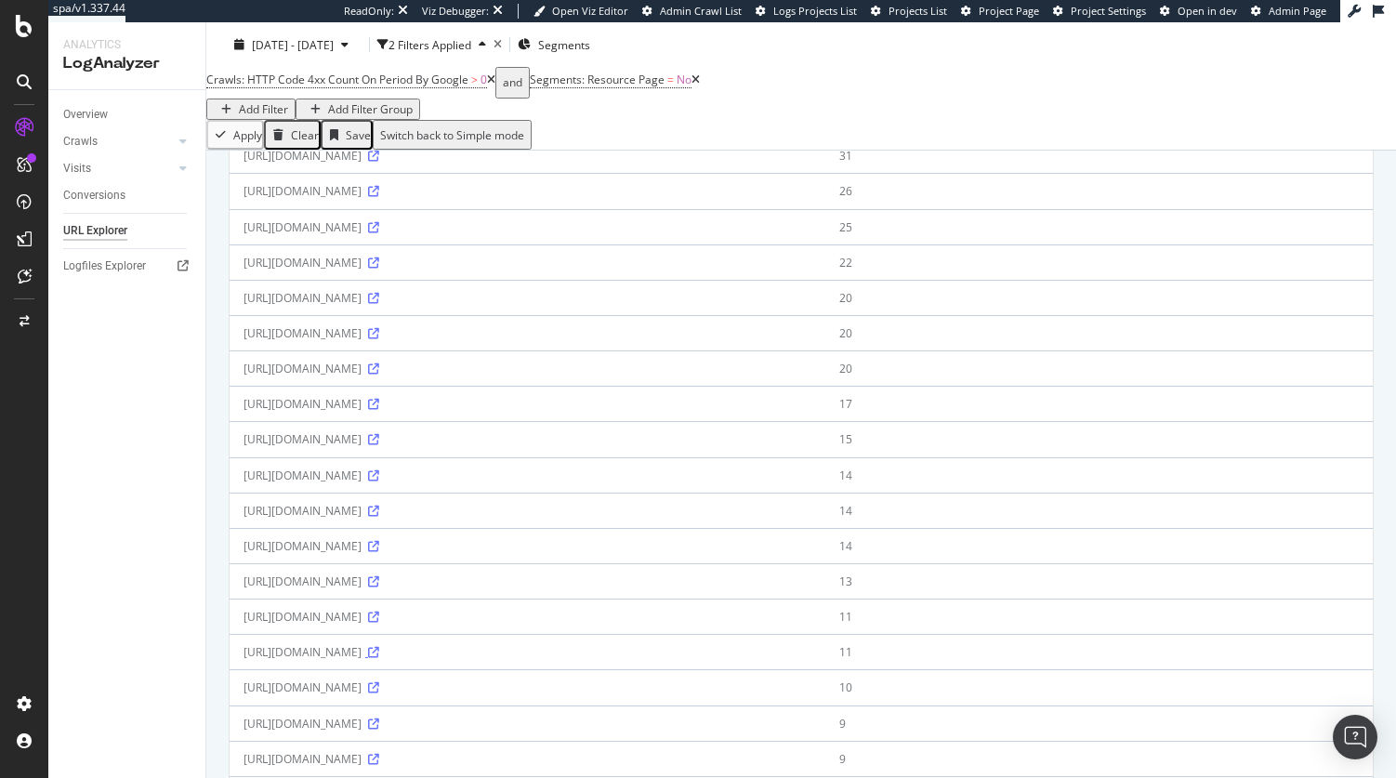
click at [379, 652] on icon at bounding box center [373, 652] width 11 height 11
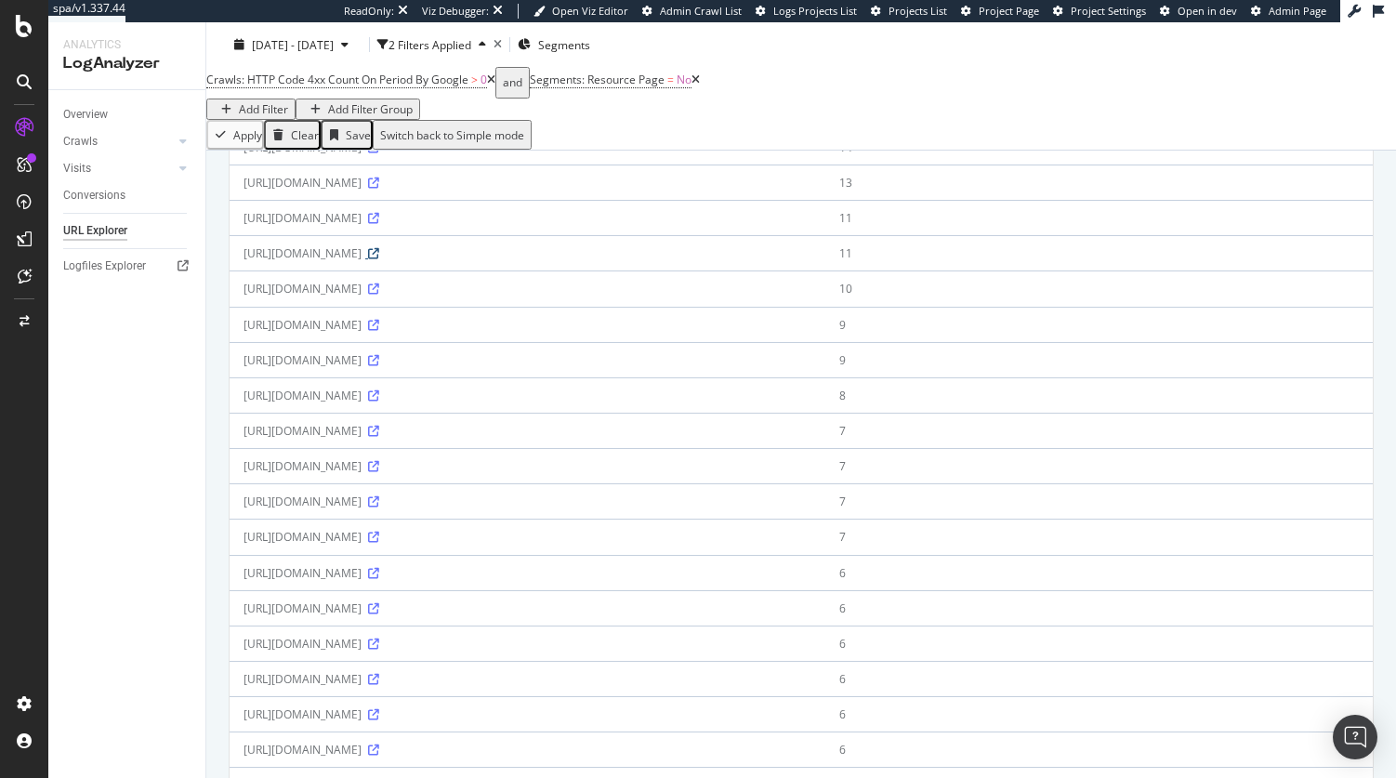
scroll to position [653, 0]
drag, startPoint x: 569, startPoint y: 537, endPoint x: 445, endPoint y: 538, distance: 123.6
click at [445, 538] on div "https://www.thewhitecompany.com/us/store-locator-endpoint/storesData/windsor" at bounding box center [527, 538] width 568 height 16
copy div "/store-locator-endpoint"
click at [379, 537] on icon at bounding box center [373, 537] width 11 height 11
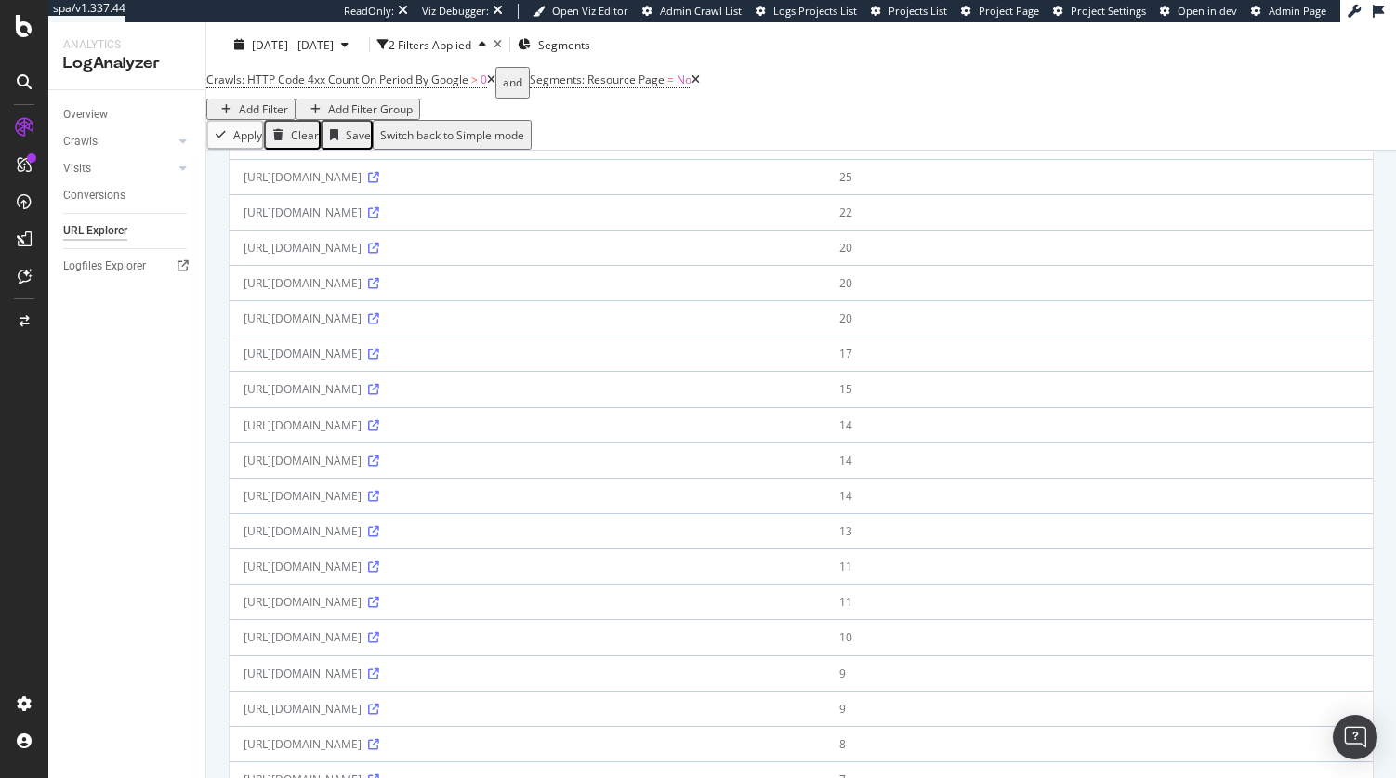
scroll to position [0, 0]
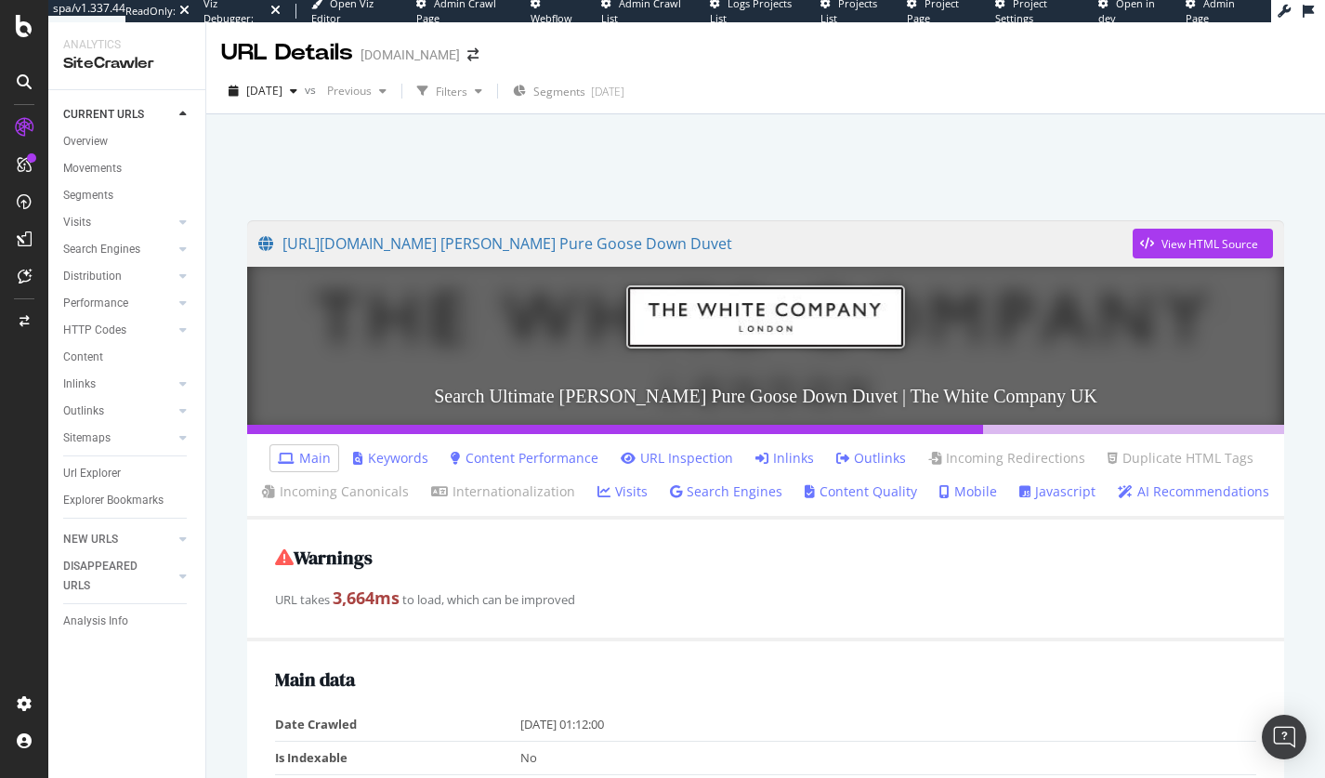
click at [780, 461] on link "Inlinks" at bounding box center [784, 458] width 59 height 19
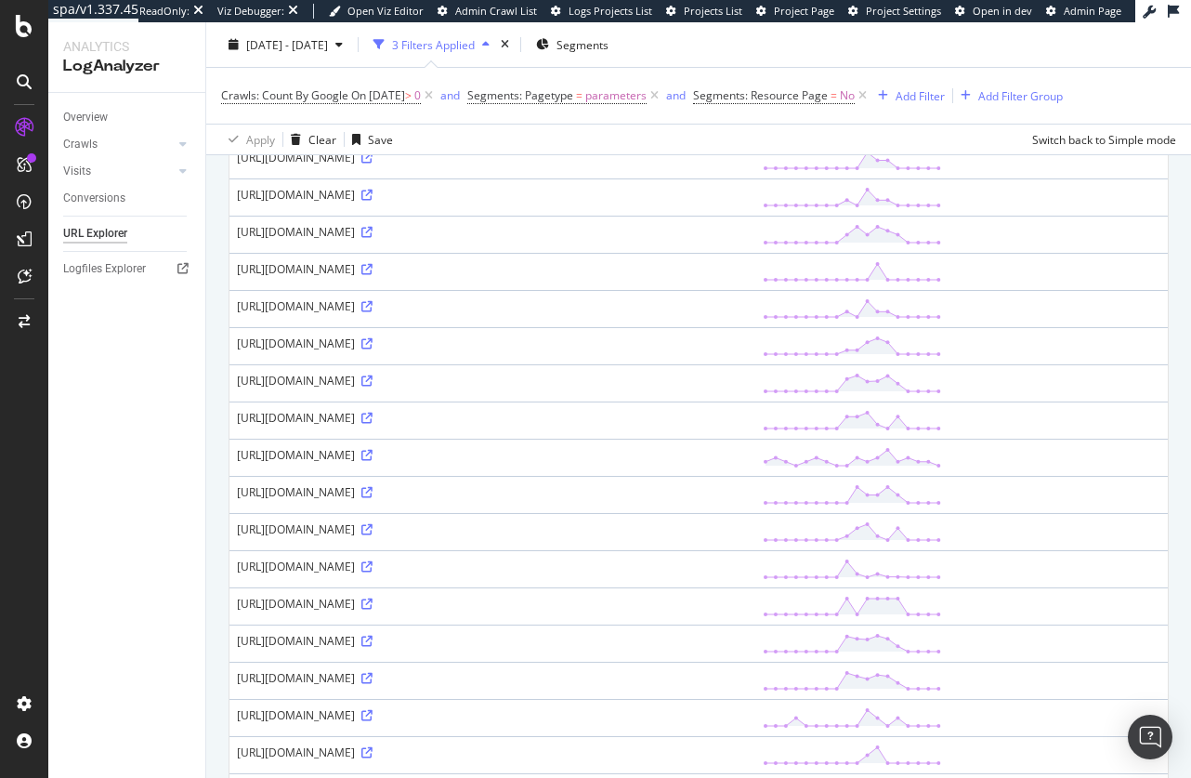
scroll to position [1605, 0]
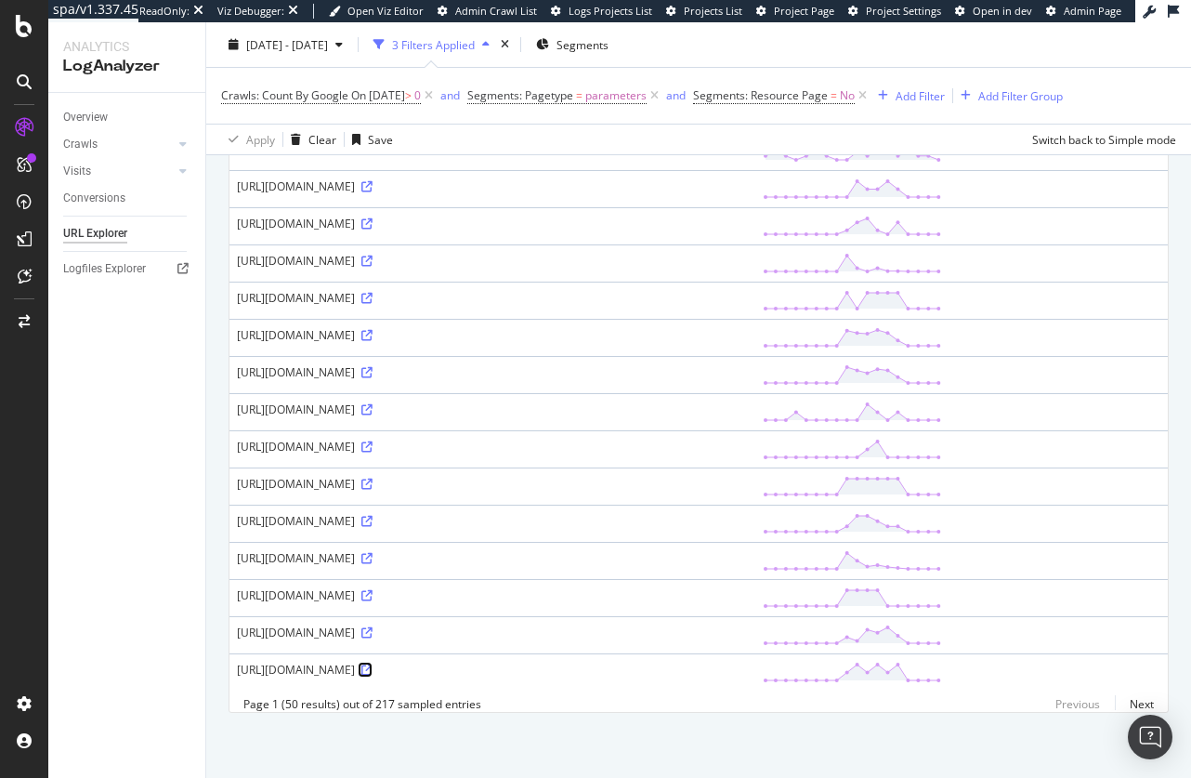
click at [373, 675] on icon at bounding box center [366, 669] width 11 height 11
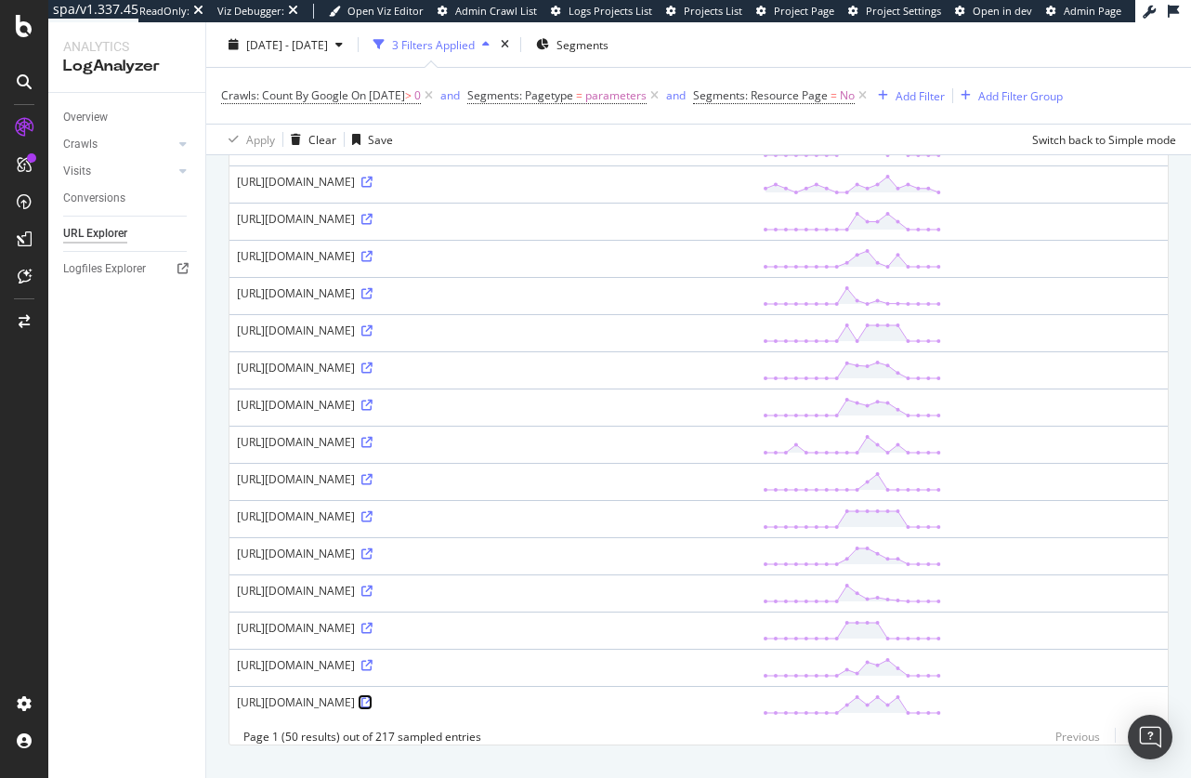
scroll to position [1659, 0]
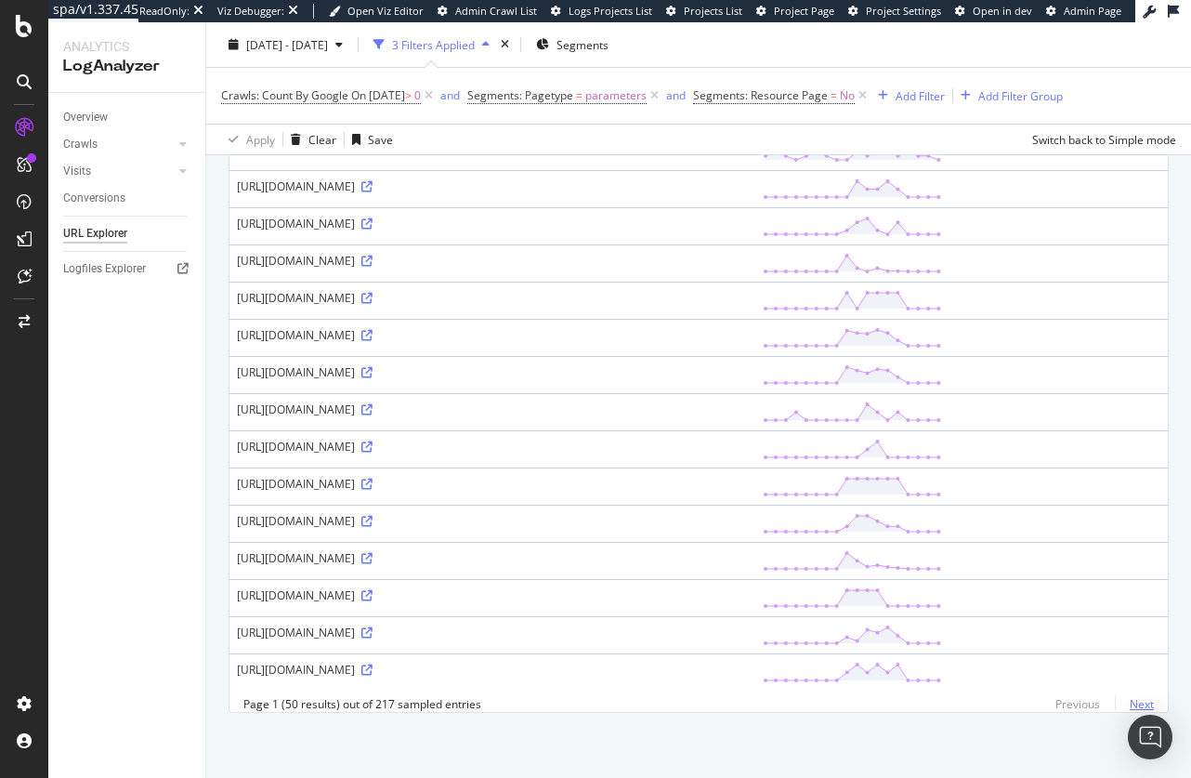
click at [1130, 705] on link "Next" at bounding box center [1134, 703] width 39 height 27
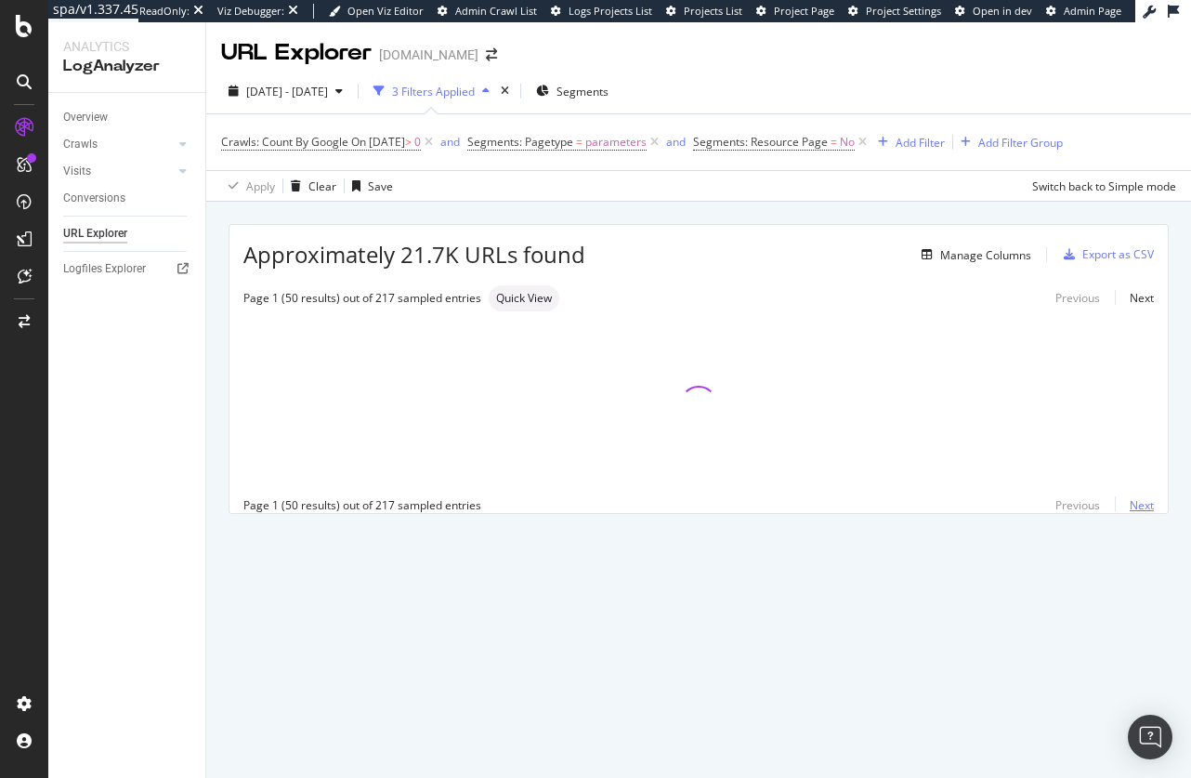
scroll to position [0, 0]
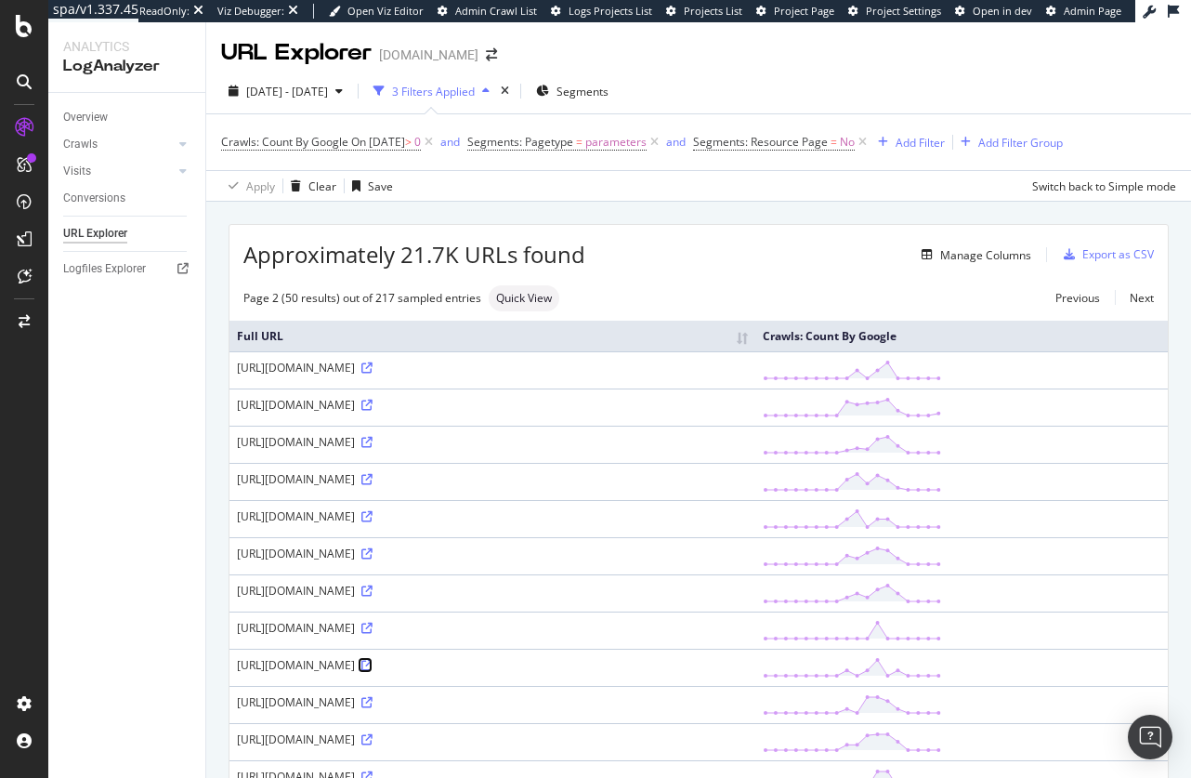
click at [373, 671] on icon at bounding box center [366, 665] width 11 height 11
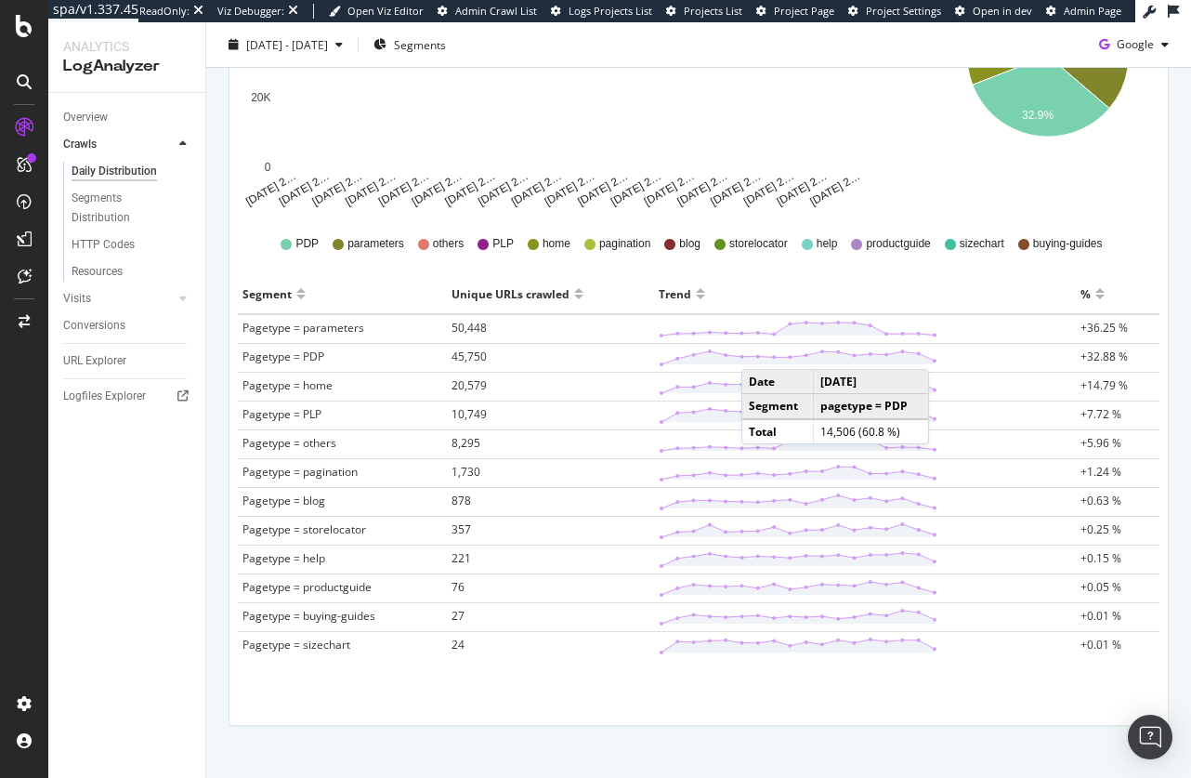
scroll to position [458, 0]
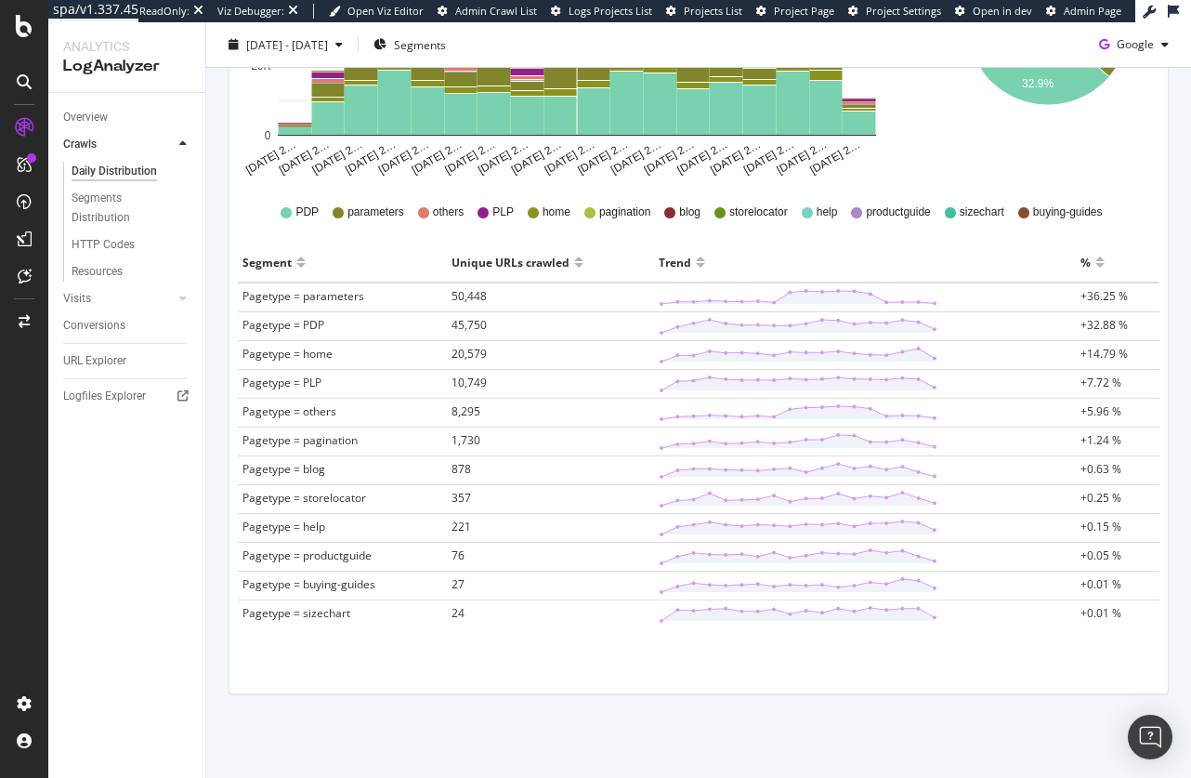
click at [1095, 265] on div at bounding box center [1099, 270] width 9 height 14
click at [99, 205] on div "Segments Distribution" at bounding box center [123, 208] width 103 height 39
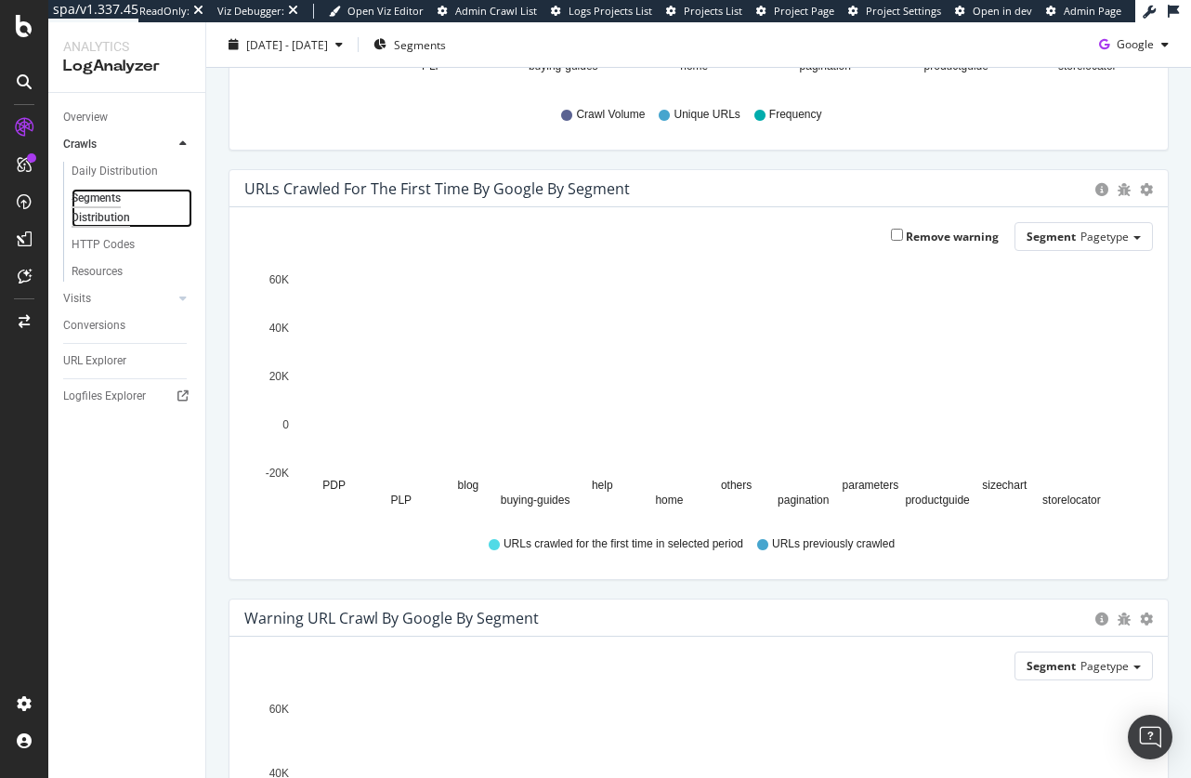
scroll to position [712, 0]
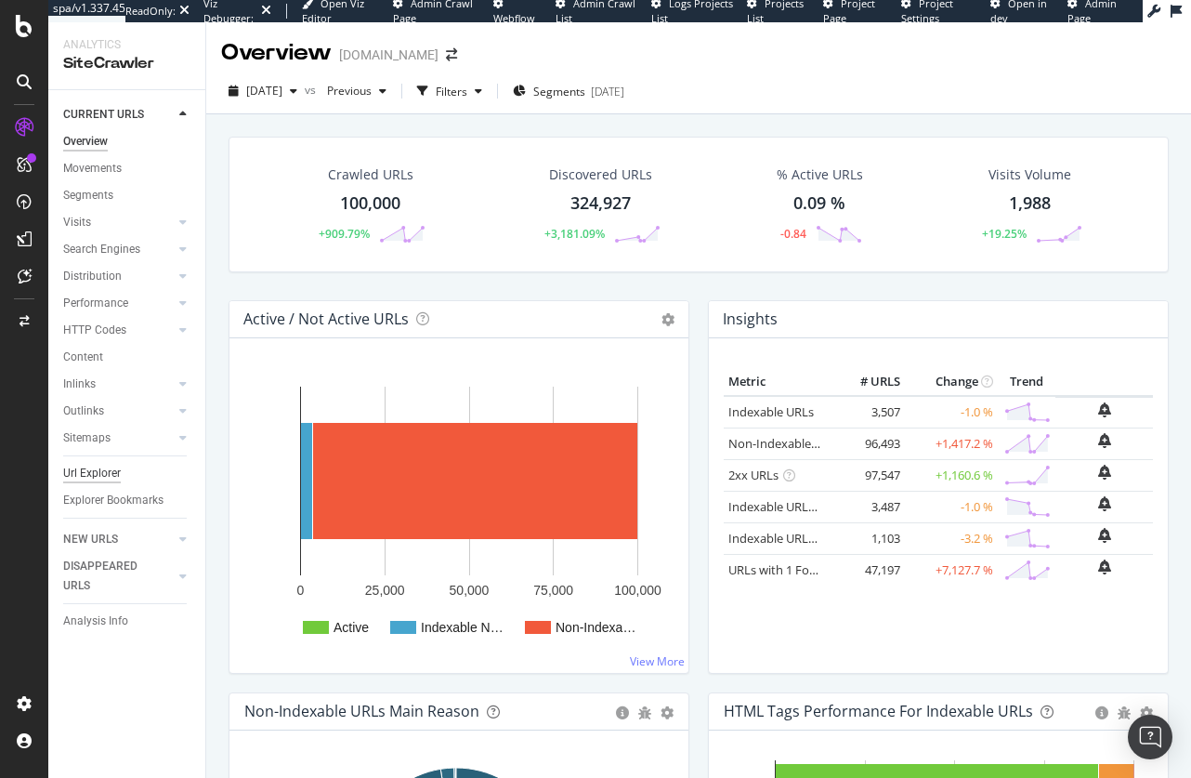
click at [87, 475] on div "Url Explorer" at bounding box center [92, 474] width 58 height 20
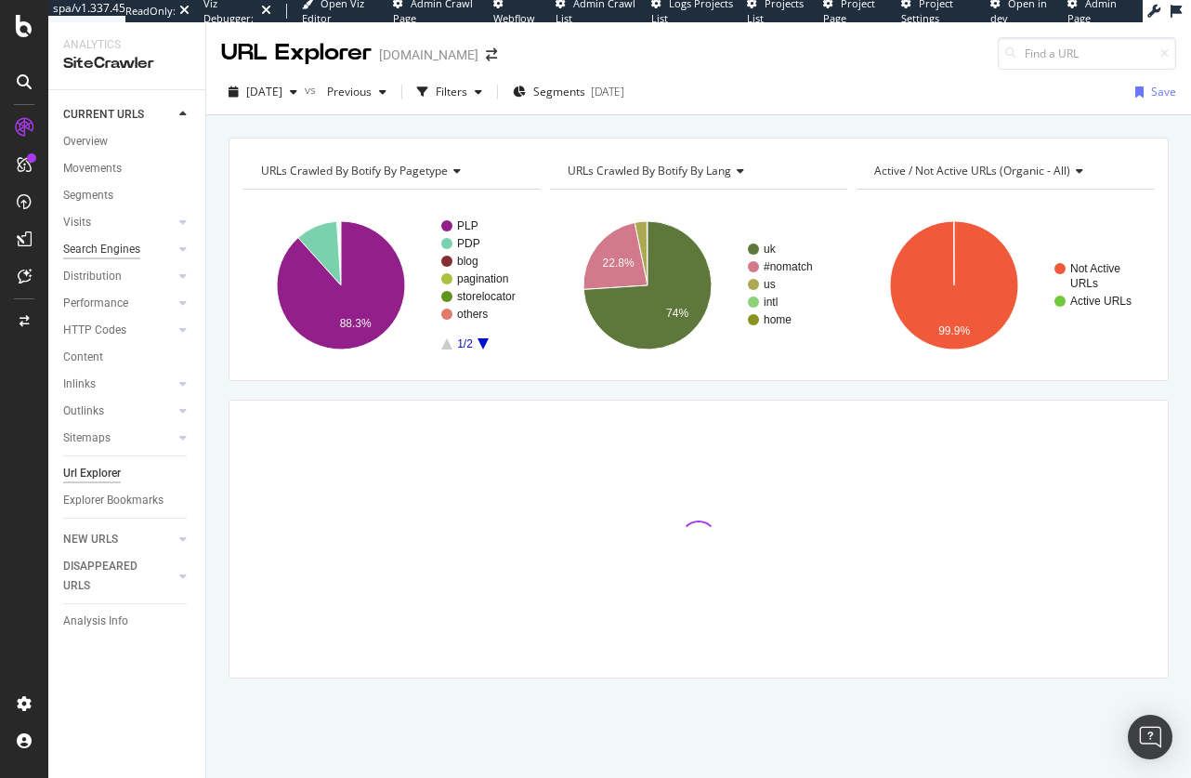
click at [107, 243] on div "Search Engines" at bounding box center [101, 250] width 77 height 20
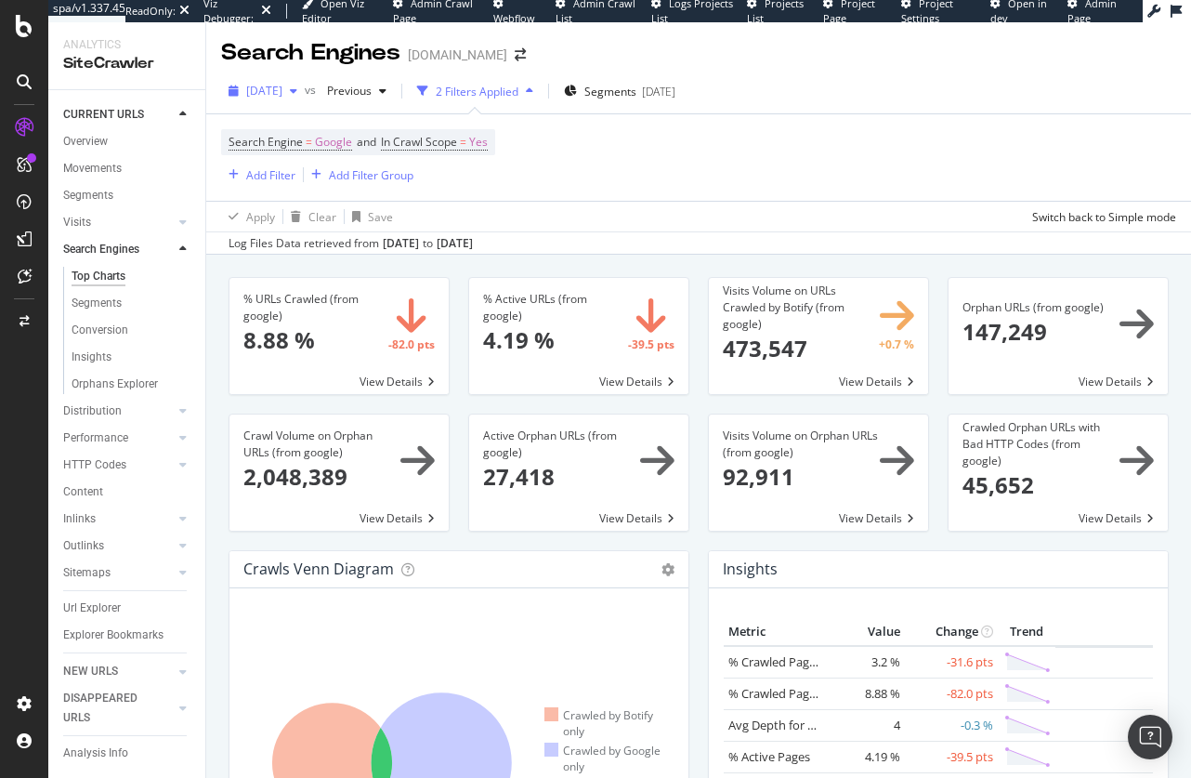
click at [277, 80] on div "[DATE]" at bounding box center [263, 91] width 84 height 28
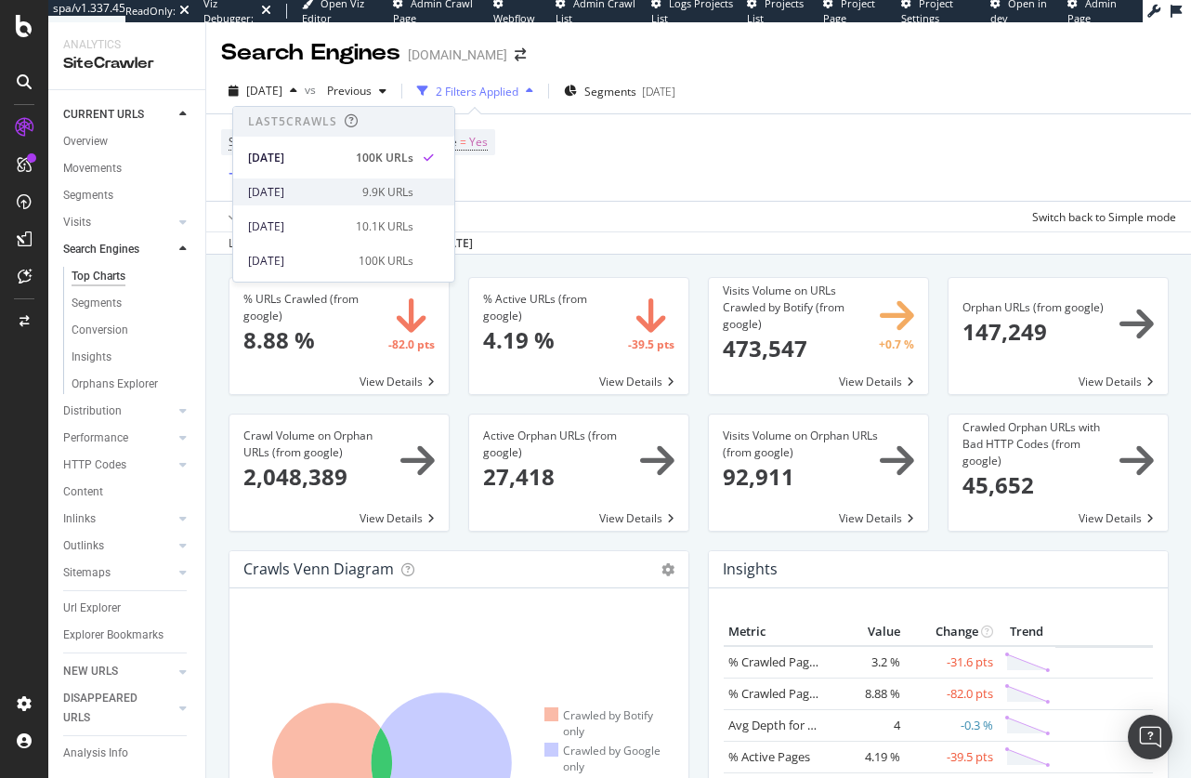
click at [362, 189] on div "9.9K URLs" at bounding box center [387, 192] width 51 height 17
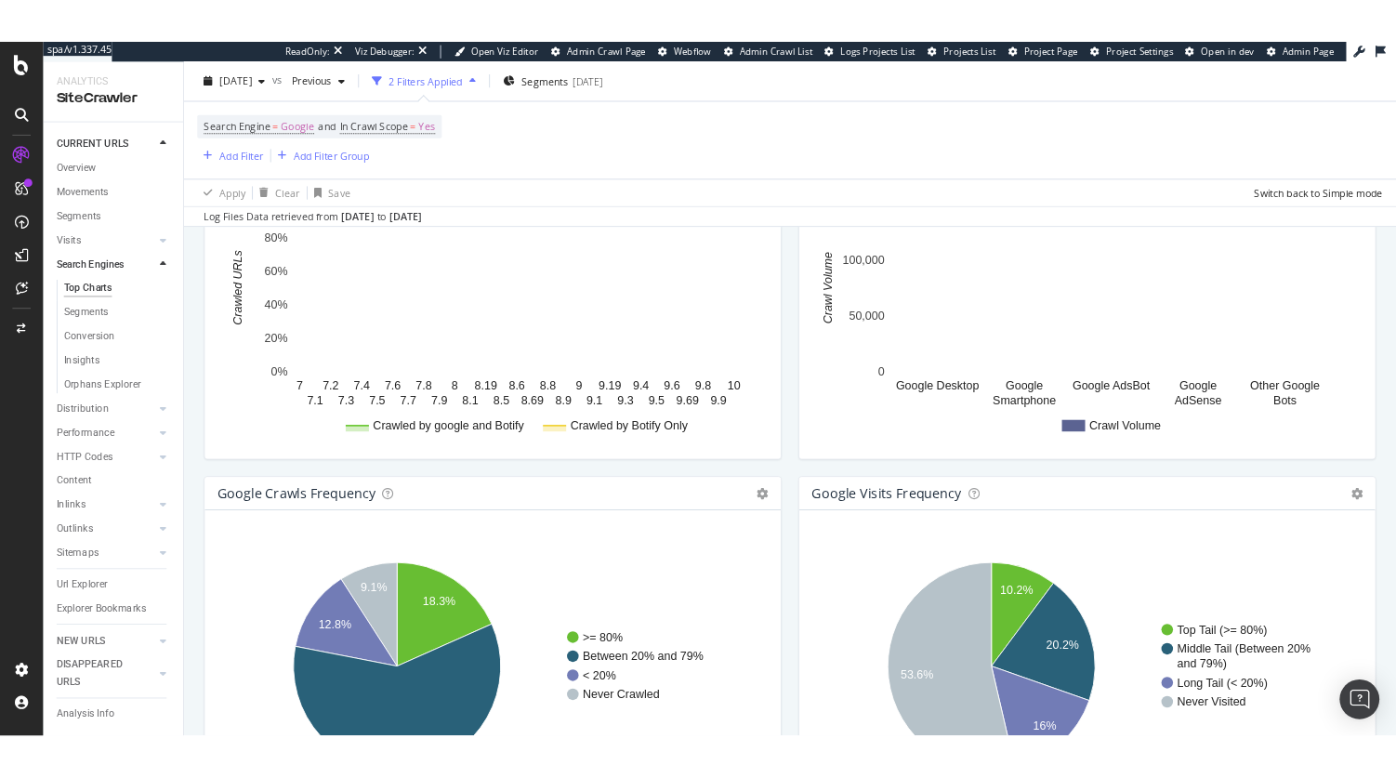
scroll to position [2190, 0]
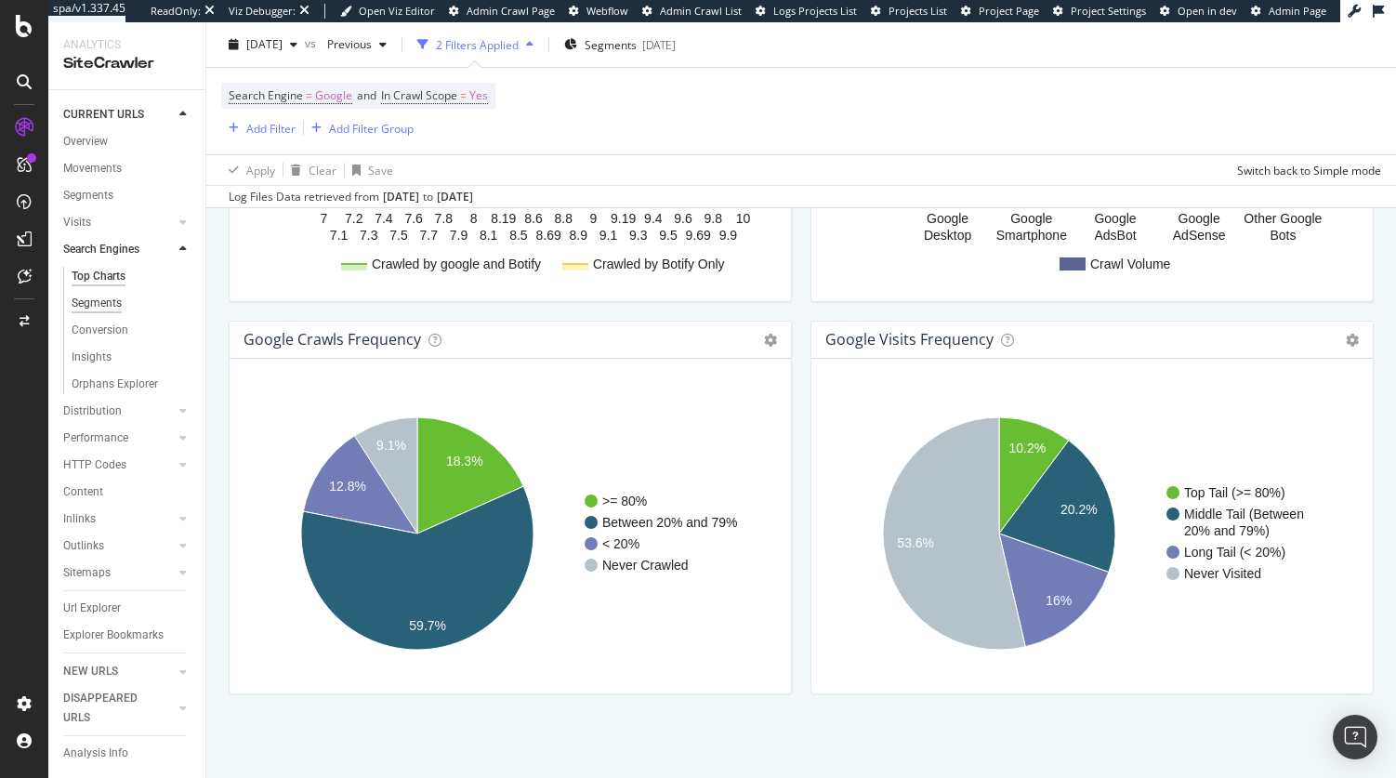
click at [100, 302] on div "Segments" at bounding box center [97, 304] width 50 height 20
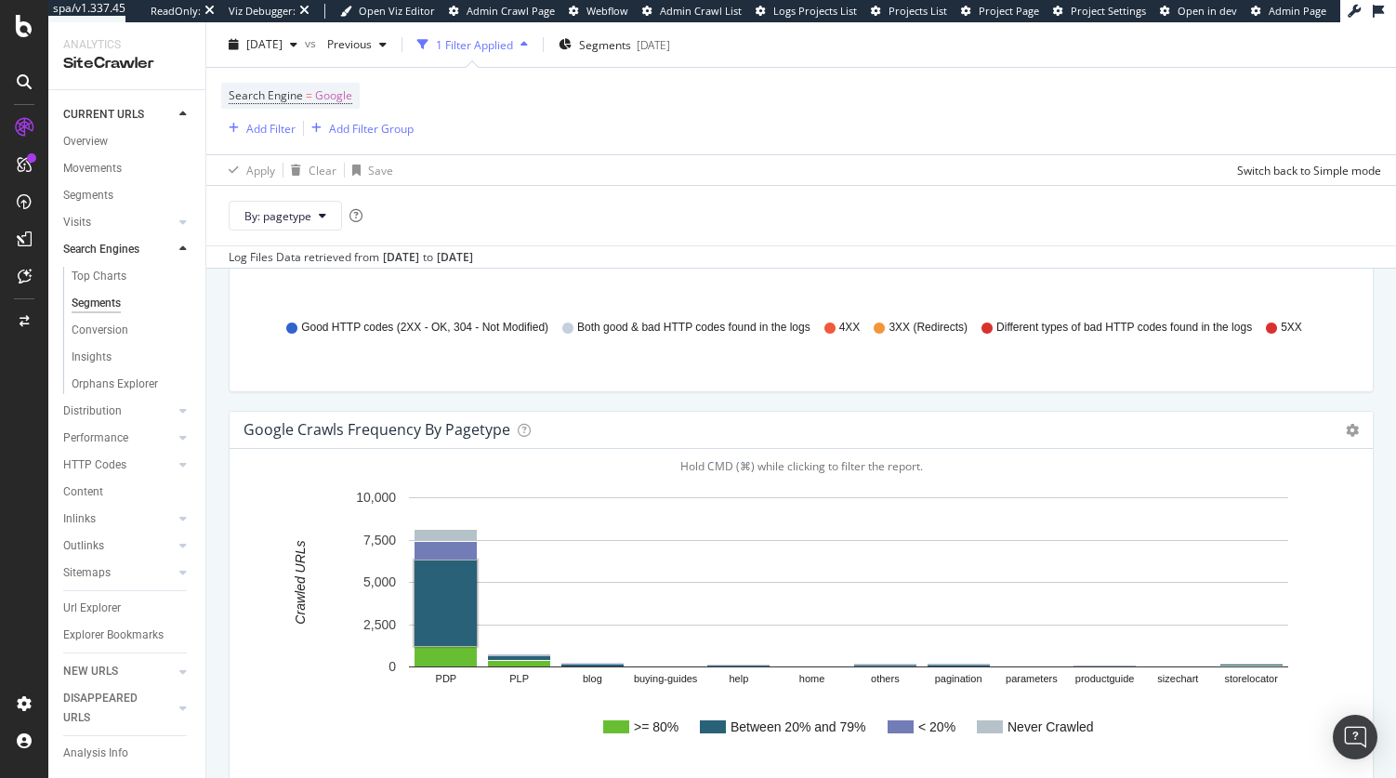
scroll to position [2260, 0]
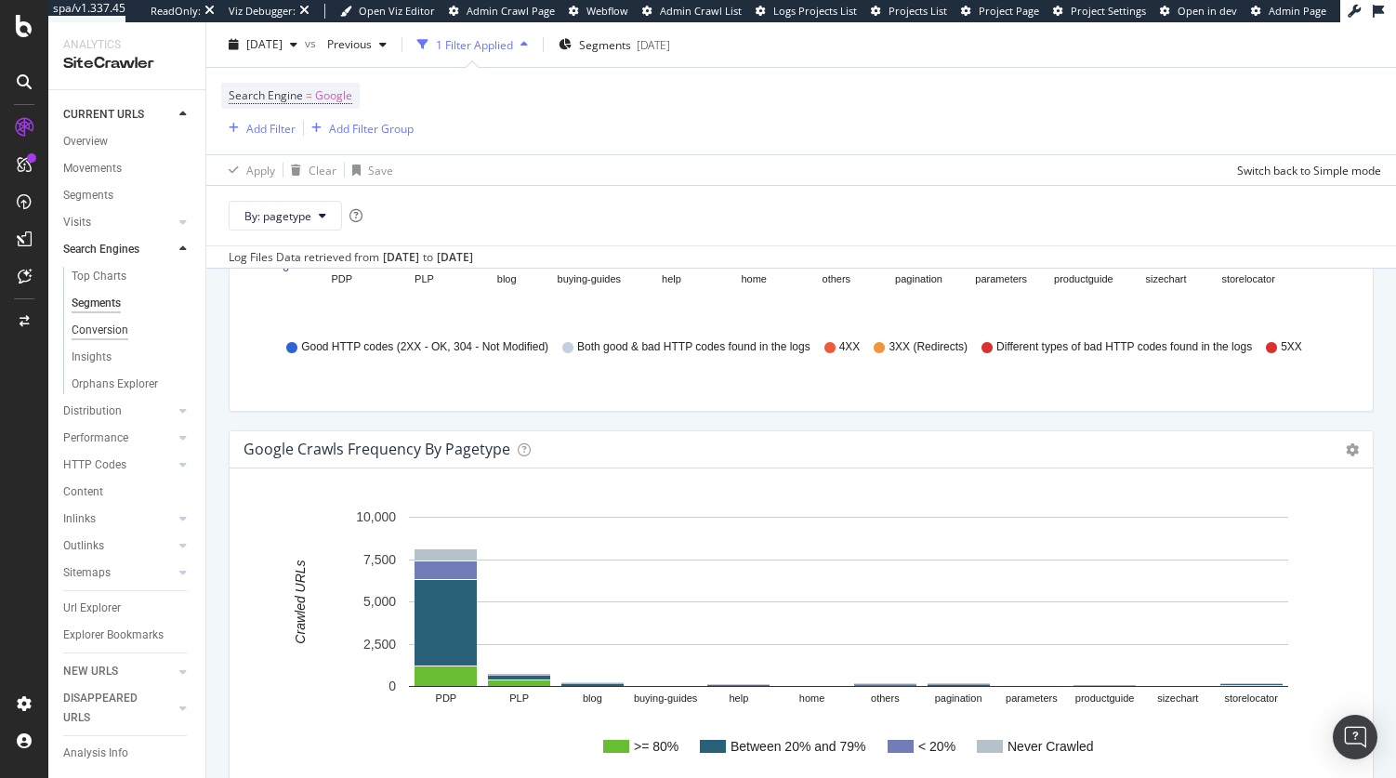
click at [117, 331] on div "Conversion" at bounding box center [100, 331] width 57 height 20
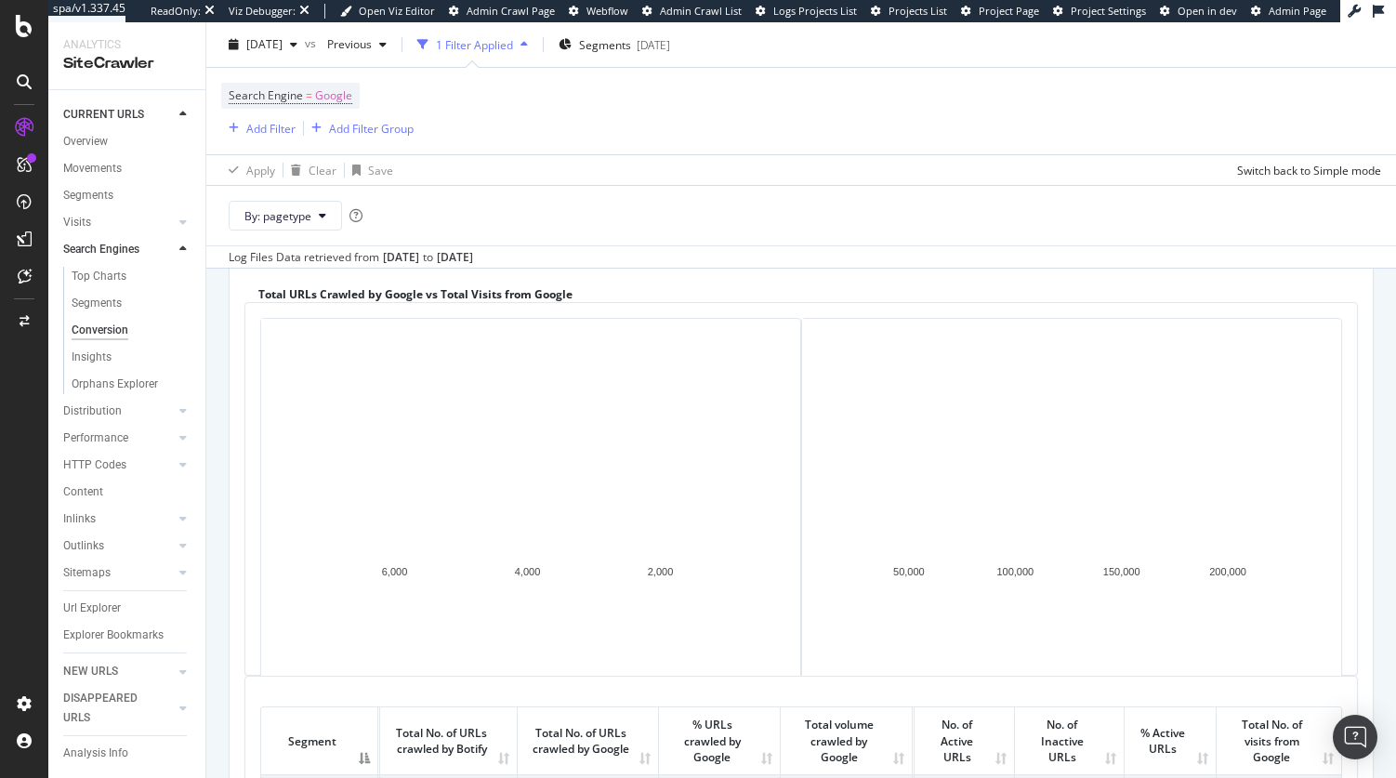
scroll to position [518, 0]
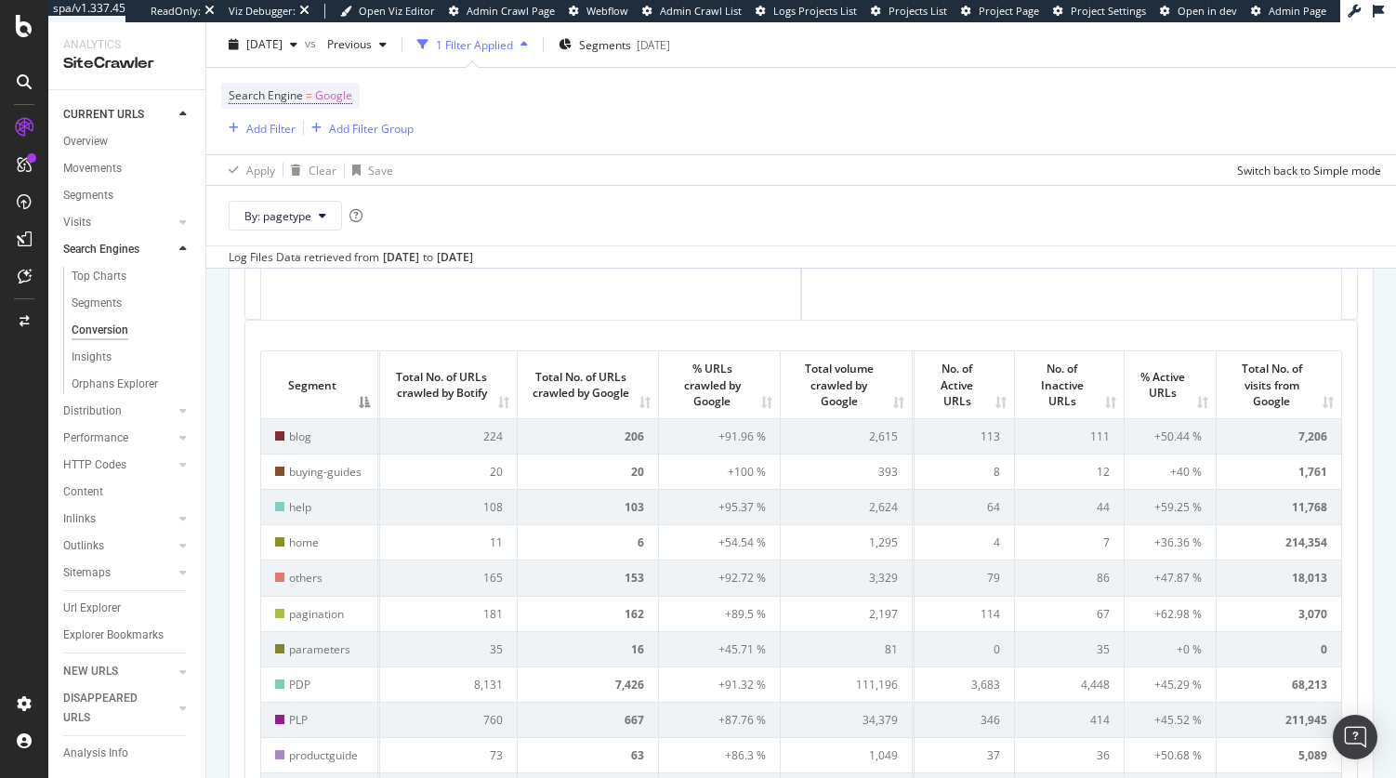
click at [1187, 406] on th "% Active URLs" at bounding box center [1170, 384] width 92 height 66
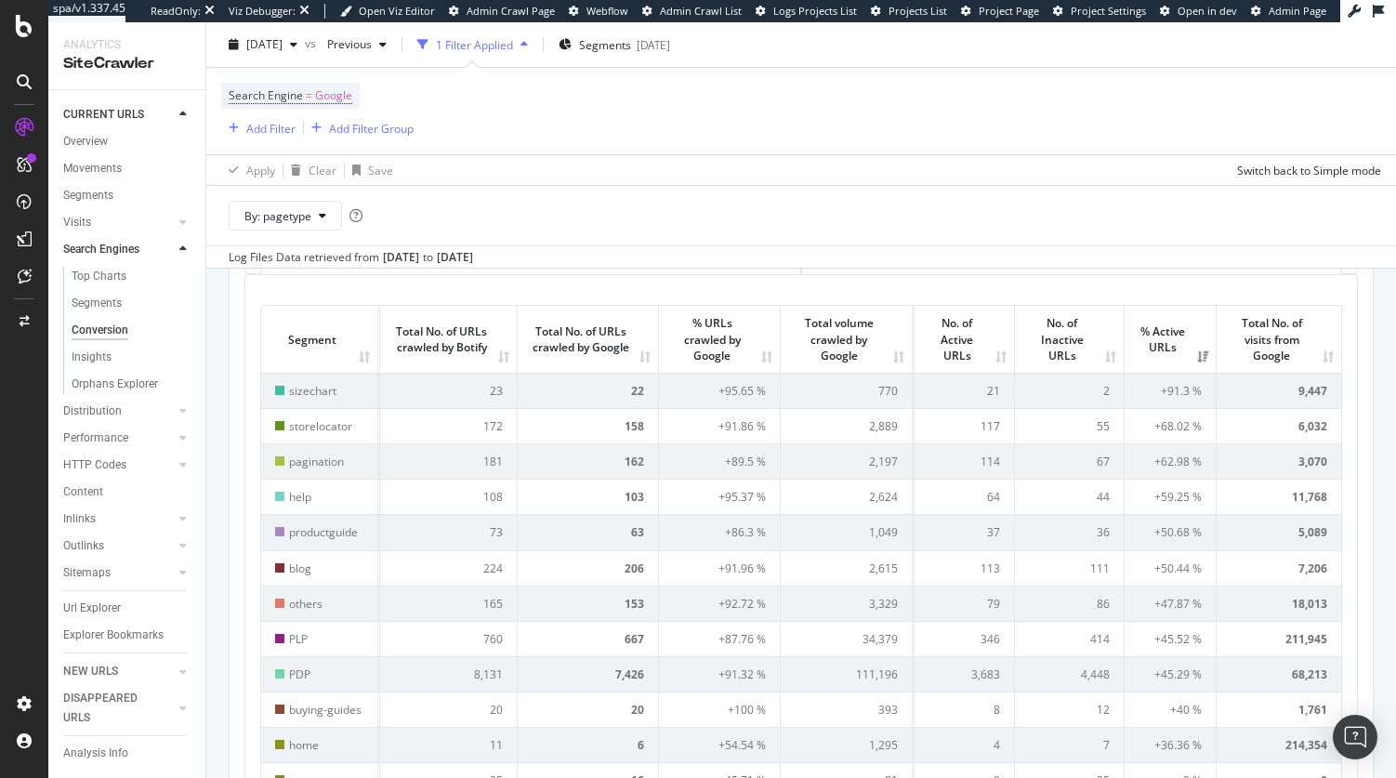
scroll to position [586, 0]
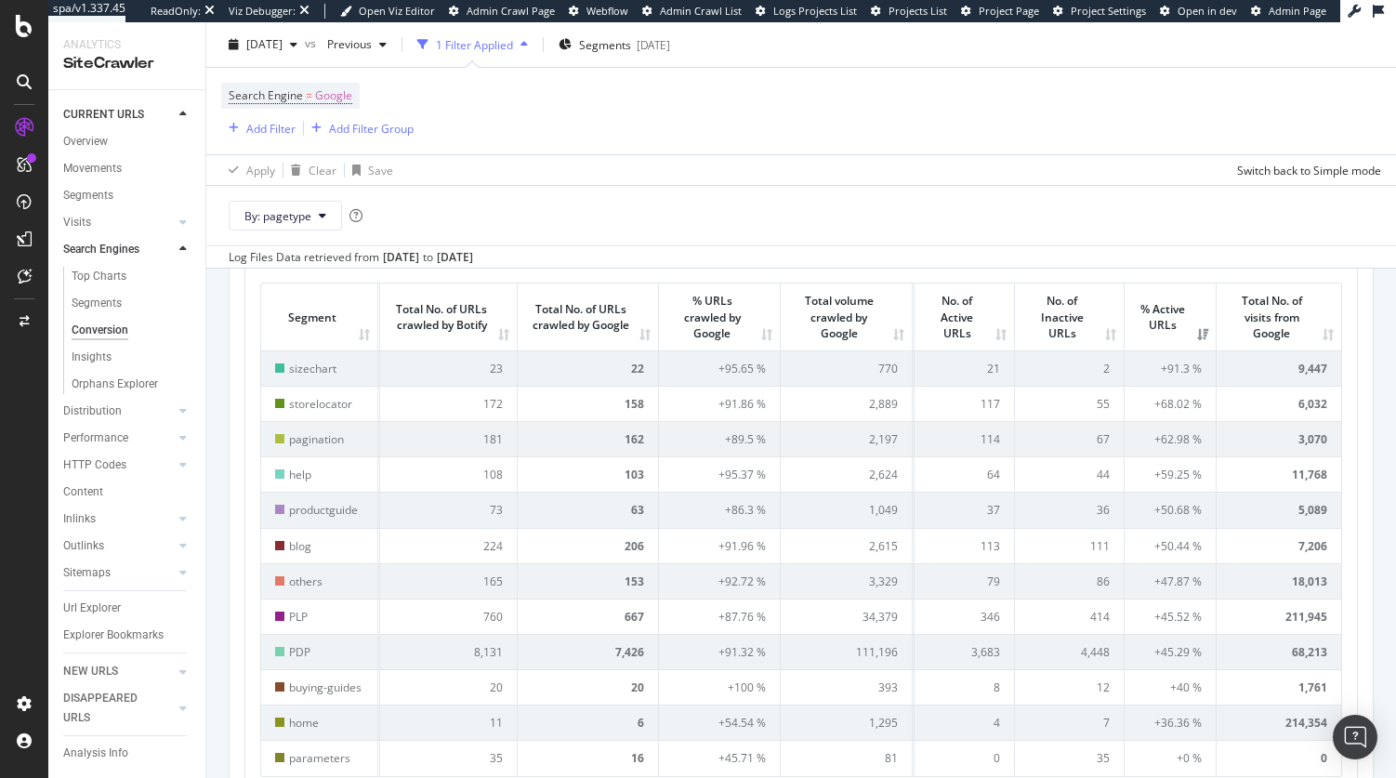
click at [754, 333] on th "% URLs crawled by Google" at bounding box center [720, 316] width 122 height 66
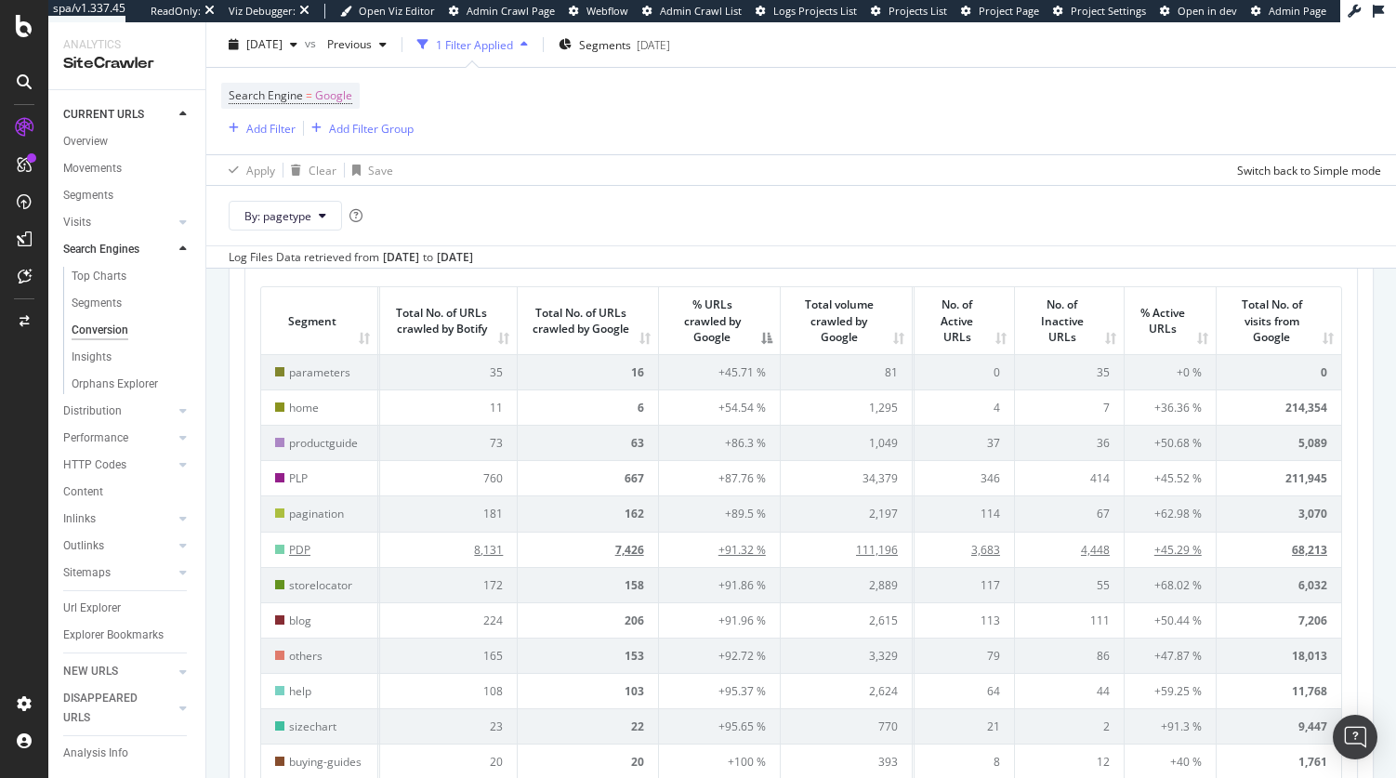
scroll to position [576, 0]
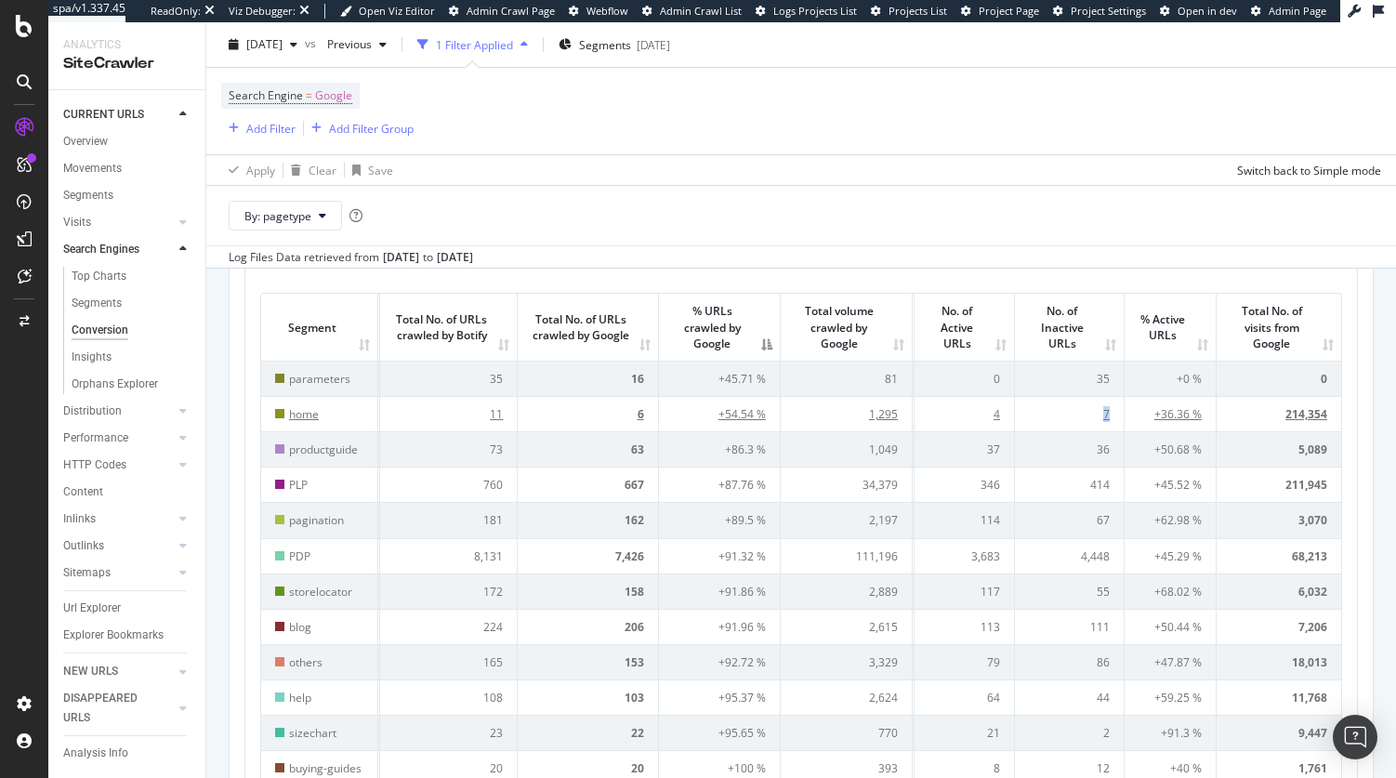
click at [1091, 413] on td "7" at bounding box center [1070, 413] width 110 height 35
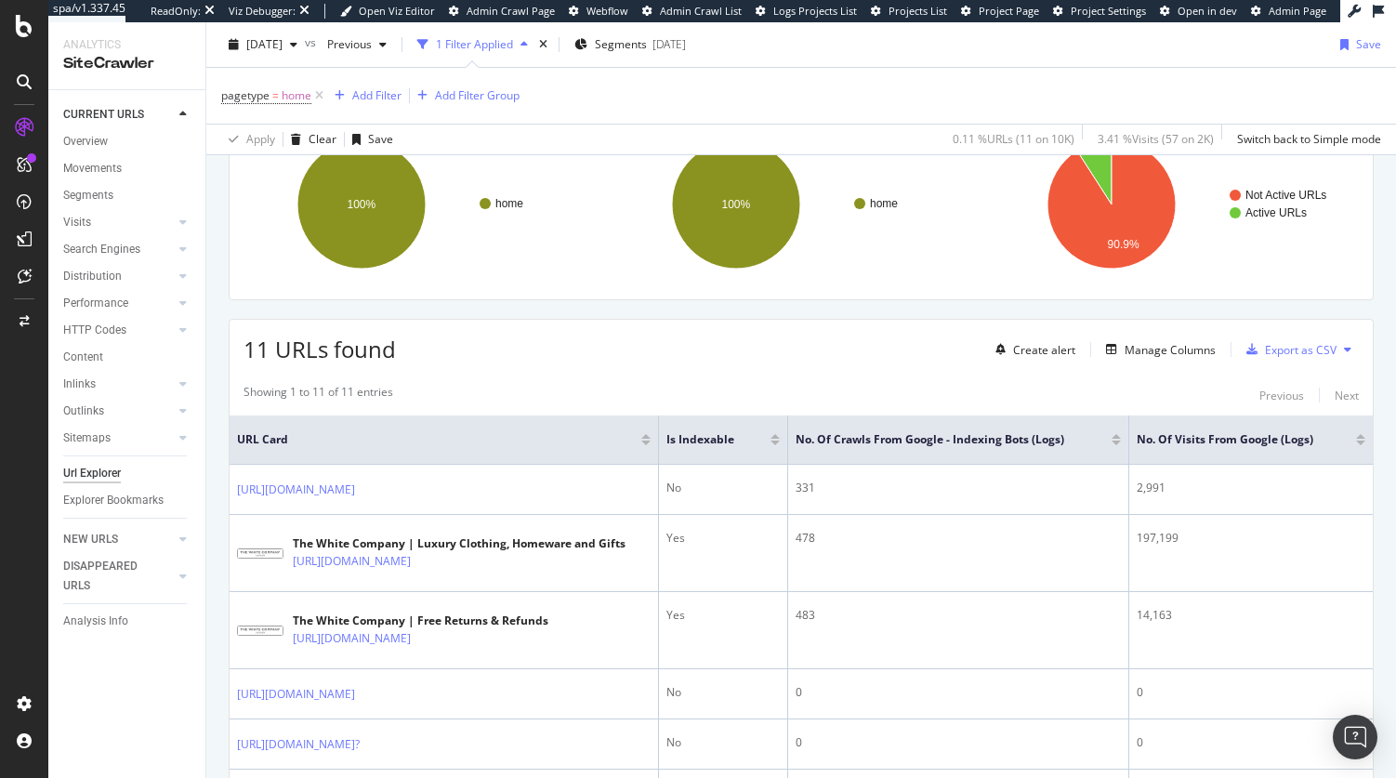
scroll to position [589, 0]
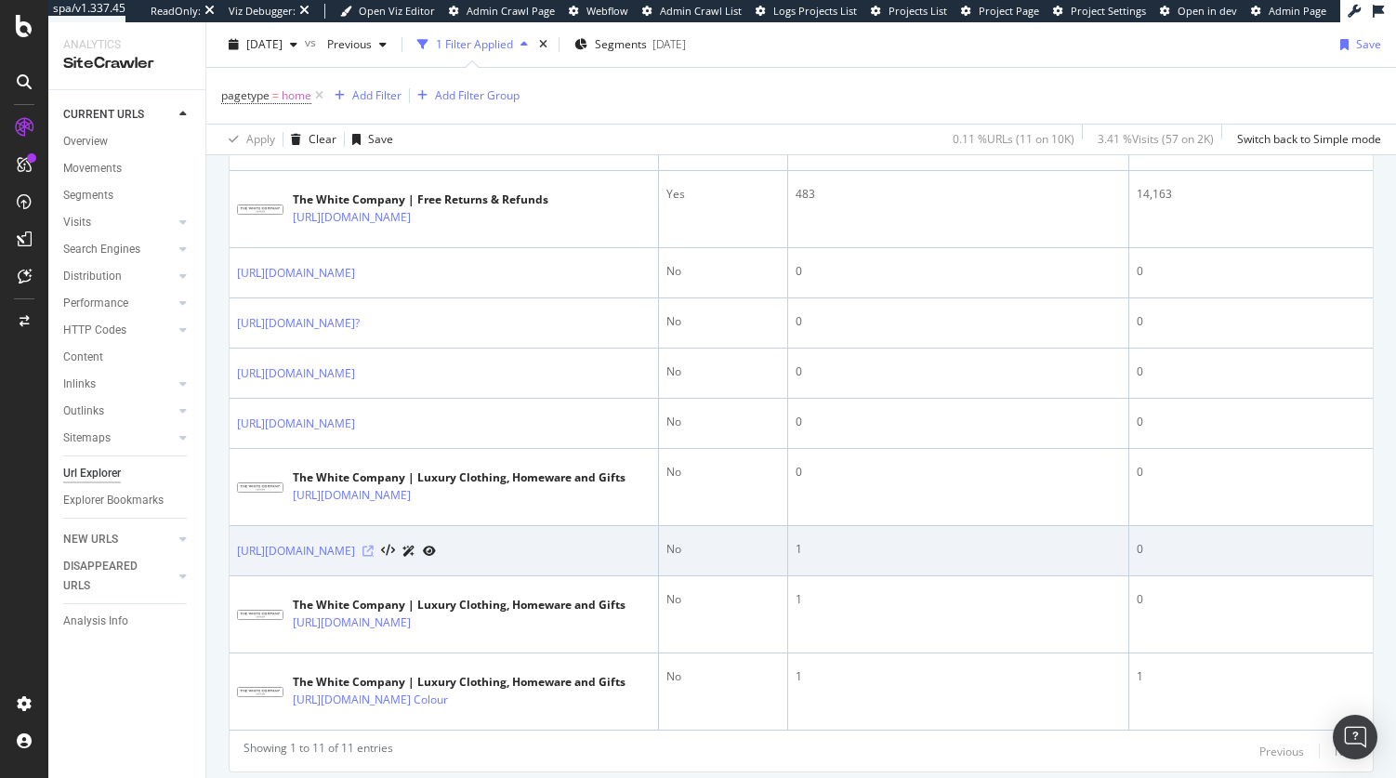
click at [374, 554] on icon at bounding box center [367, 550] width 11 height 11
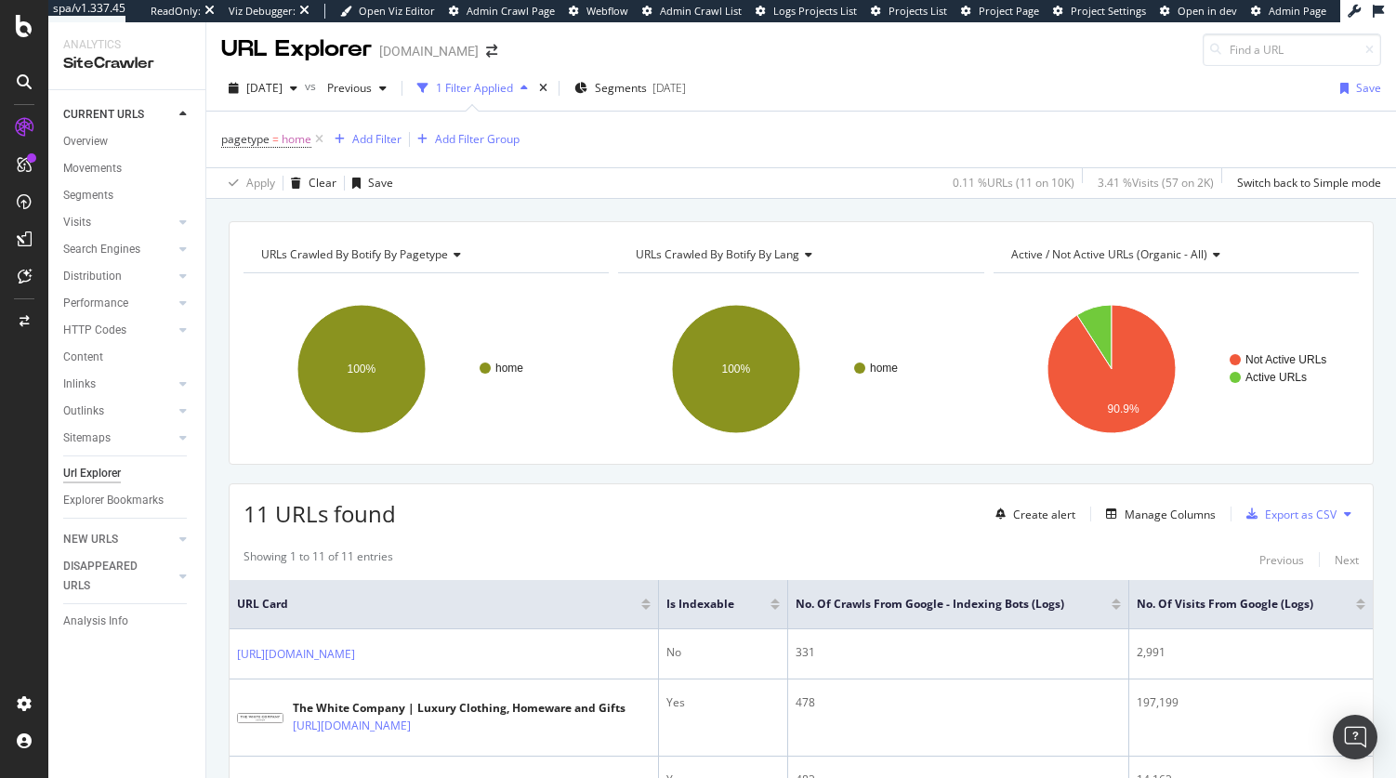
scroll to position [0, 0]
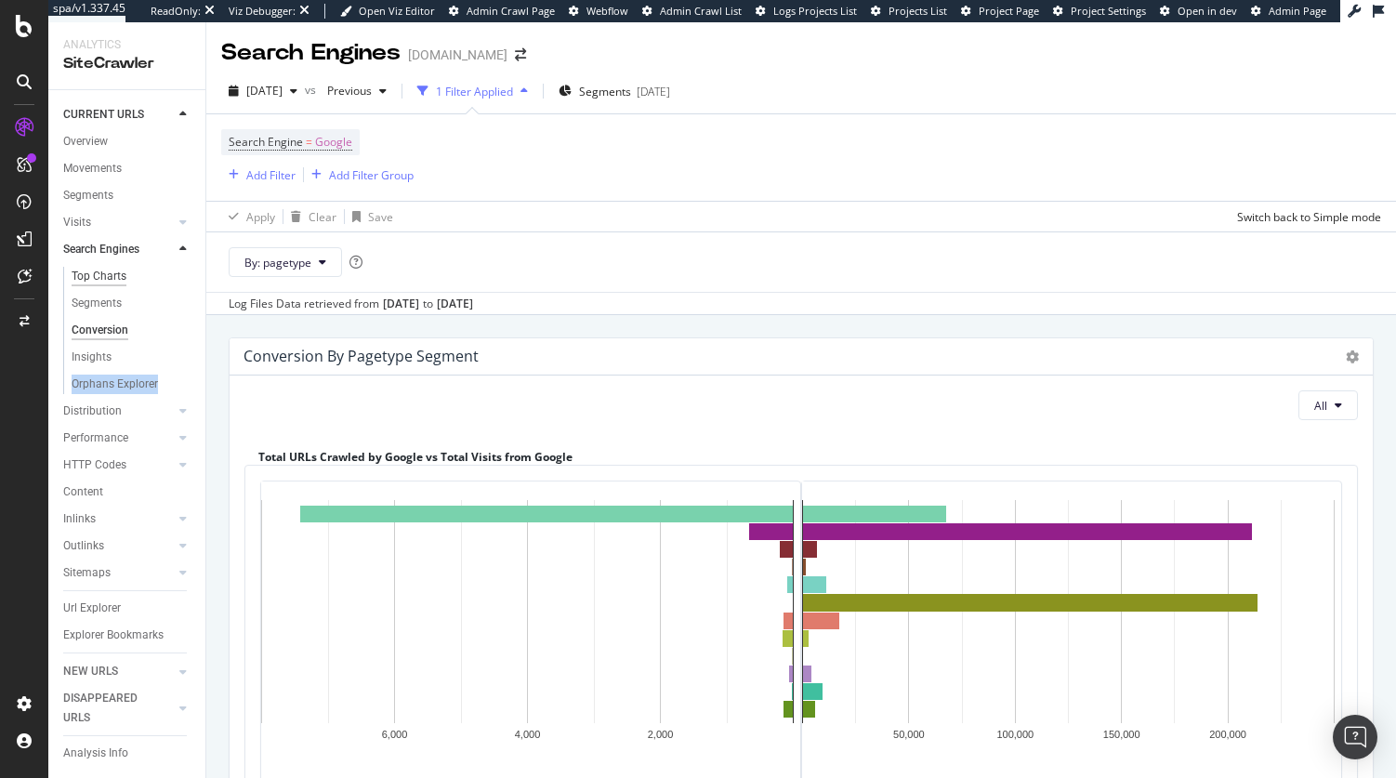
click at [112, 280] on div "Top Charts" at bounding box center [99, 277] width 55 height 20
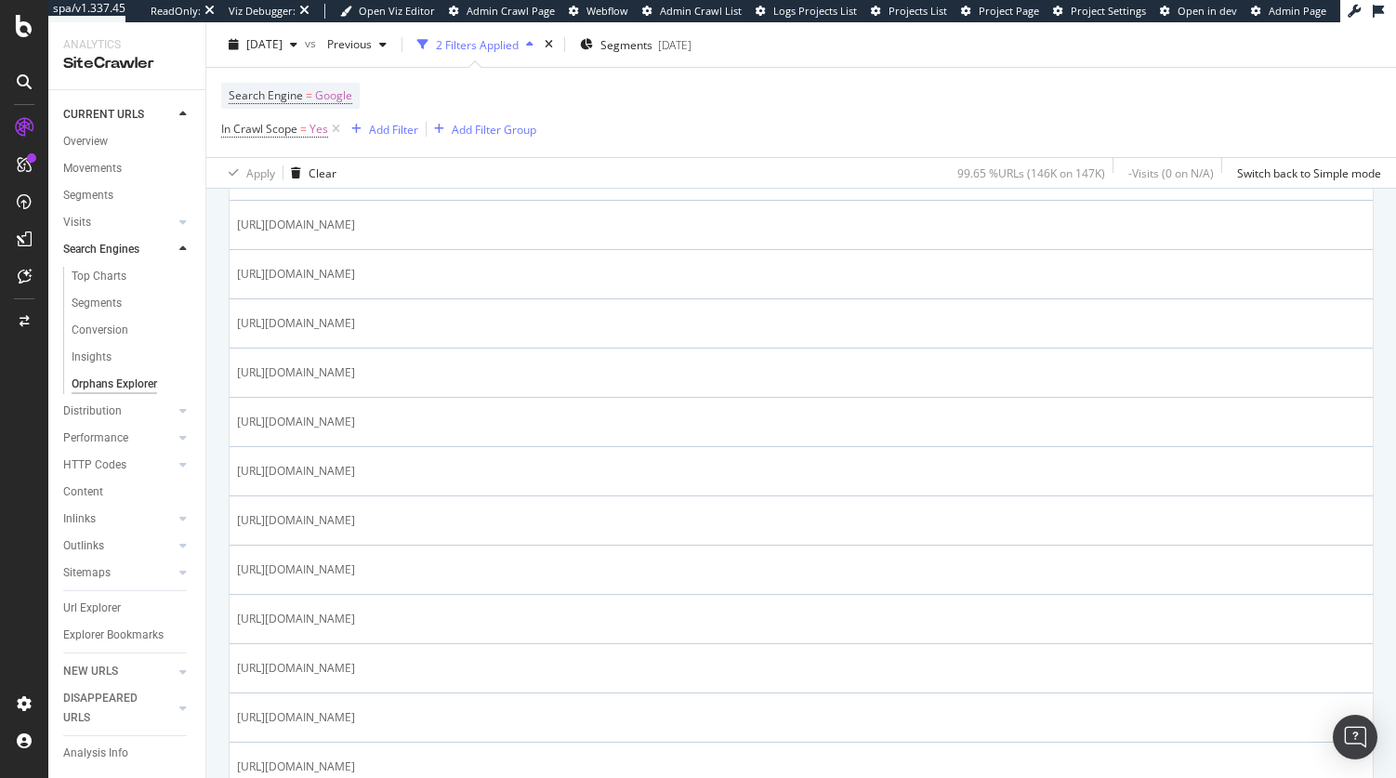
scroll to position [1571, 0]
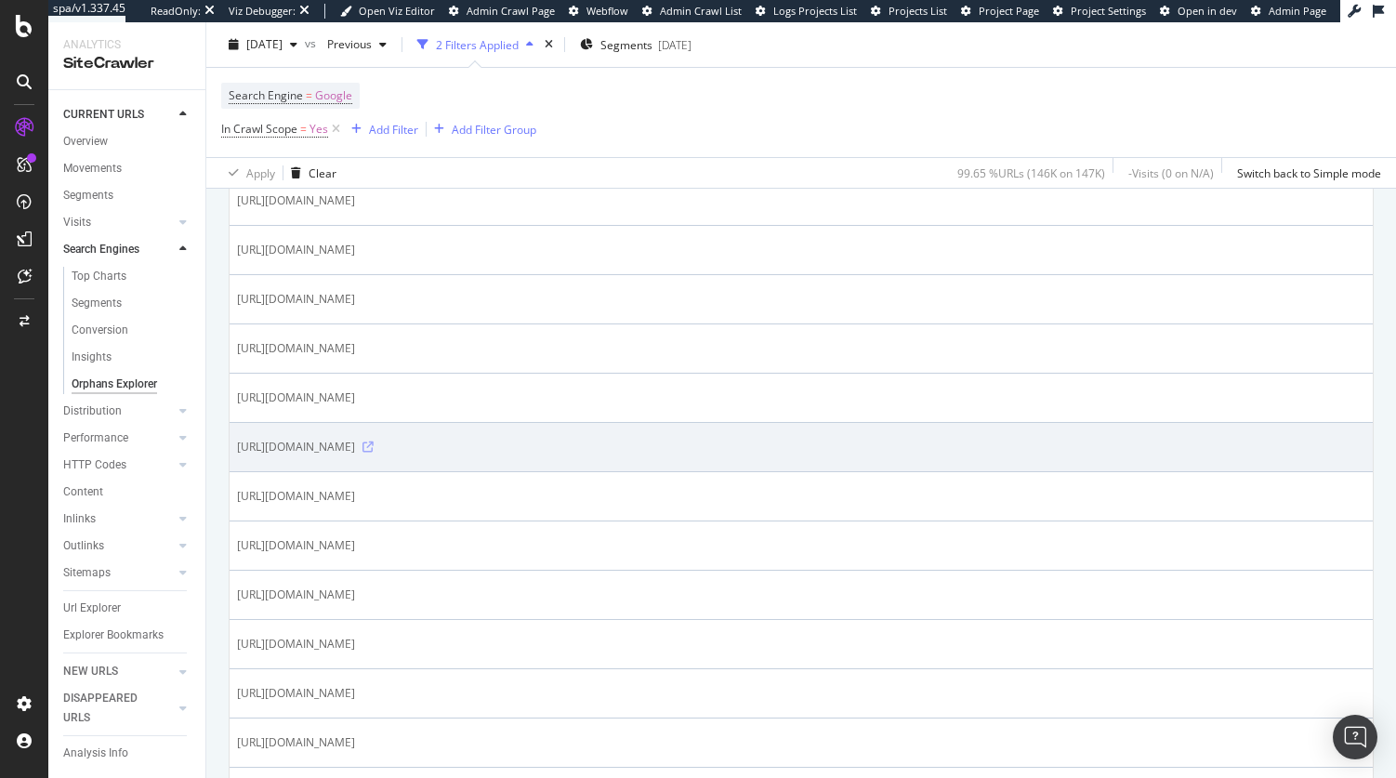
click at [374, 445] on icon at bounding box center [367, 446] width 11 height 11
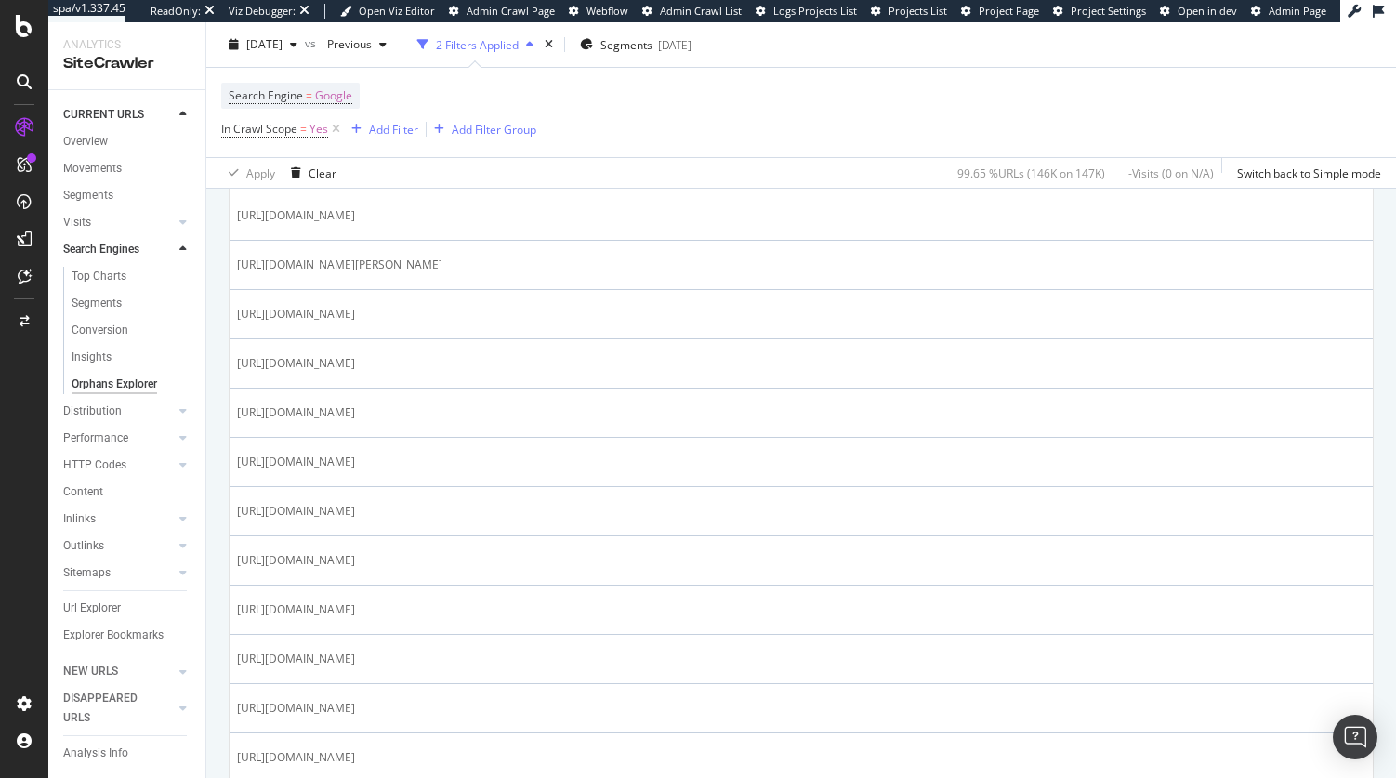
scroll to position [2456, 0]
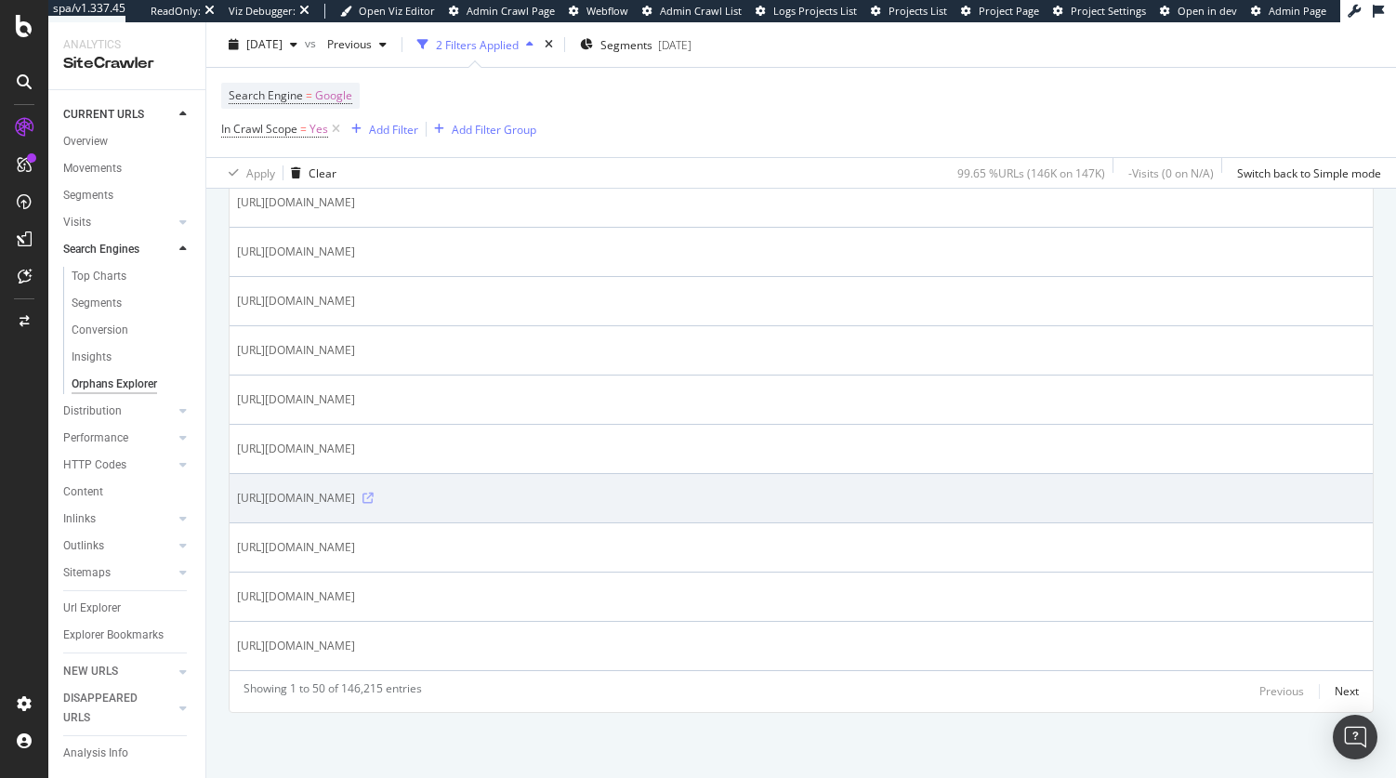
click at [374, 496] on icon at bounding box center [367, 497] width 11 height 11
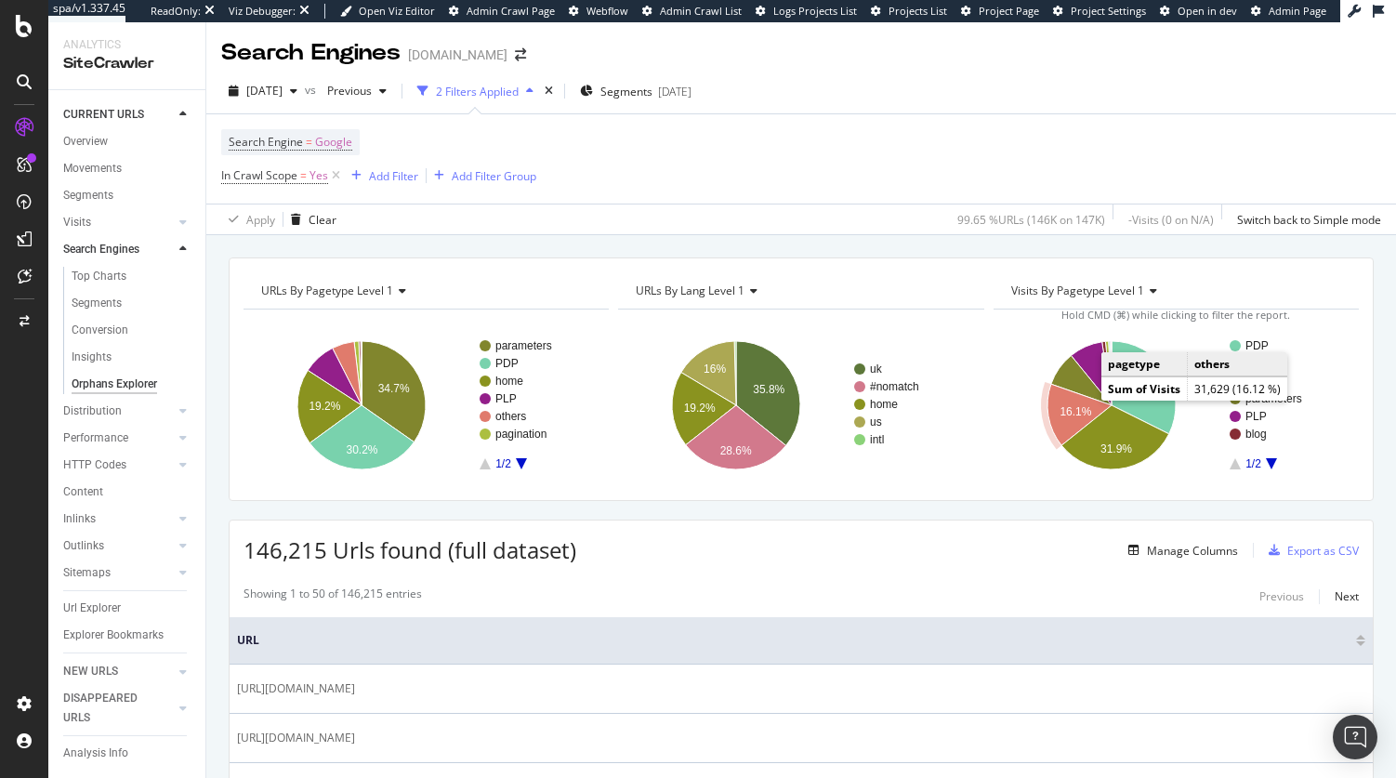
scroll to position [175, 0]
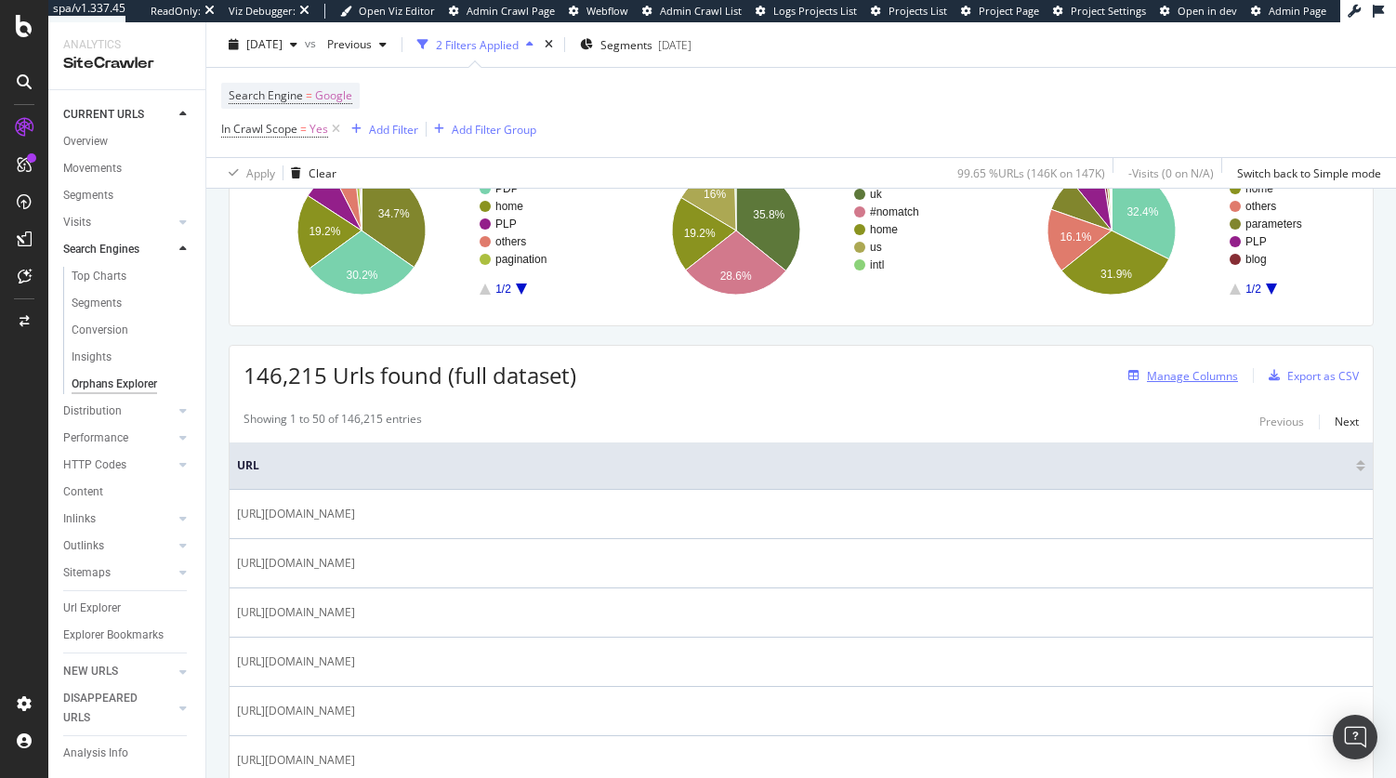
click at [1194, 377] on div "Manage Columns" at bounding box center [1192, 376] width 91 height 16
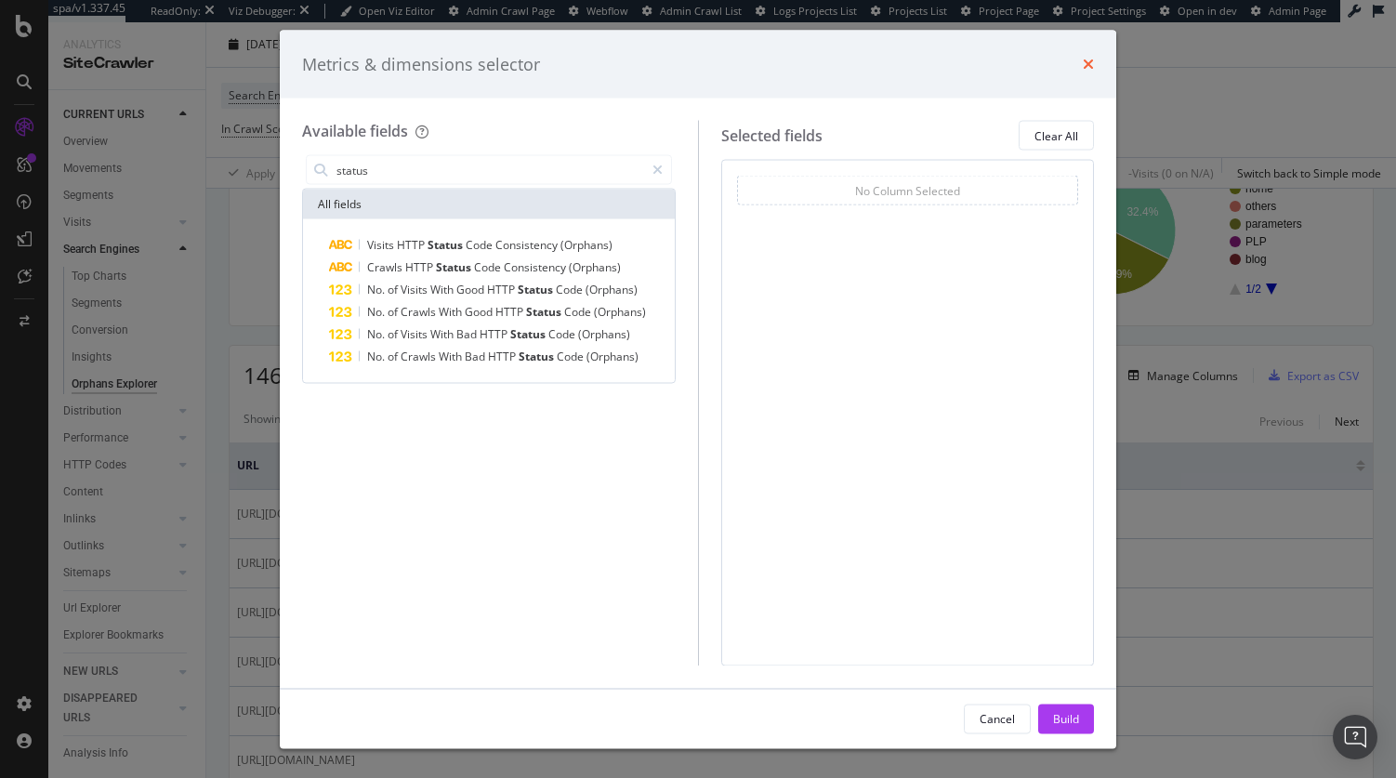
type input "status"
click at [1091, 65] on icon "times" at bounding box center [1087, 64] width 11 height 15
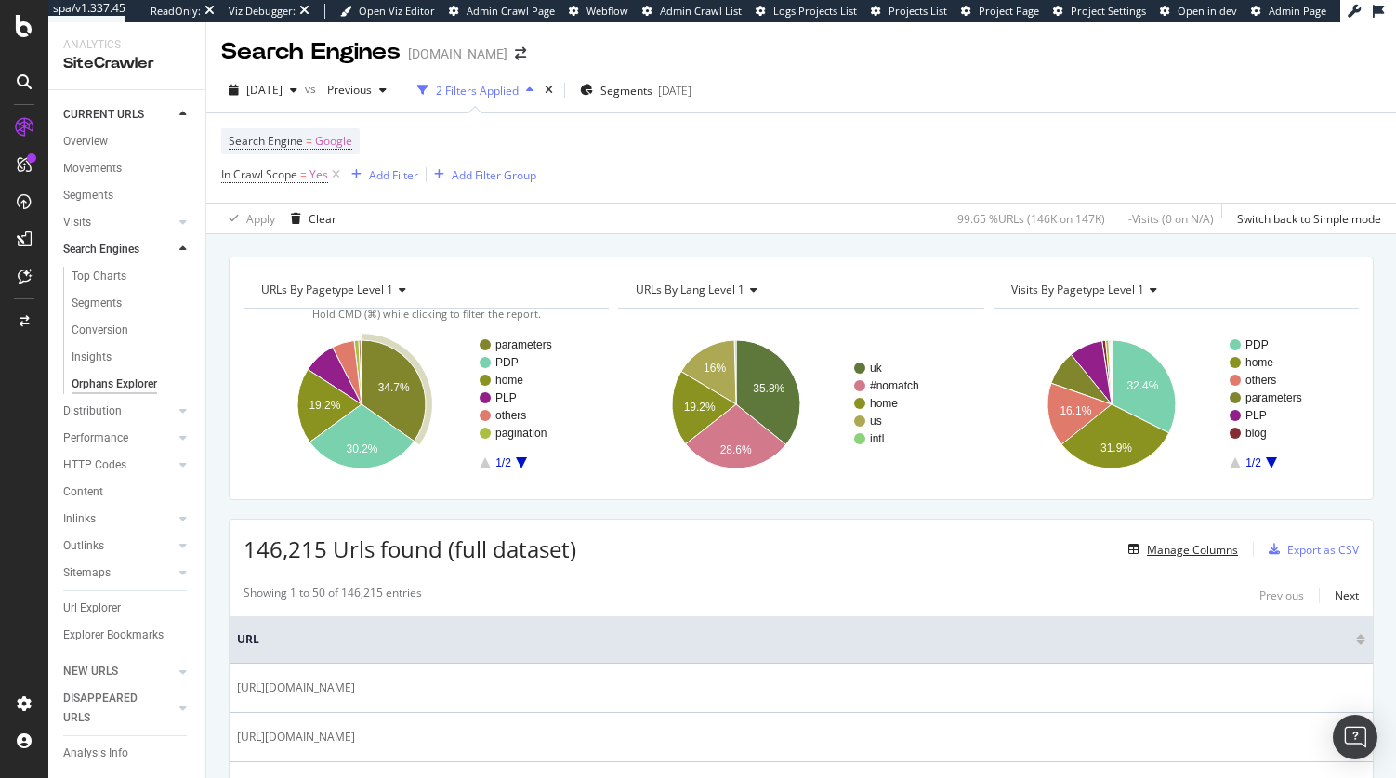
scroll to position [0, 0]
click at [1334, 592] on div "Next" at bounding box center [1346, 596] width 24 height 16
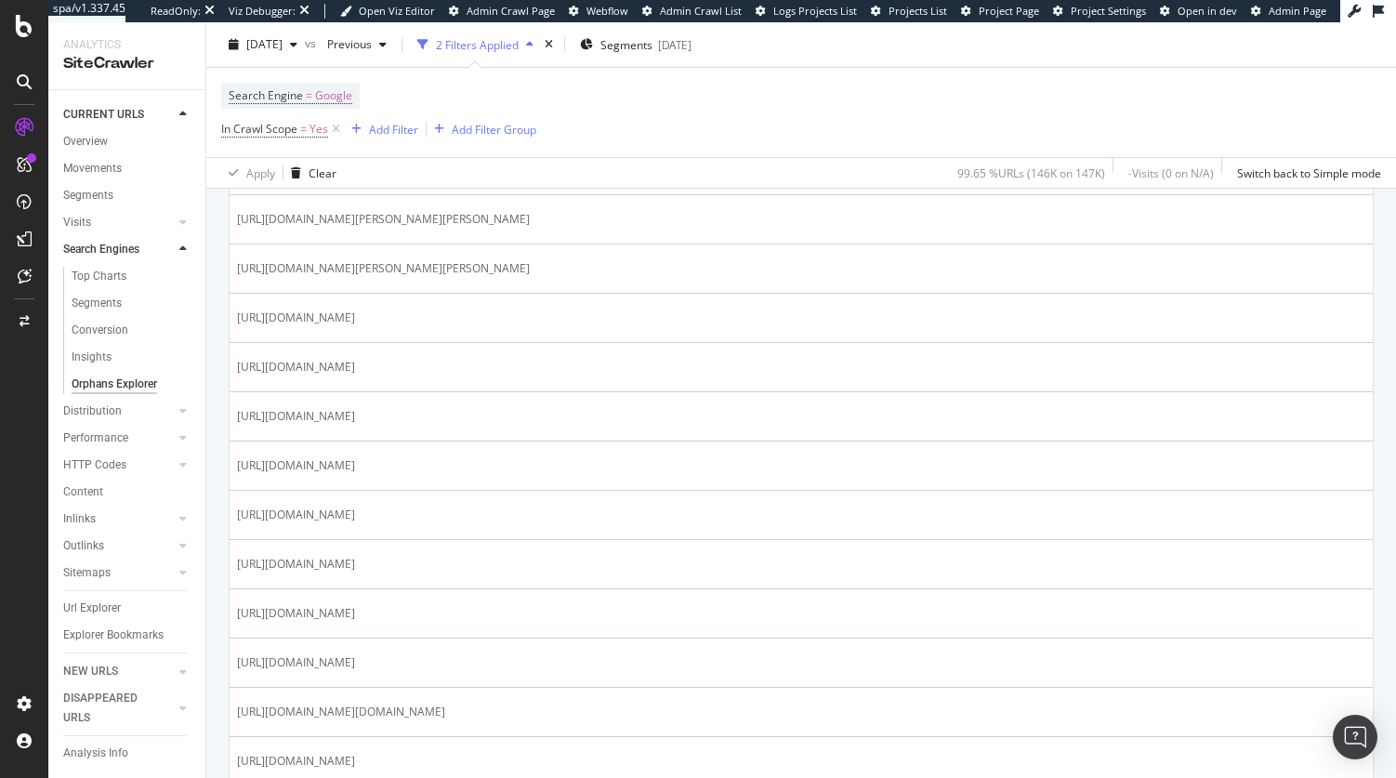
scroll to position [1938, 0]
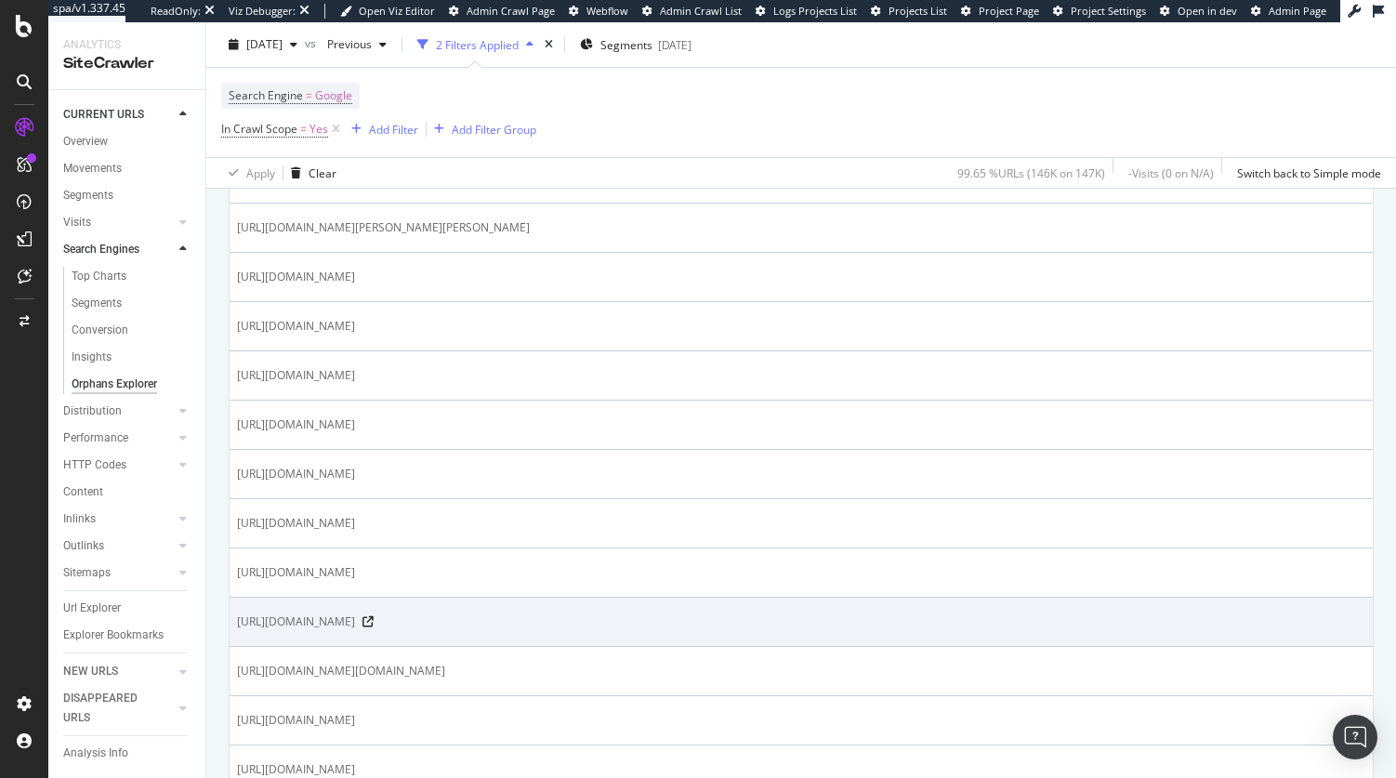
drag, startPoint x: 449, startPoint y: 621, endPoint x: 234, endPoint y: 620, distance: 214.6
click at [234, 620] on td "[URL][DOMAIN_NAME]" at bounding box center [800, 621] width 1143 height 49
copy span "[URL][DOMAIN_NAME]"
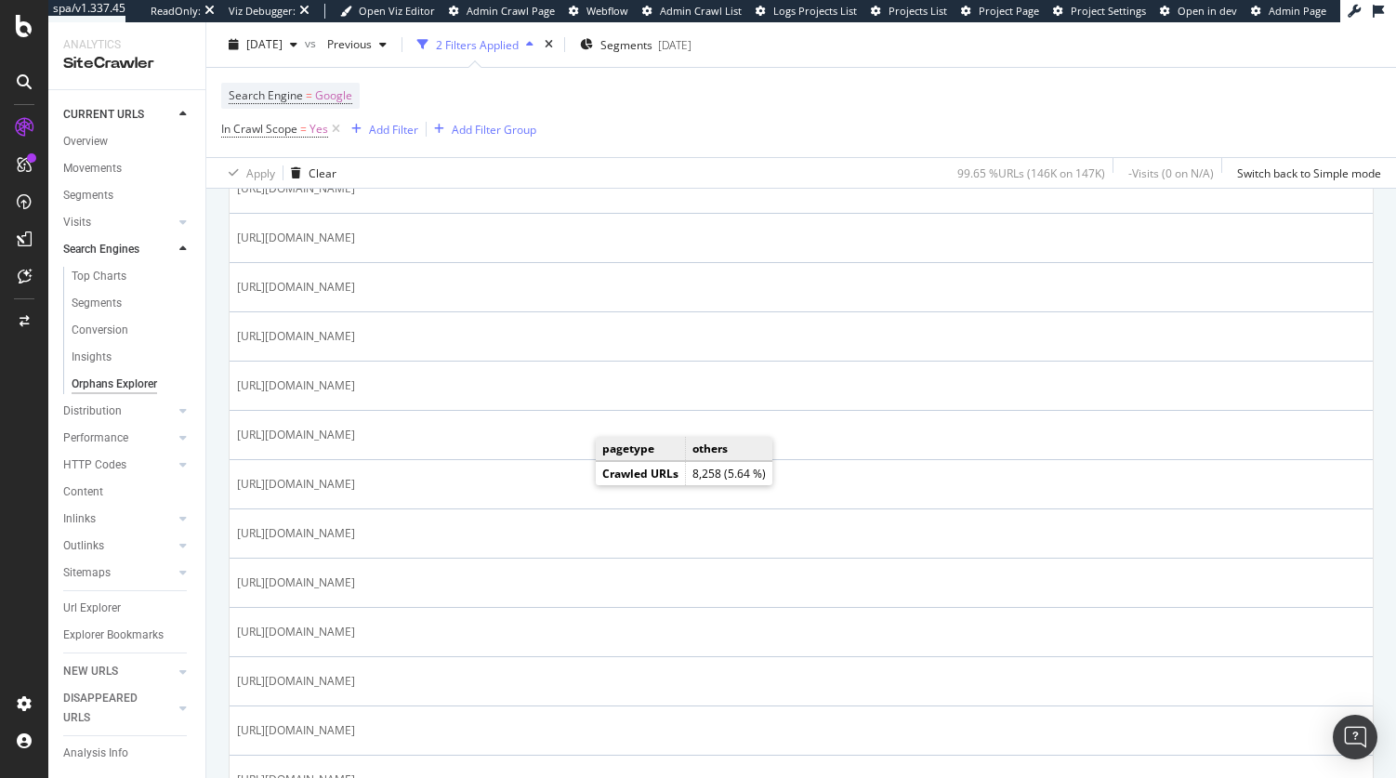
scroll to position [846, 0]
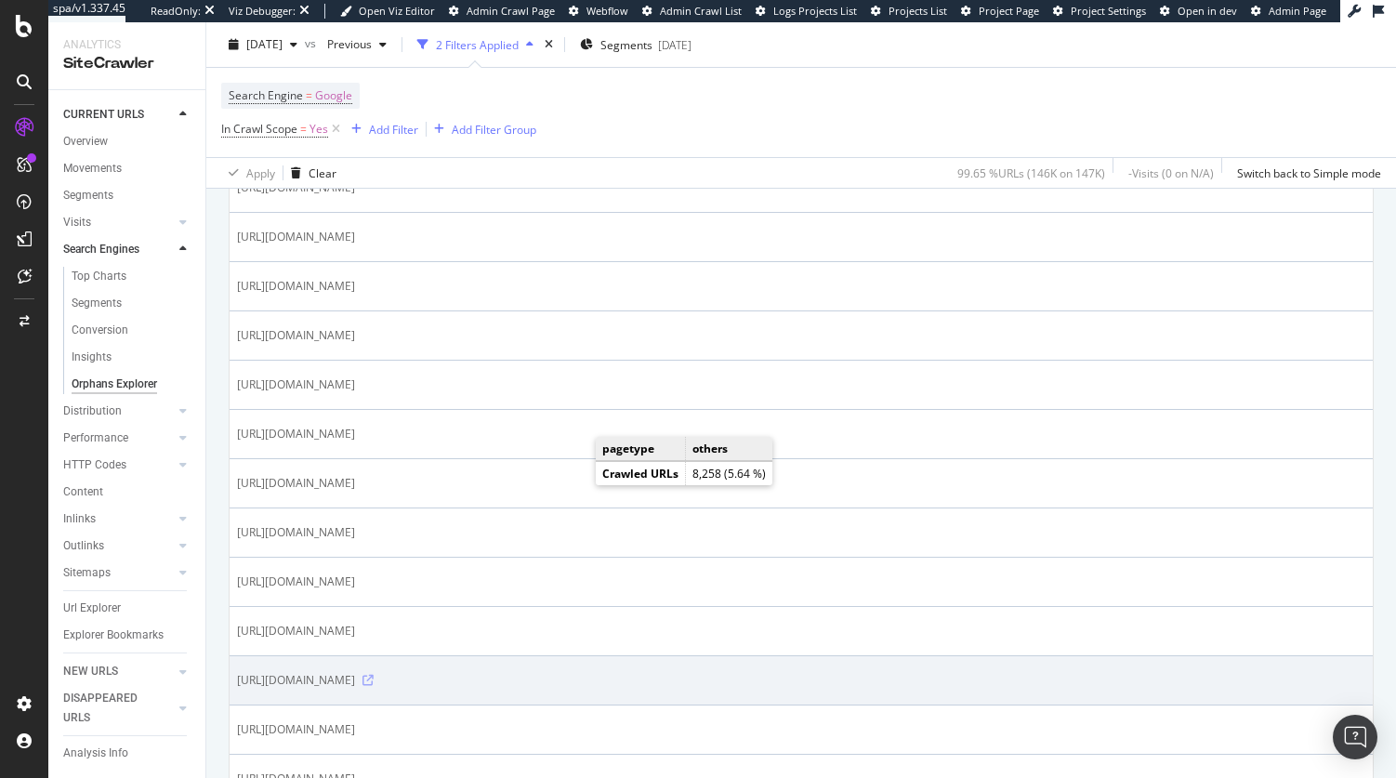
click at [374, 680] on icon at bounding box center [367, 680] width 11 height 11
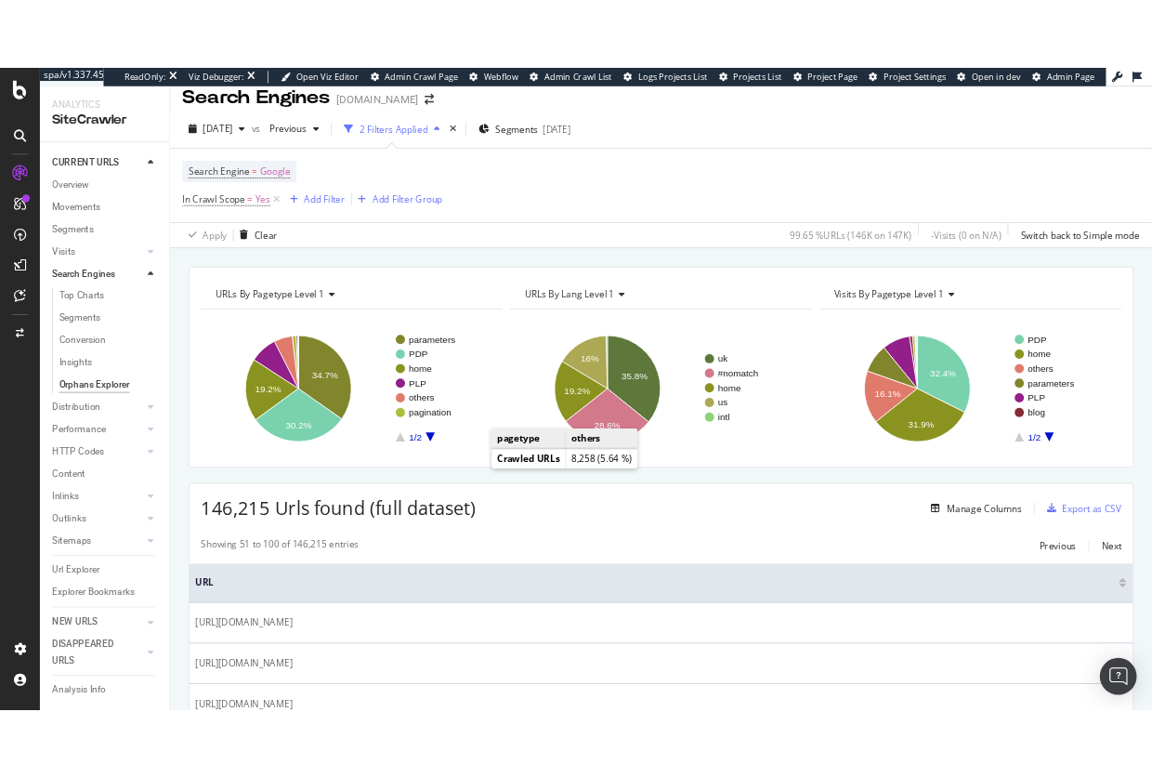
scroll to position [0, 0]
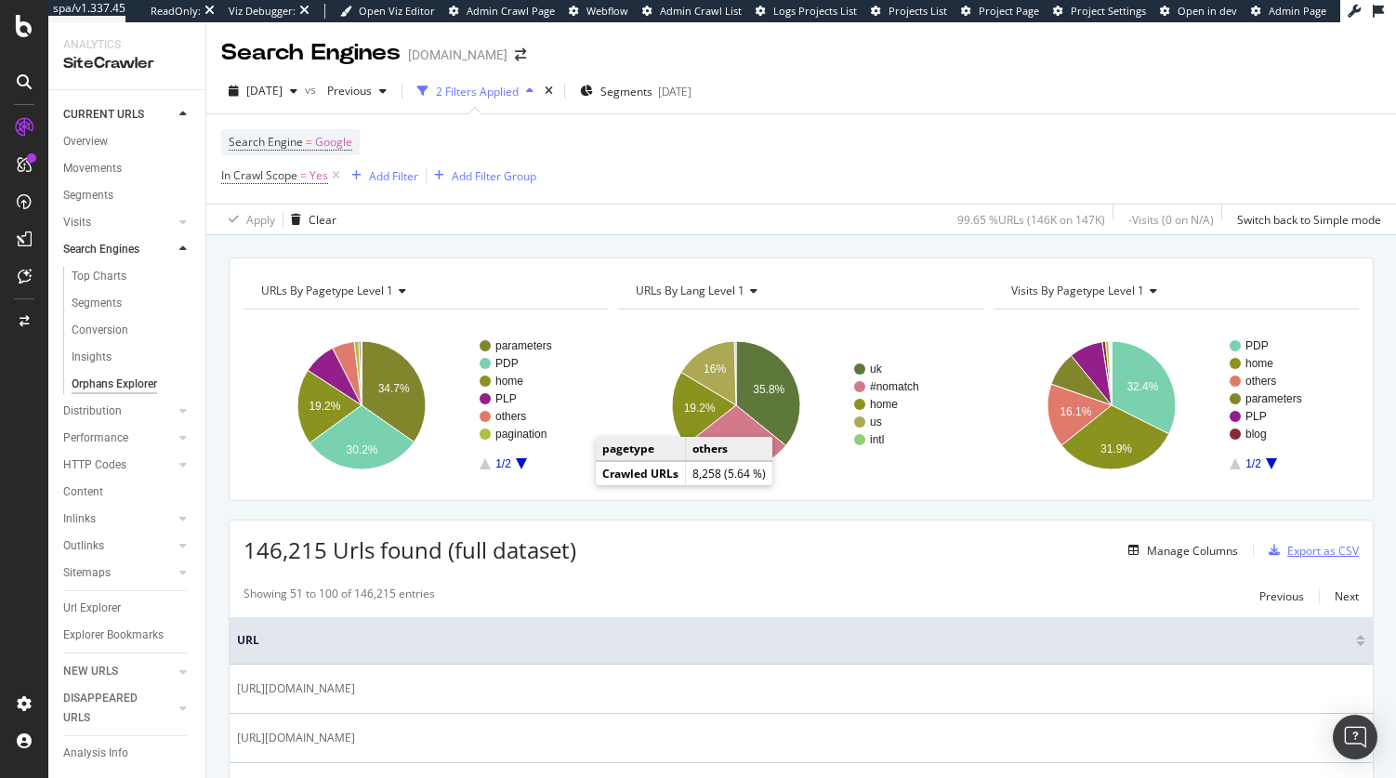
click at [1323, 557] on div "Export as CSV" at bounding box center [1323, 551] width 72 height 16
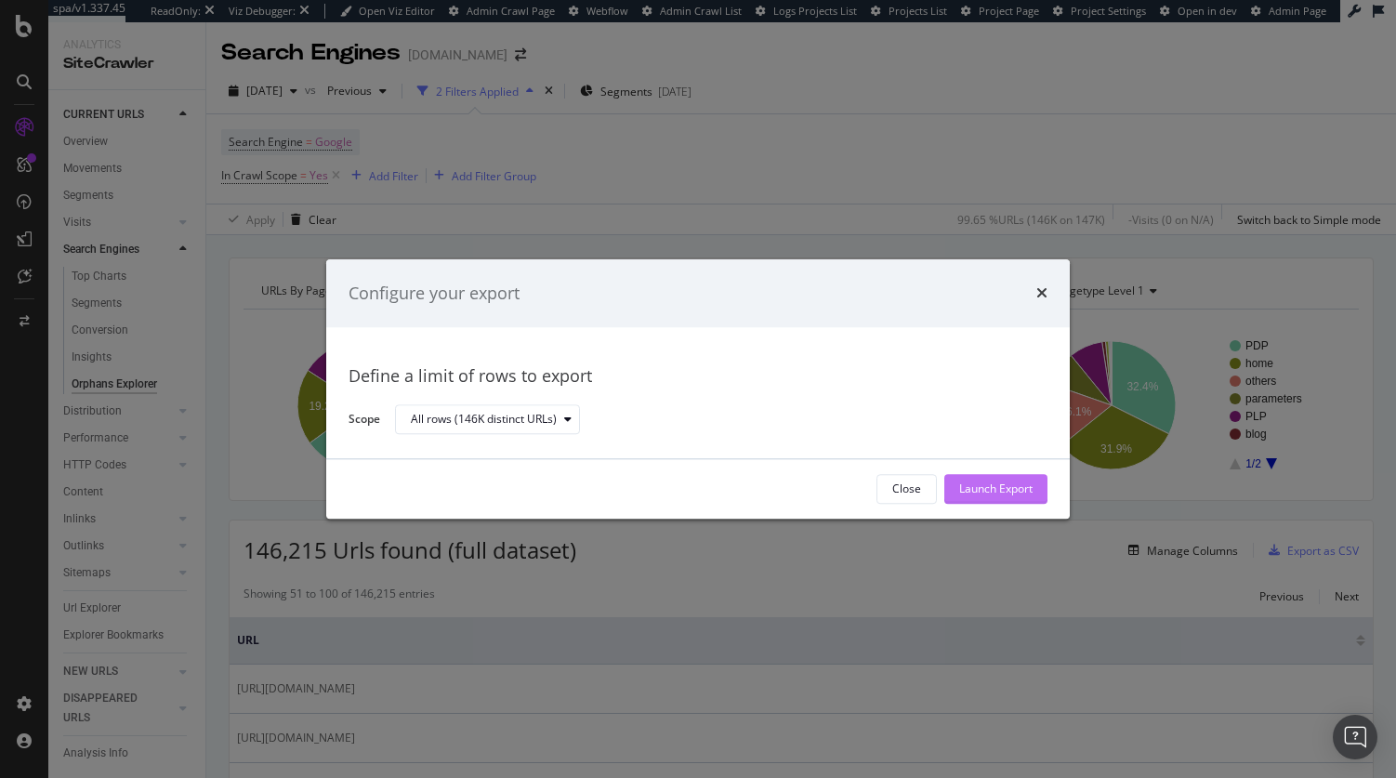
click at [1011, 478] on div "Launch Export" at bounding box center [995, 489] width 73 height 28
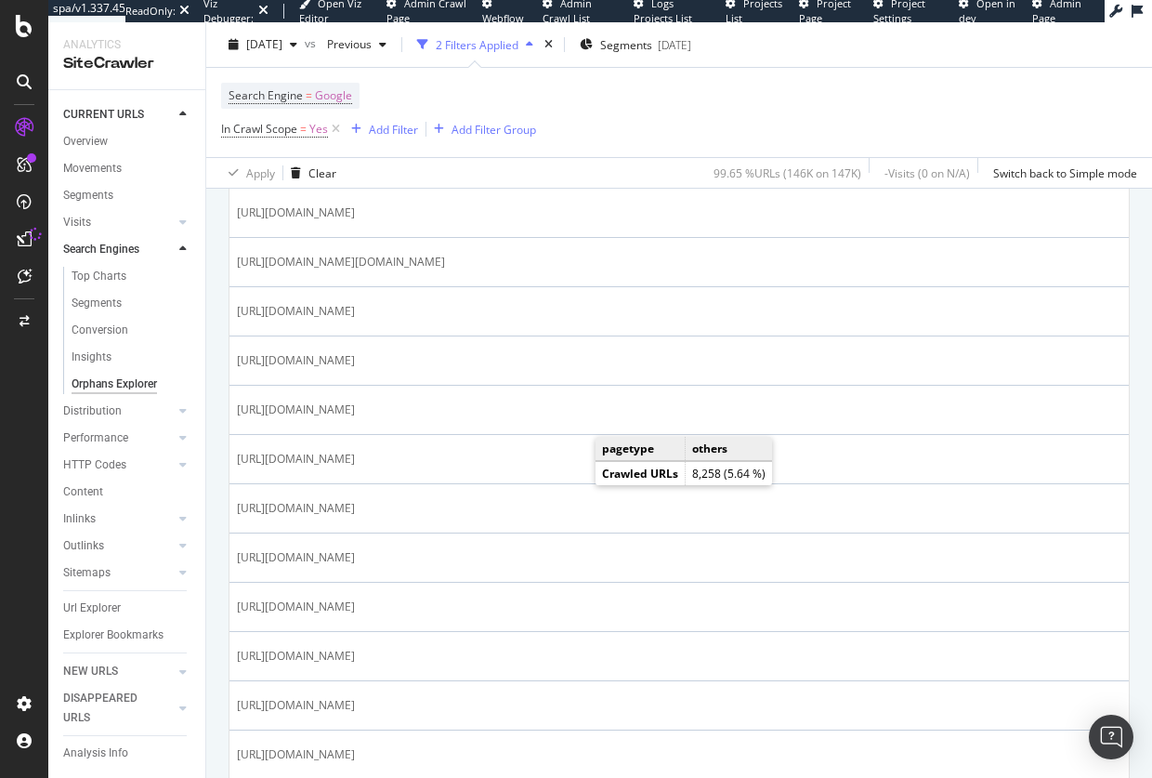
scroll to position [2456, 0]
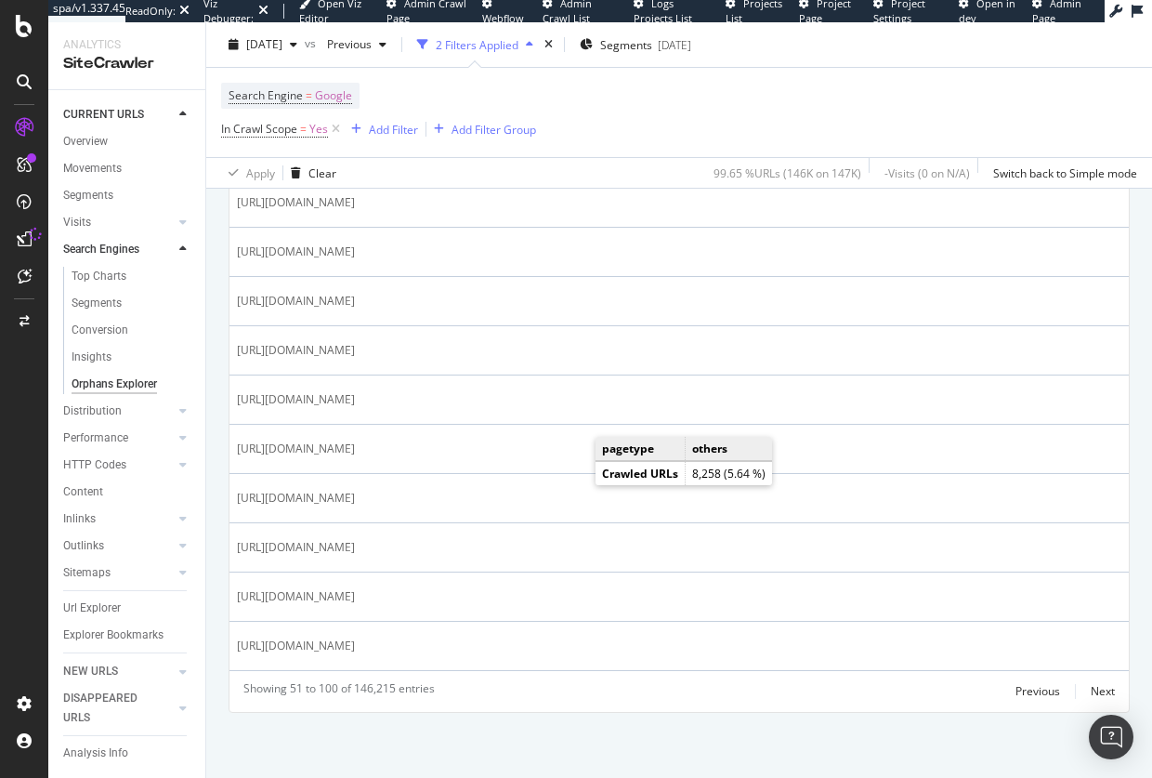
click at [1074, 693] on div "Previous Next" at bounding box center [1065, 691] width 99 height 22
click at [1091, 690] on div "Next" at bounding box center [1103, 691] width 24 height 16
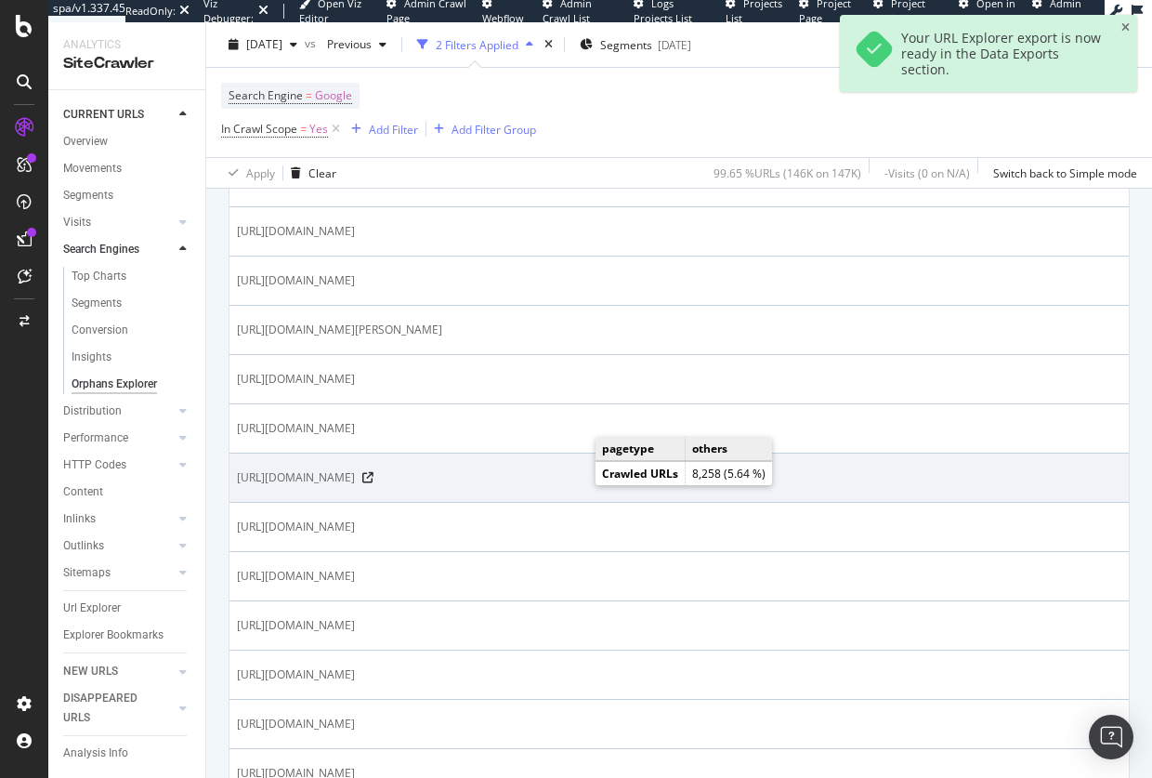
scroll to position [1568, 0]
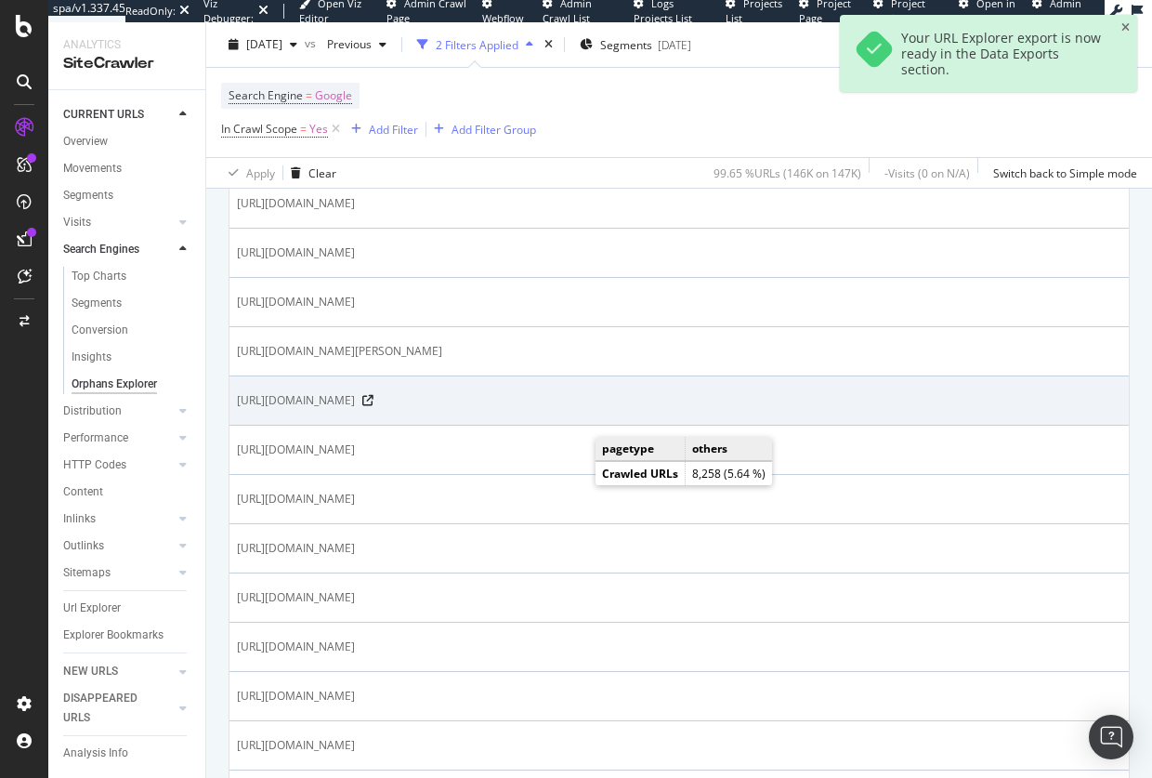
click at [355, 410] on span "https://thewhitecompany.com/us/Back-Detail-Sweater/p/LBCDJ?swatch=Cloud+Marl" at bounding box center [296, 400] width 118 height 19
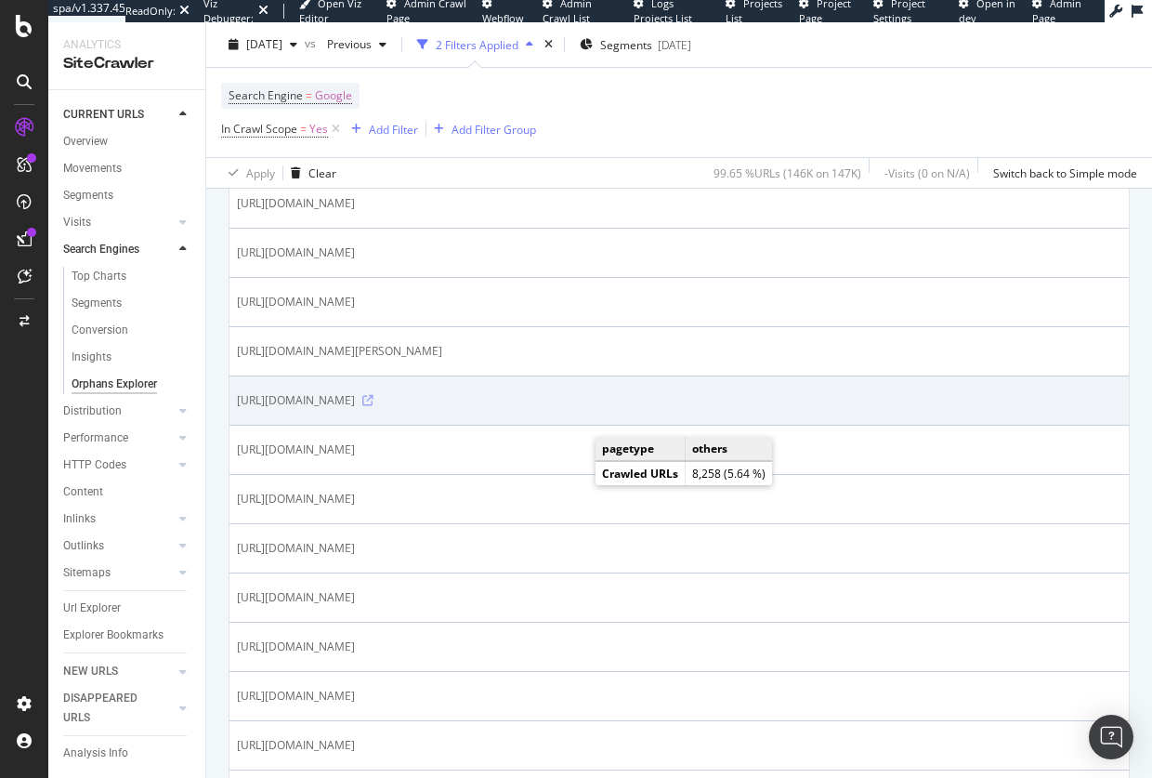
click at [374, 406] on icon at bounding box center [367, 400] width 11 height 11
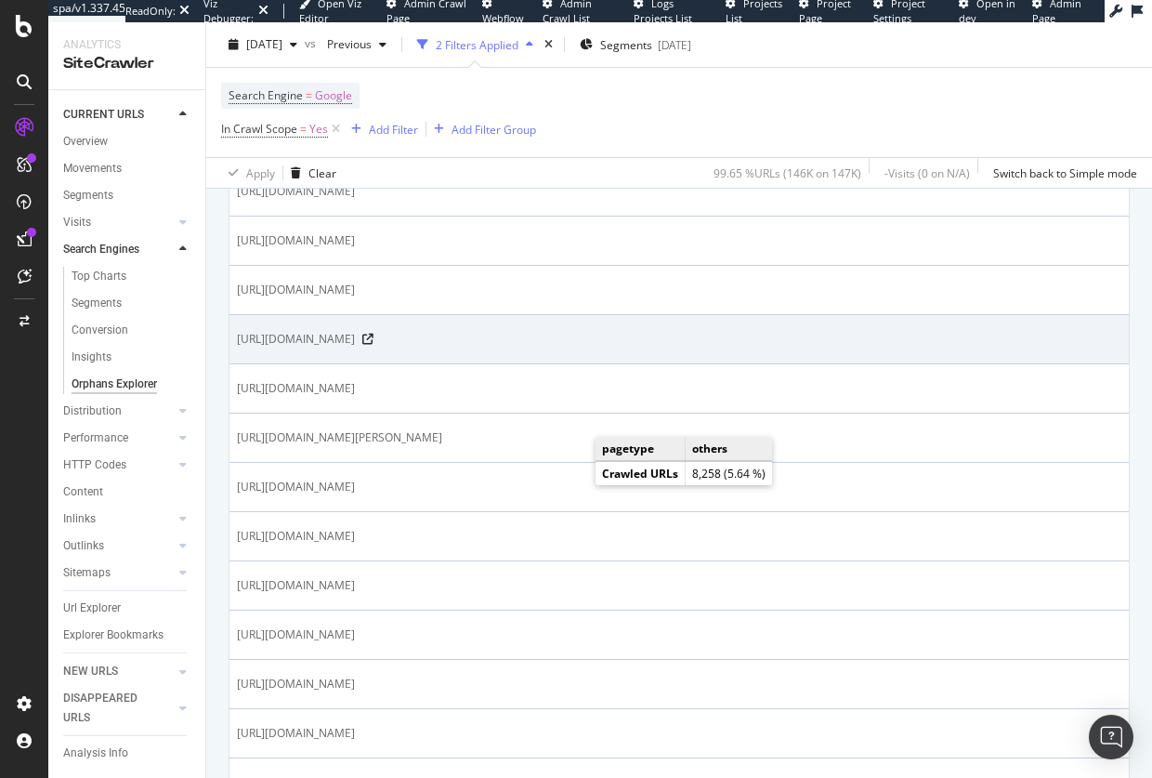
scroll to position [1449, 0]
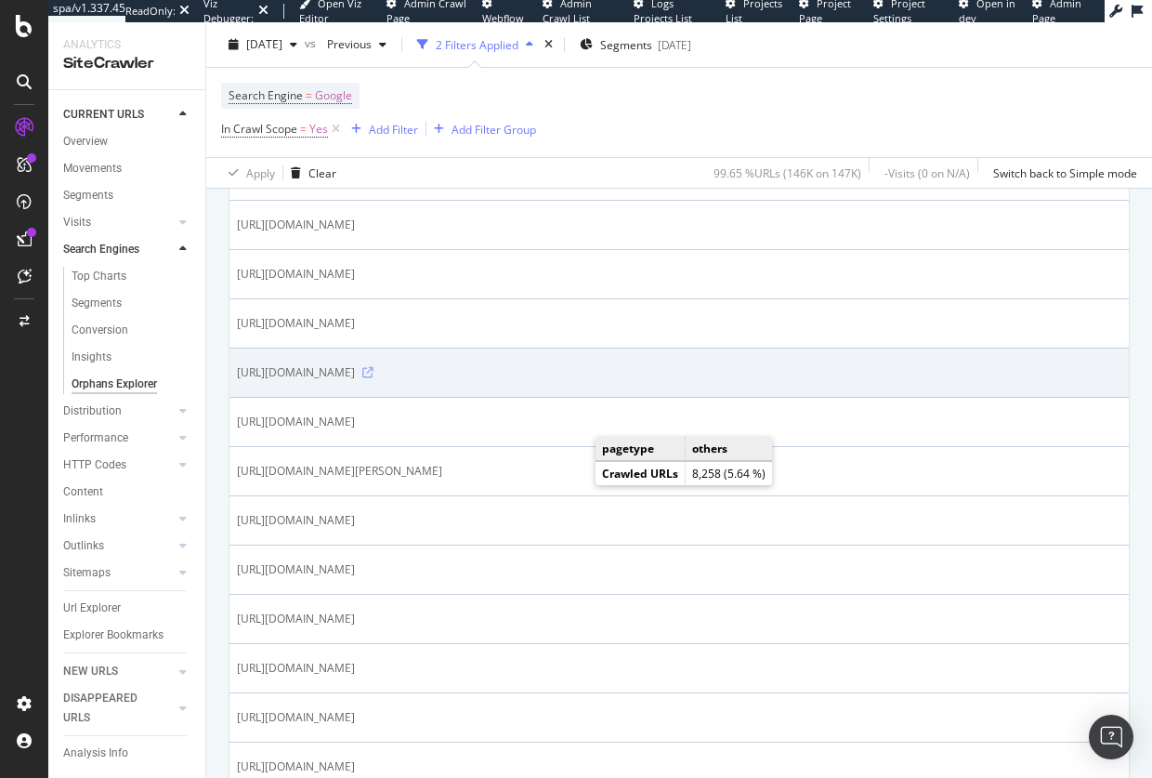
click at [374, 378] on icon at bounding box center [367, 372] width 11 height 11
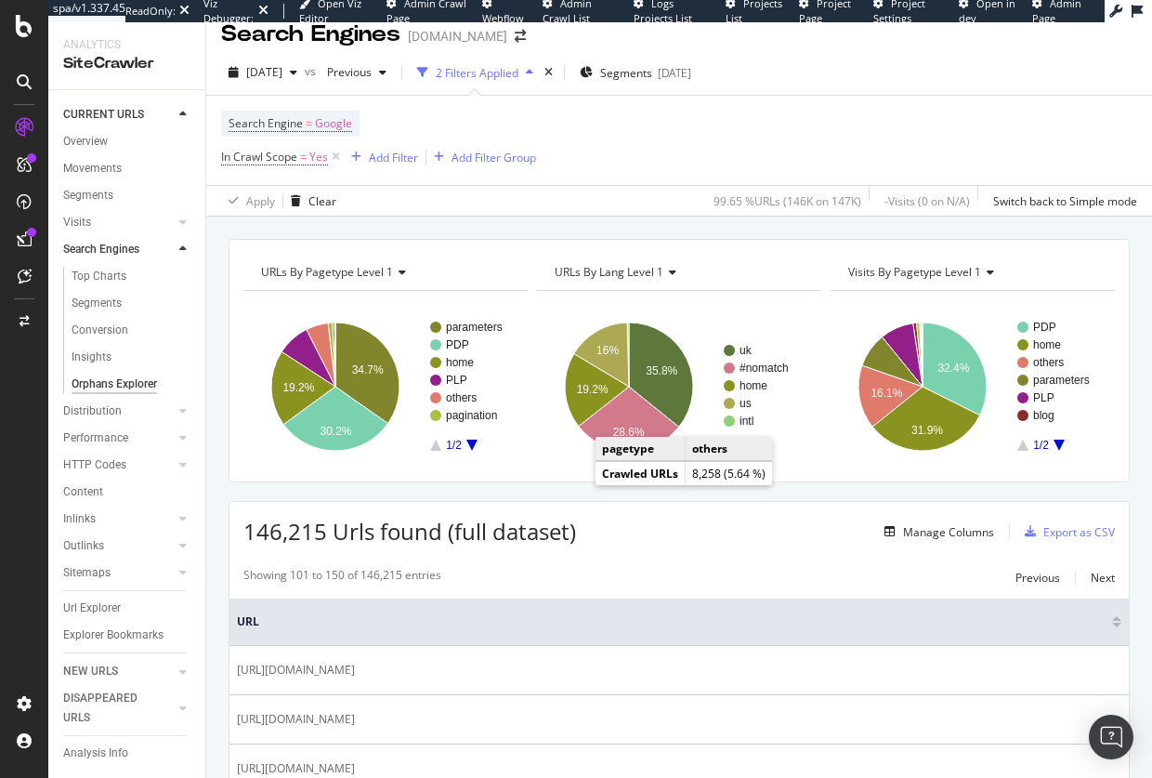
scroll to position [7, 0]
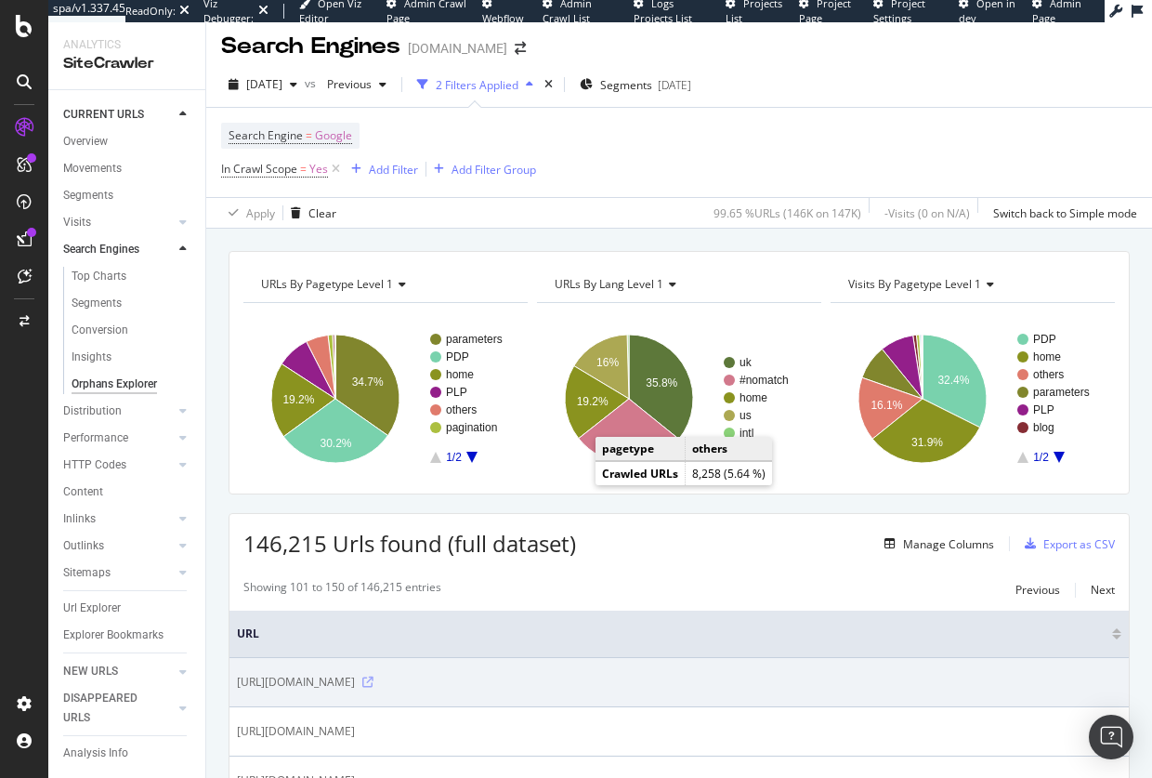
click at [374, 681] on icon at bounding box center [367, 681] width 11 height 11
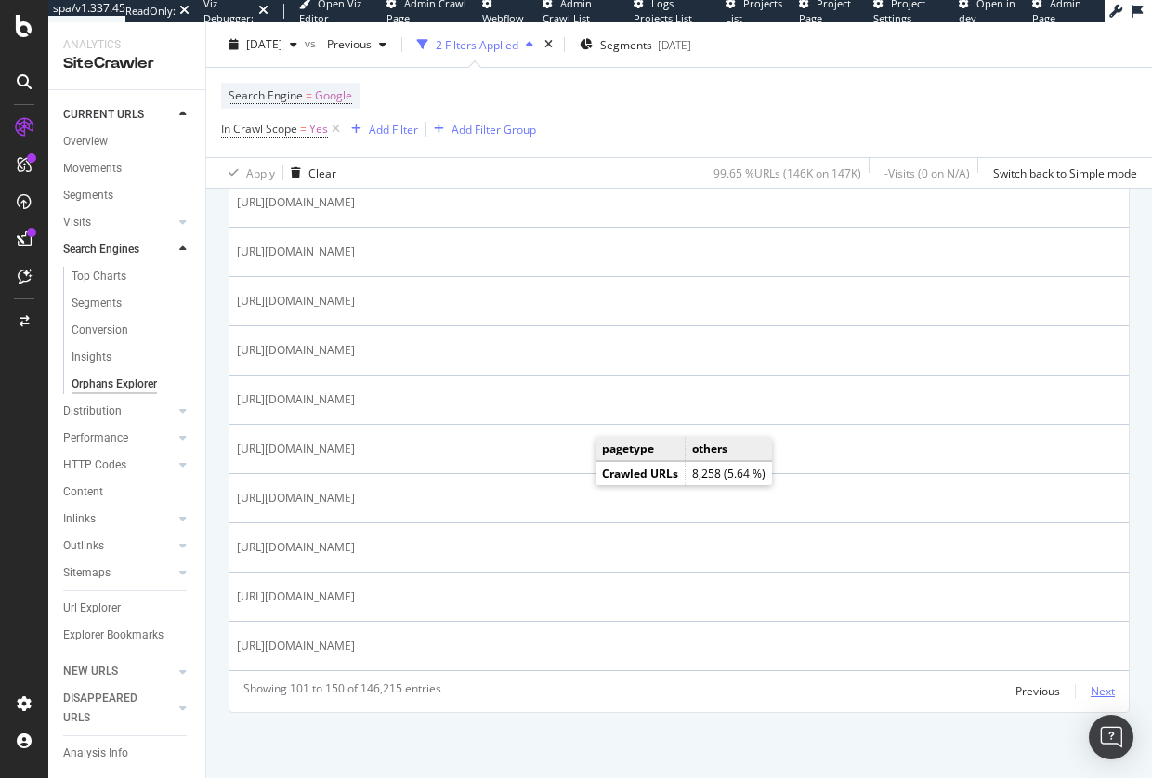
click at [1098, 687] on div "Next" at bounding box center [1103, 691] width 24 height 16
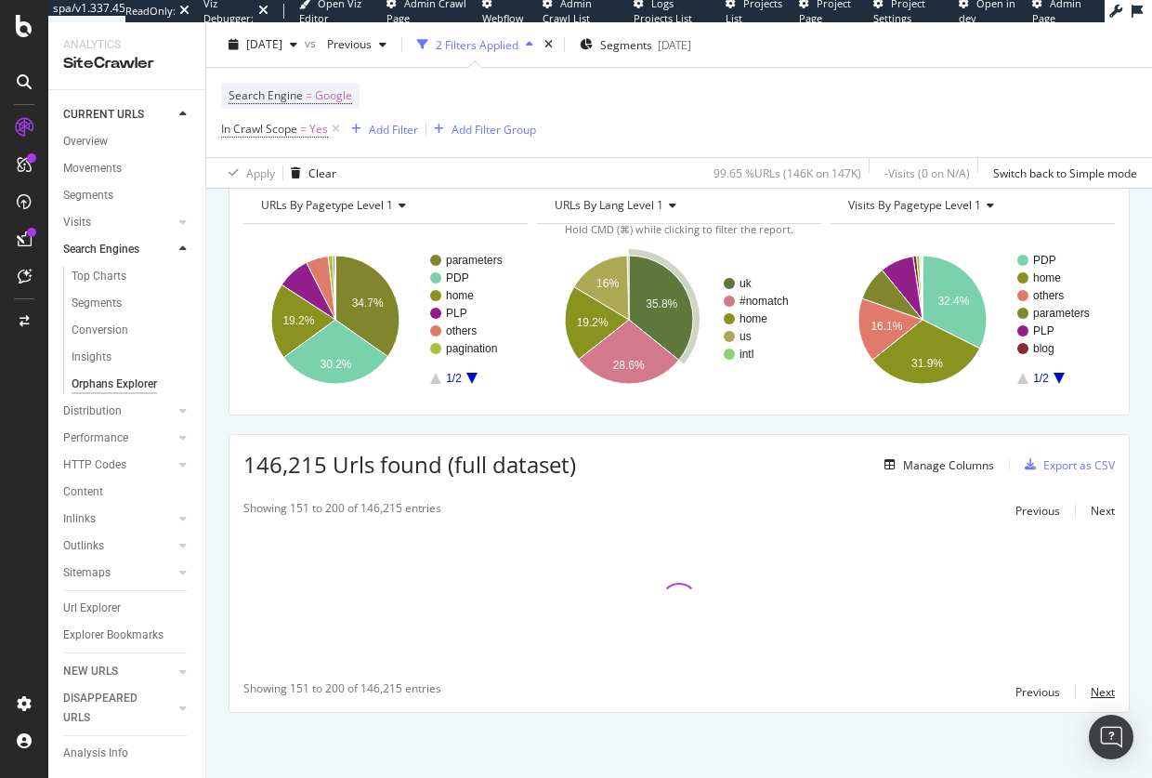
scroll to position [2511, 0]
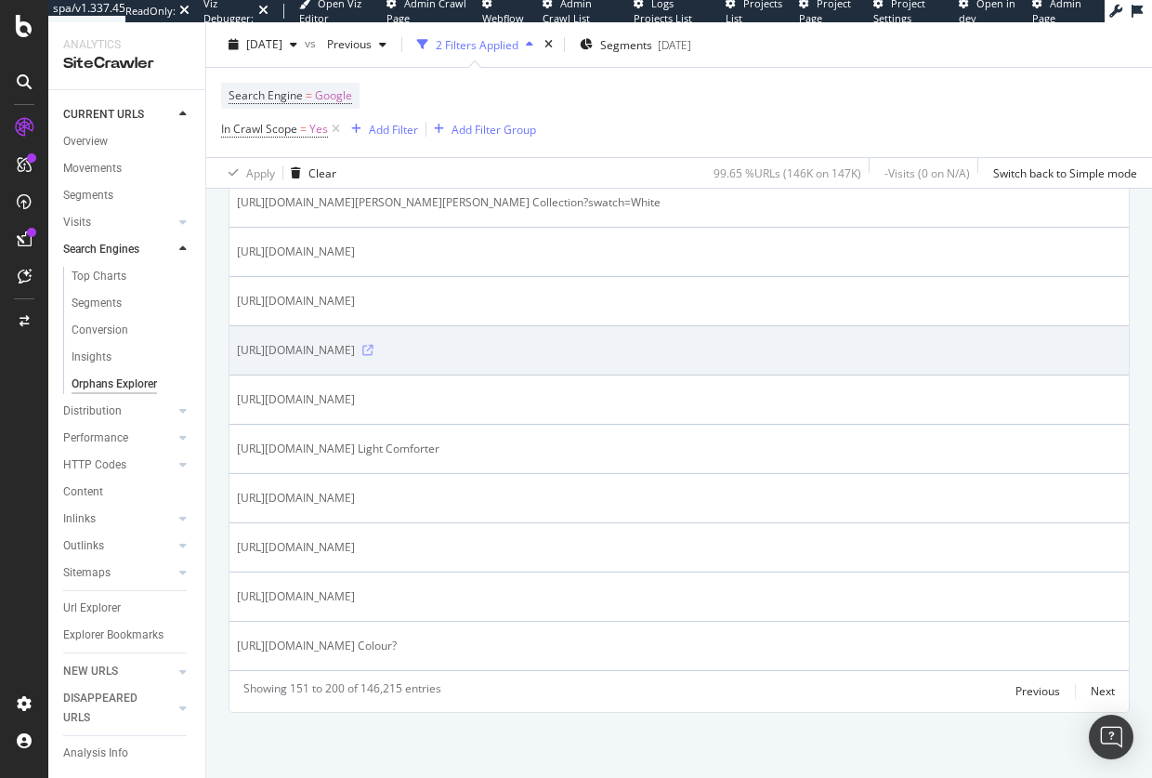
click at [374, 352] on icon at bounding box center [367, 350] width 11 height 11
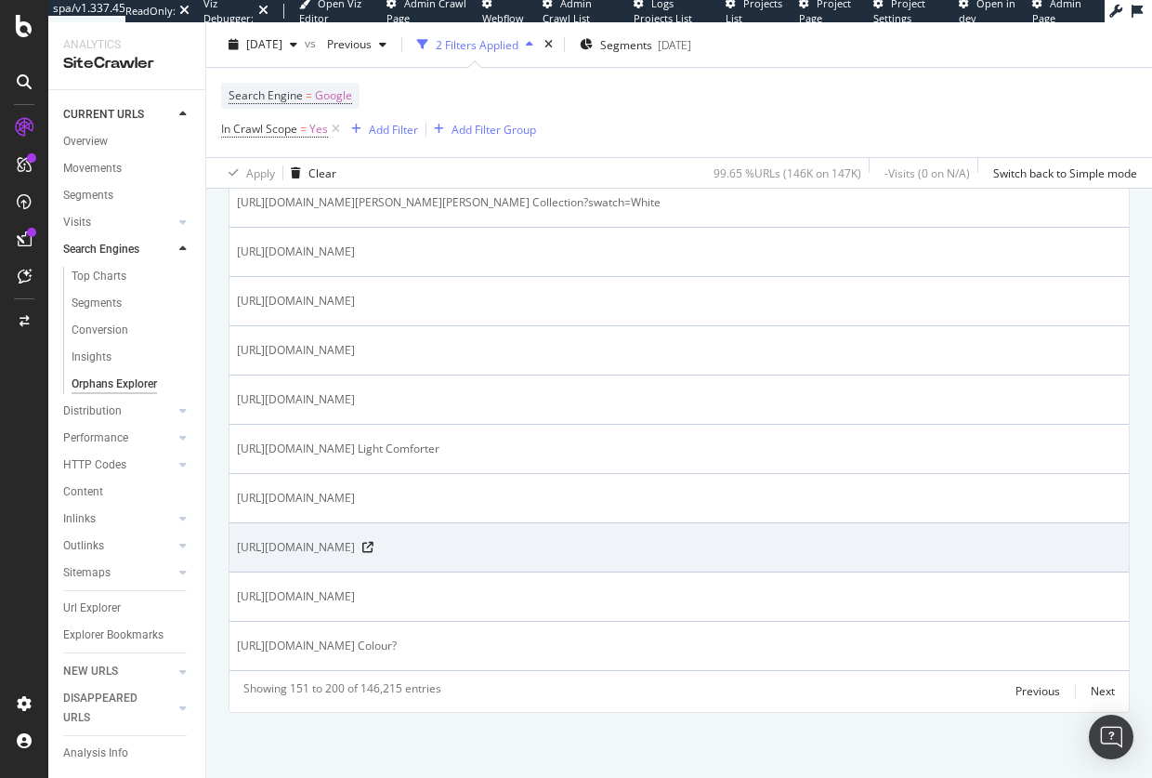
drag, startPoint x: 597, startPoint y: 552, endPoint x: 232, endPoint y: 544, distance: 364.3
click at [232, 544] on td "https://us.thewhitecompany.com/Bedroom/c/Comforters-and-Pillows" at bounding box center [678, 547] width 899 height 49
copy span "https://us.thewhitecompany.com/Bedroom/c/Comforters-and-Pillows"
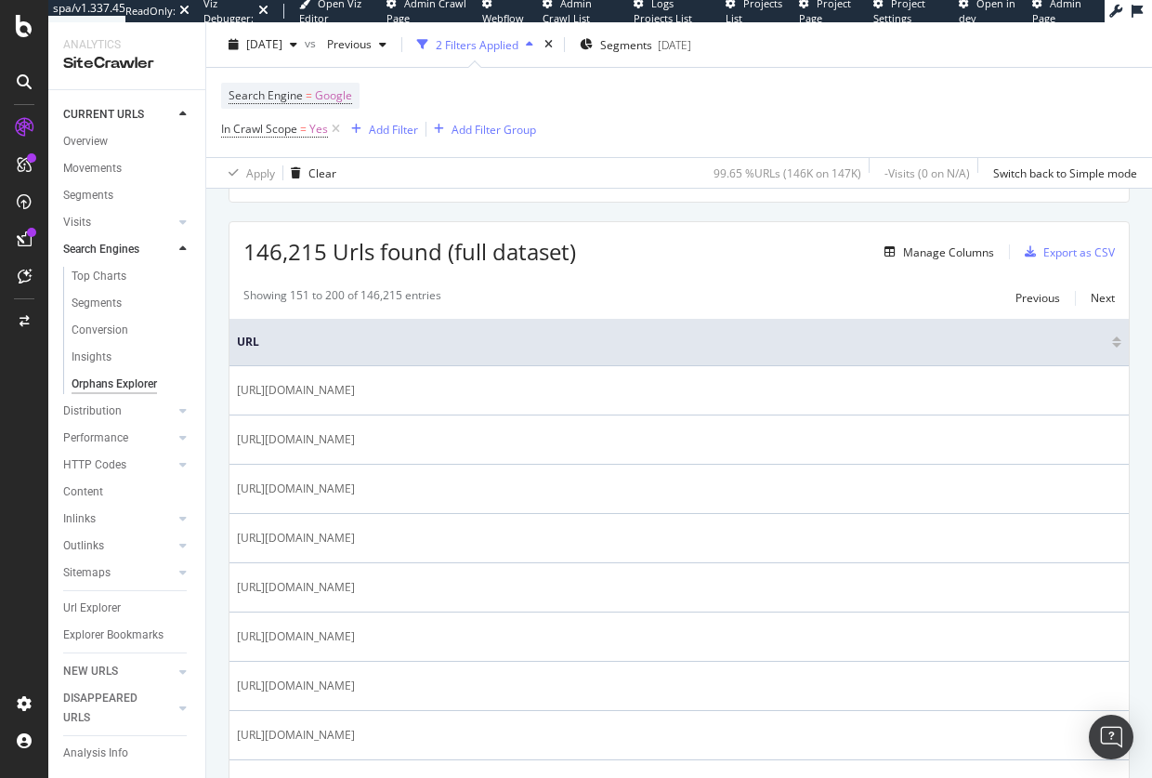
scroll to position [0, 0]
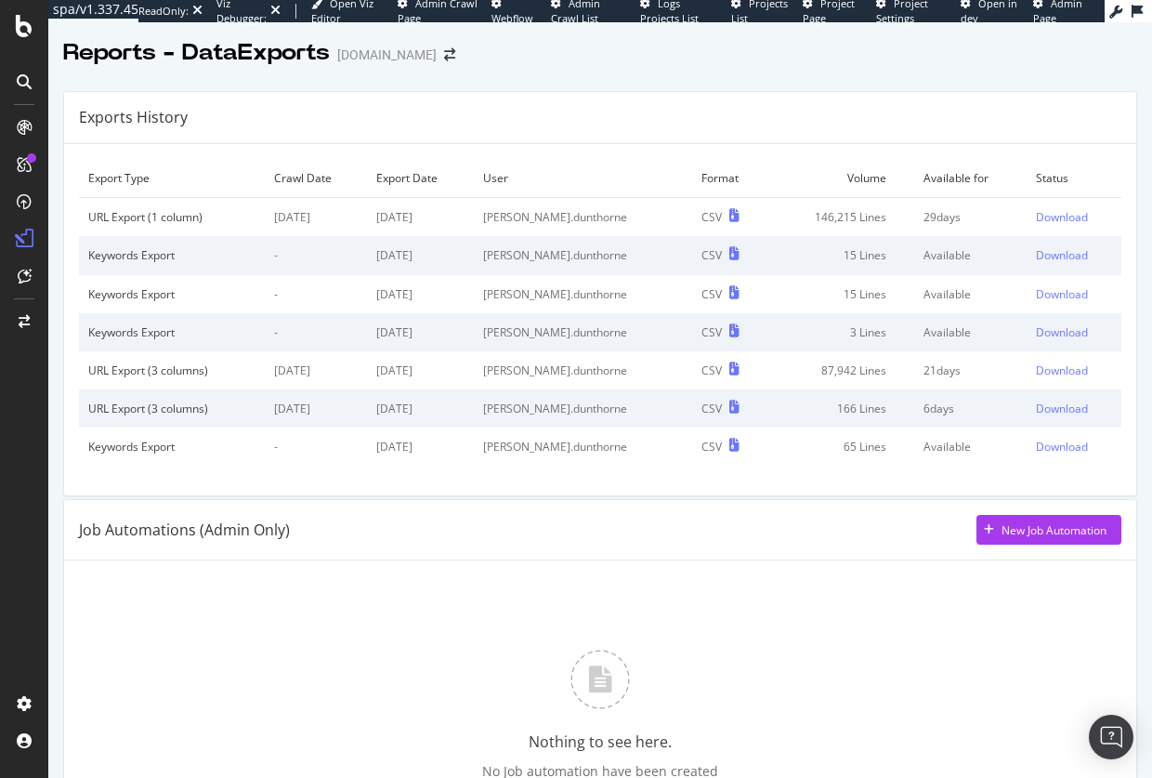
click at [499, 611] on div "Nothing to see here. No Job automation have been created" at bounding box center [600, 714] width 1042 height 279
click at [1036, 213] on div "Download" at bounding box center [1062, 217] width 52 height 16
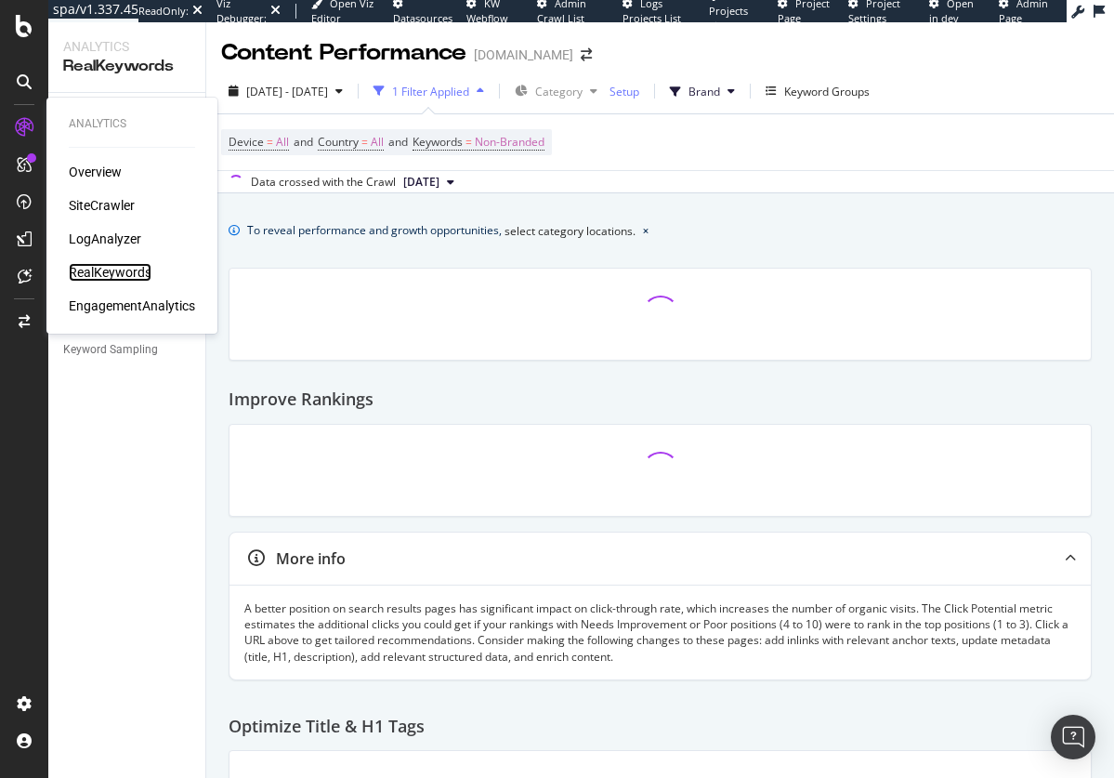
click at [111, 269] on div "RealKeywords" at bounding box center [110, 272] width 83 height 19
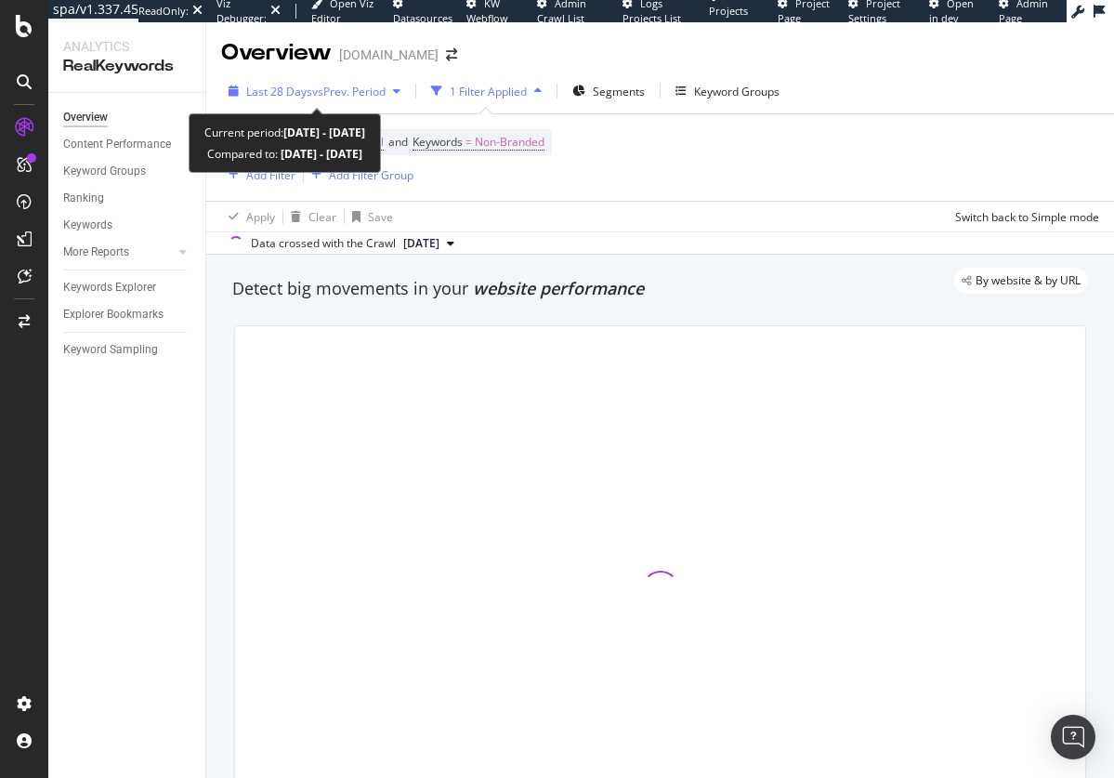
click at [349, 84] on span "vs Prev. Period" at bounding box center [348, 92] width 73 height 16
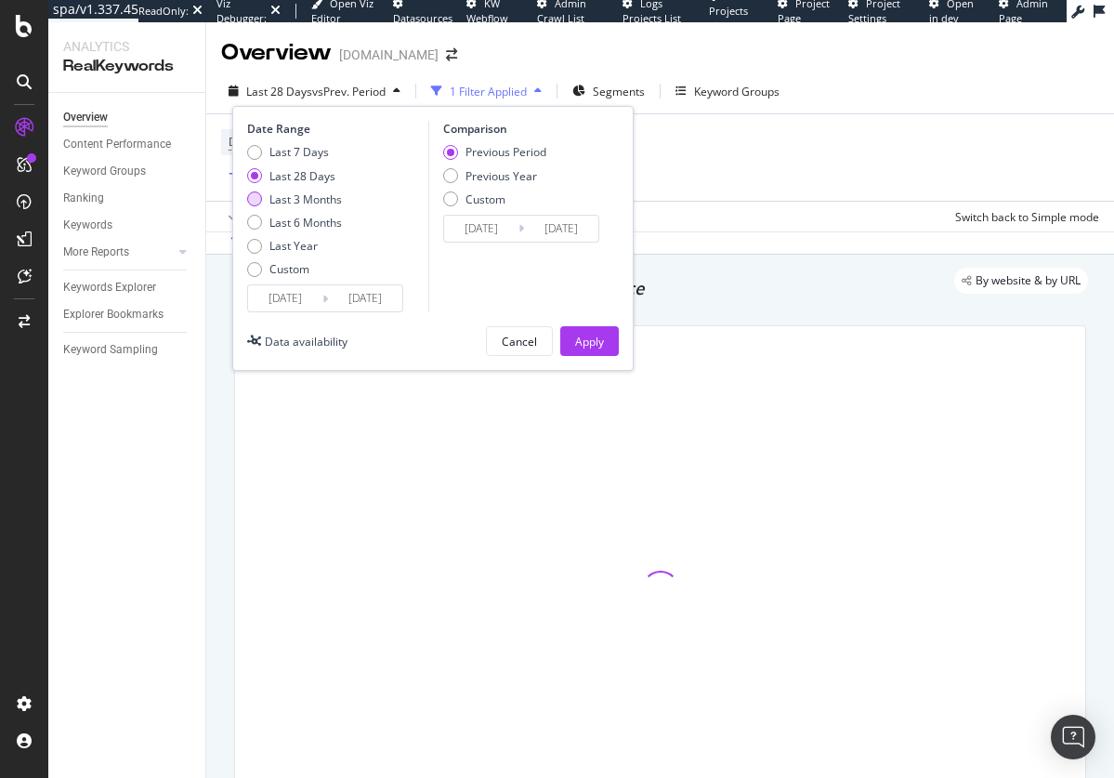
click at [321, 198] on div "Last 3 Months" at bounding box center [305, 199] width 72 height 16
type input "[DATE]"
click at [588, 339] on div "Apply" at bounding box center [589, 342] width 29 height 16
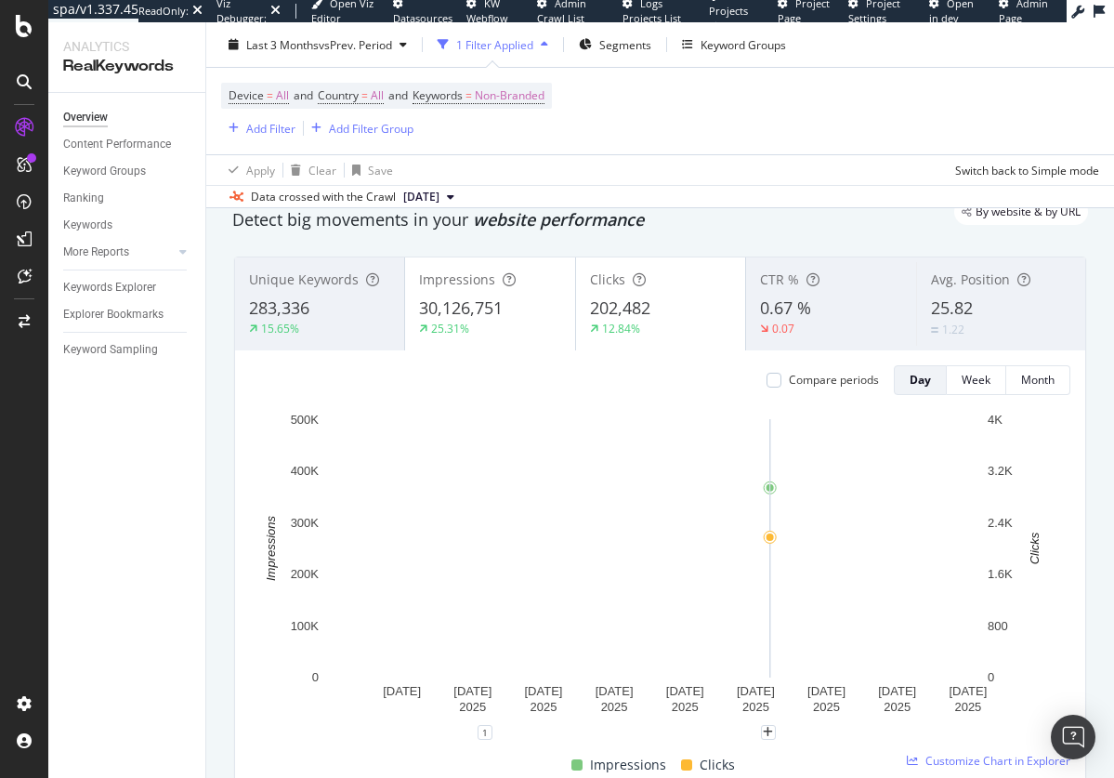
scroll to position [87, 0]
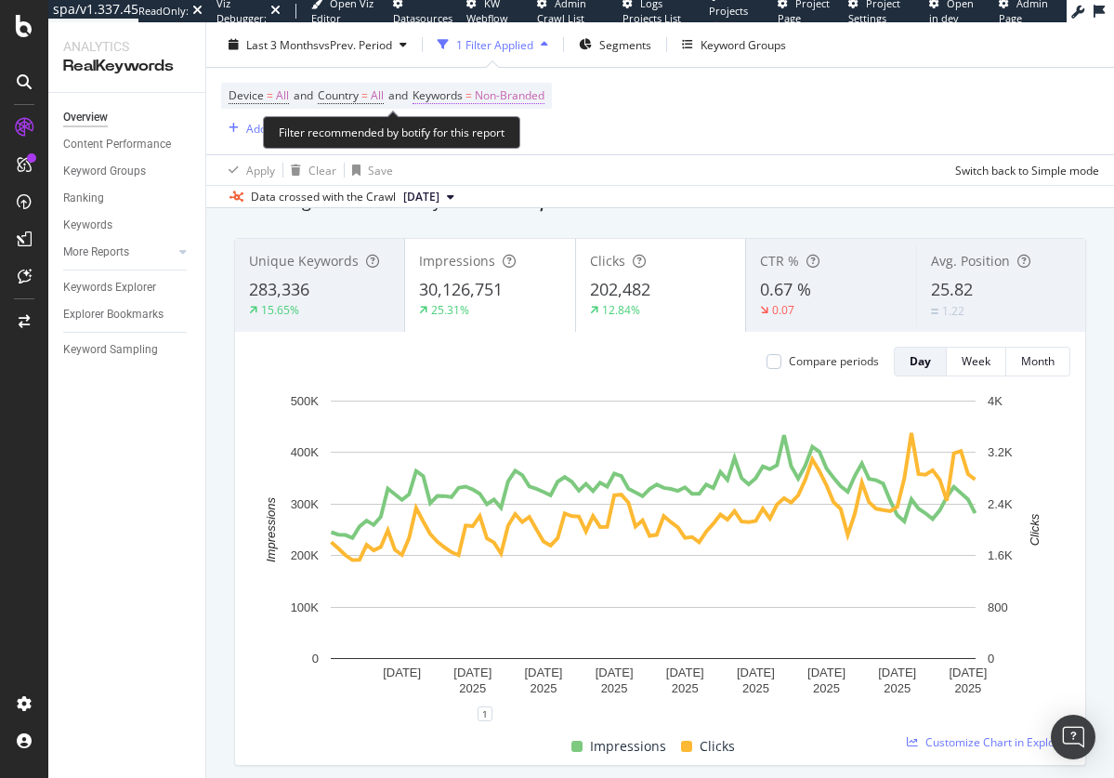
click at [502, 104] on span "Non-Branded" at bounding box center [510, 96] width 70 height 26
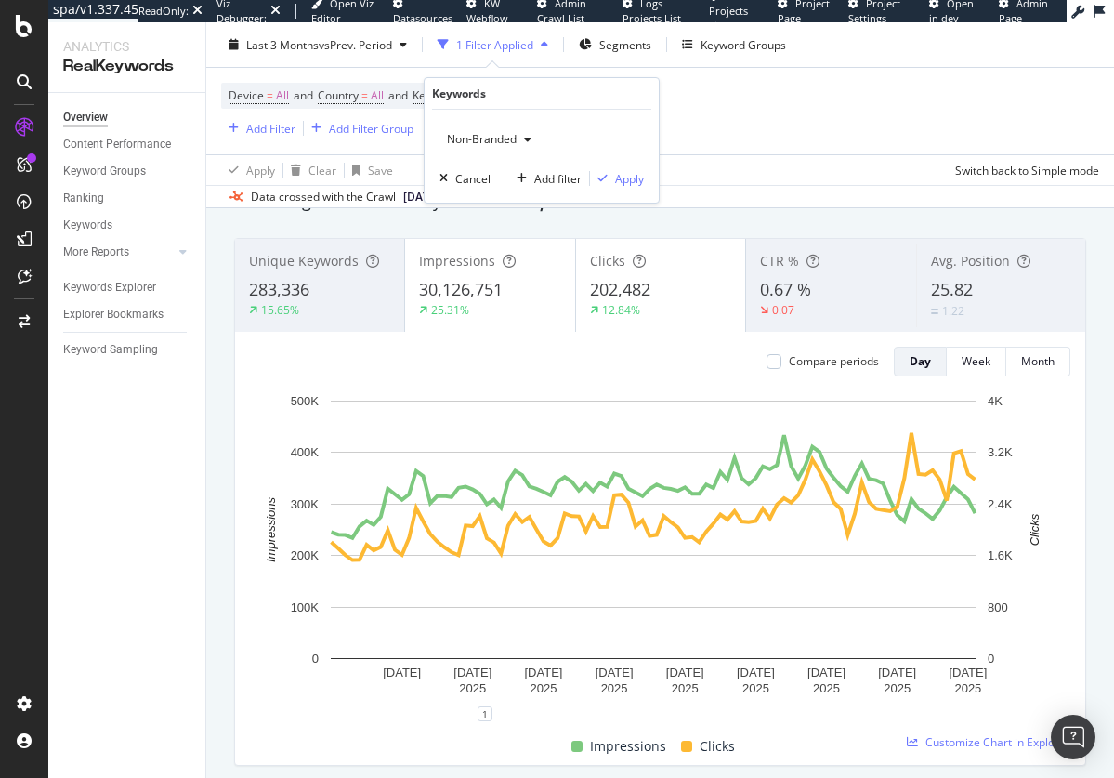
click at [483, 136] on span "Non-Branded" at bounding box center [477, 139] width 77 height 16
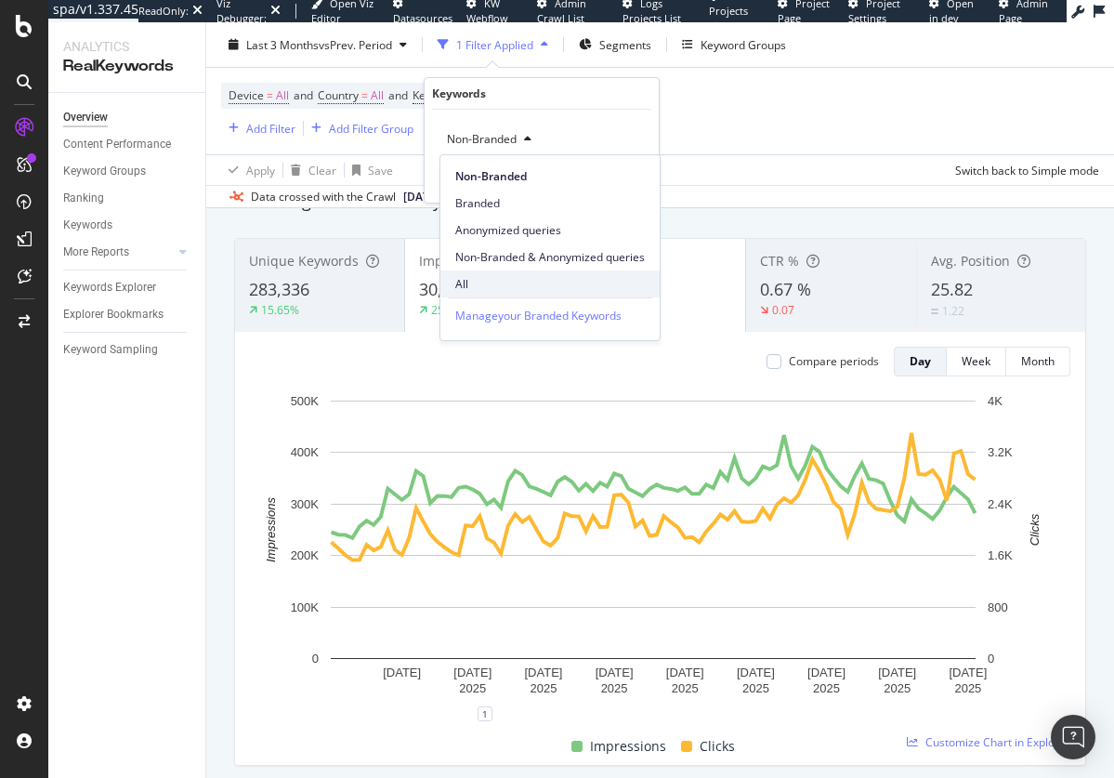
click at [486, 278] on span "All" at bounding box center [550, 284] width 190 height 17
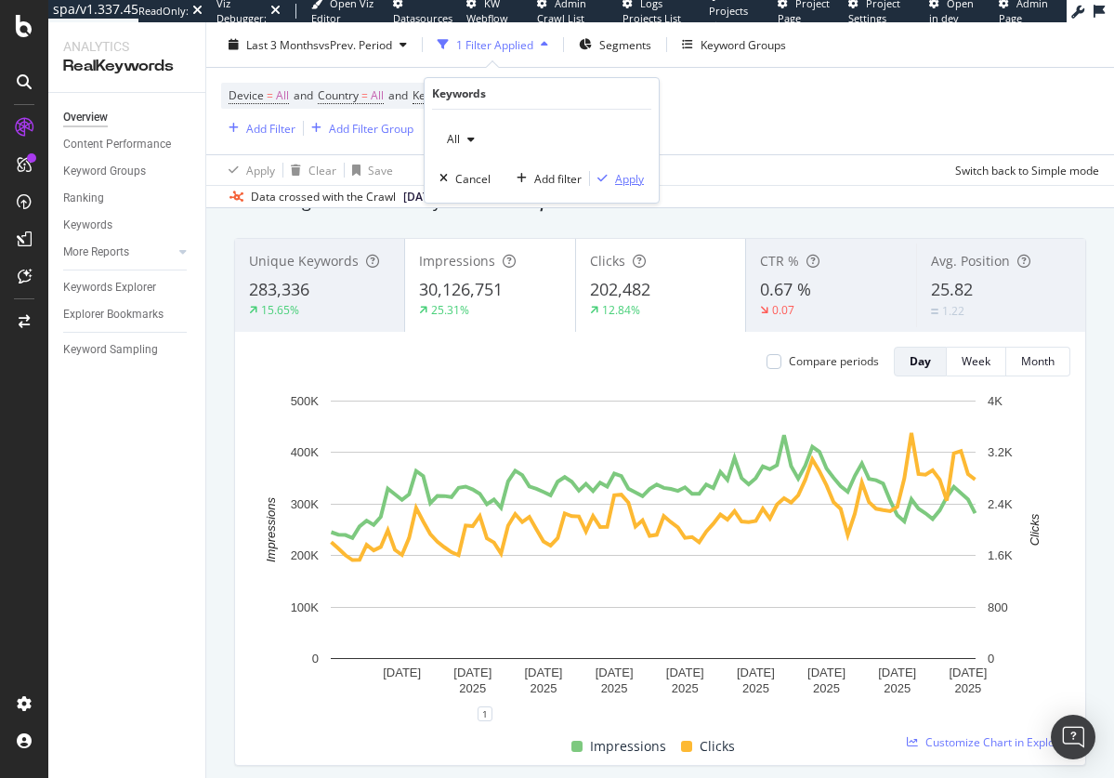
click at [623, 181] on div "Apply" at bounding box center [629, 179] width 29 height 16
